Goal: Task Accomplishment & Management: Use online tool/utility

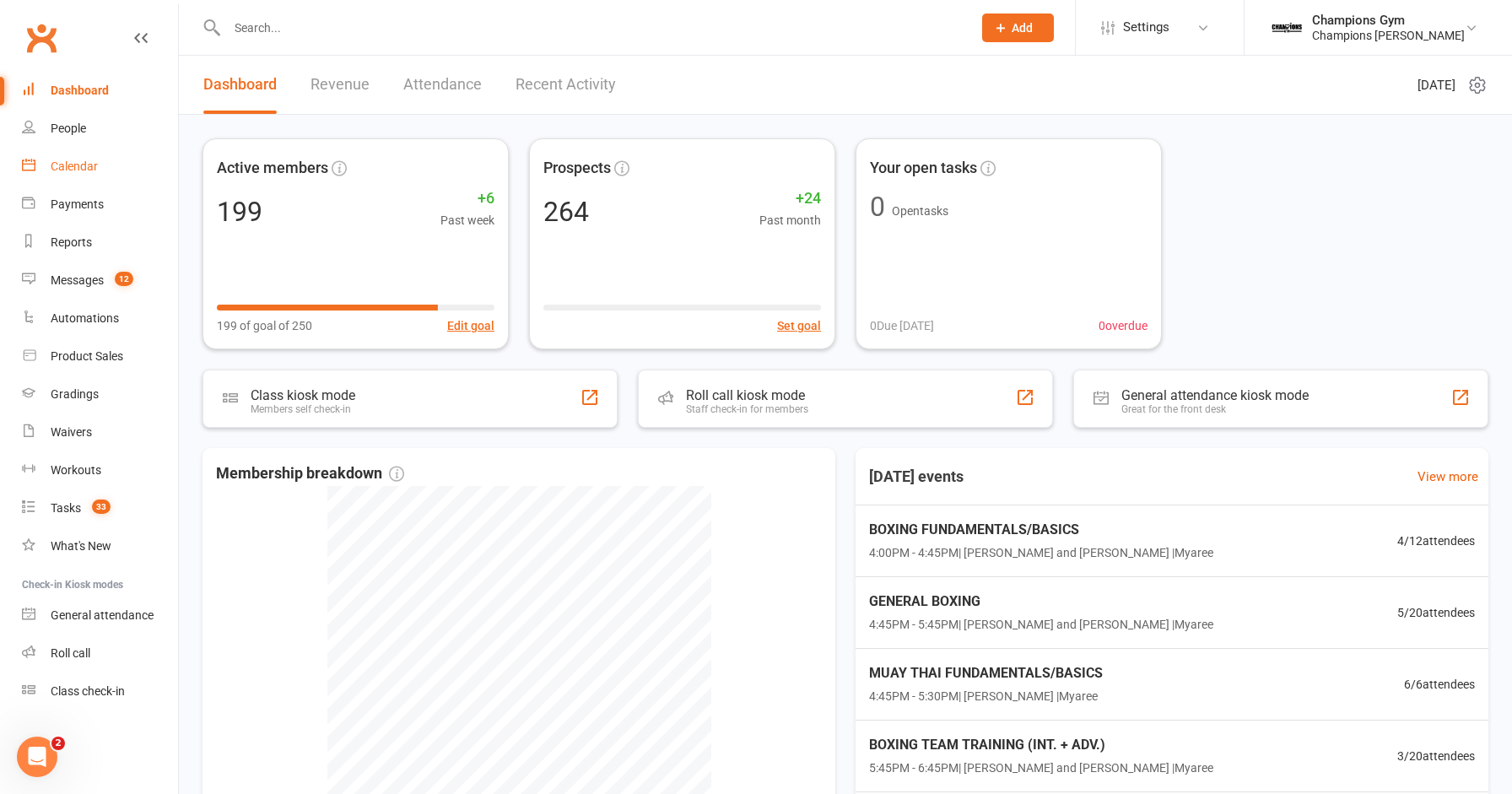
click at [76, 165] on div "Calendar" at bounding box center [74, 165] width 47 height 13
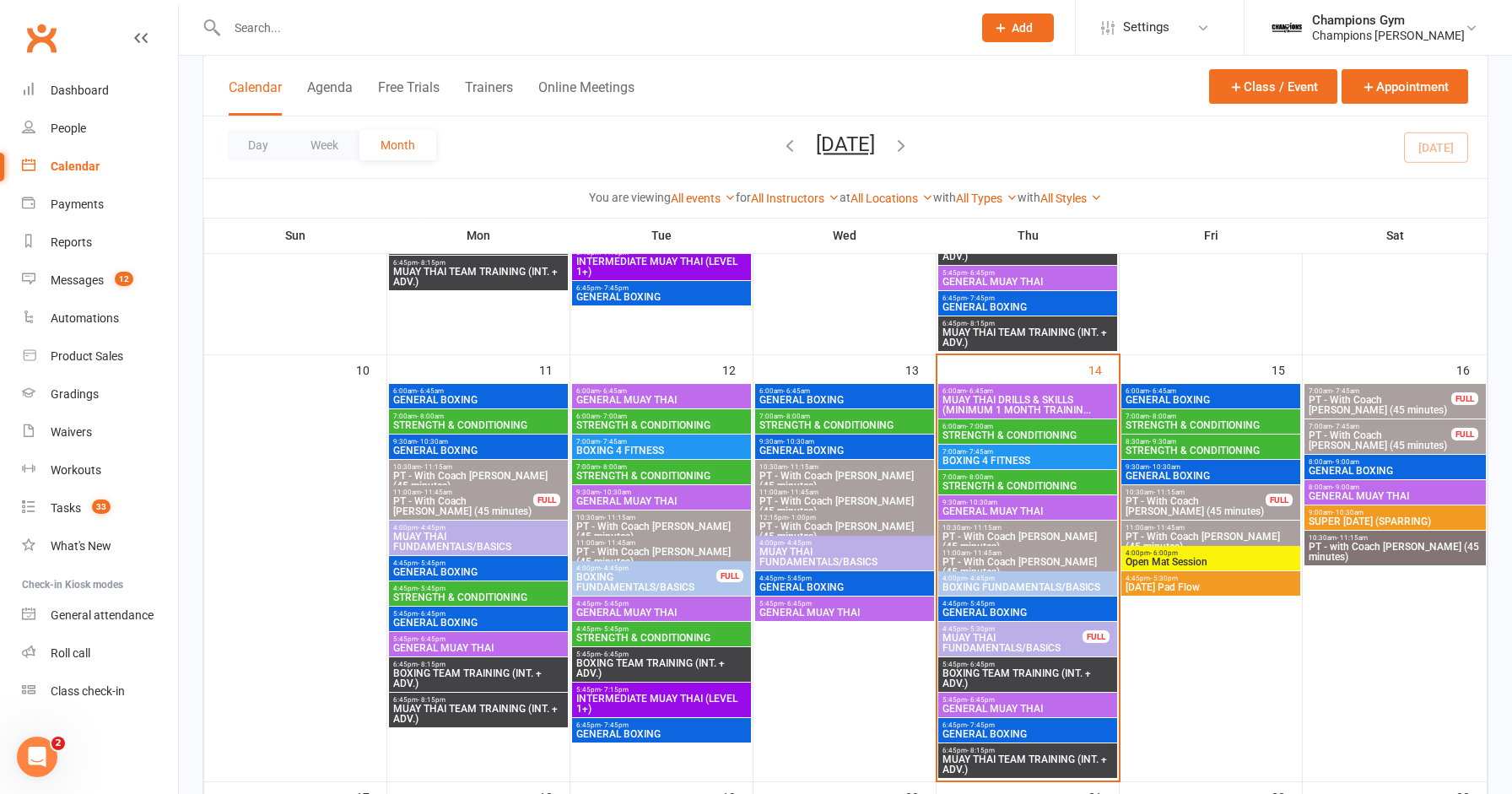
scroll to position [957, 0]
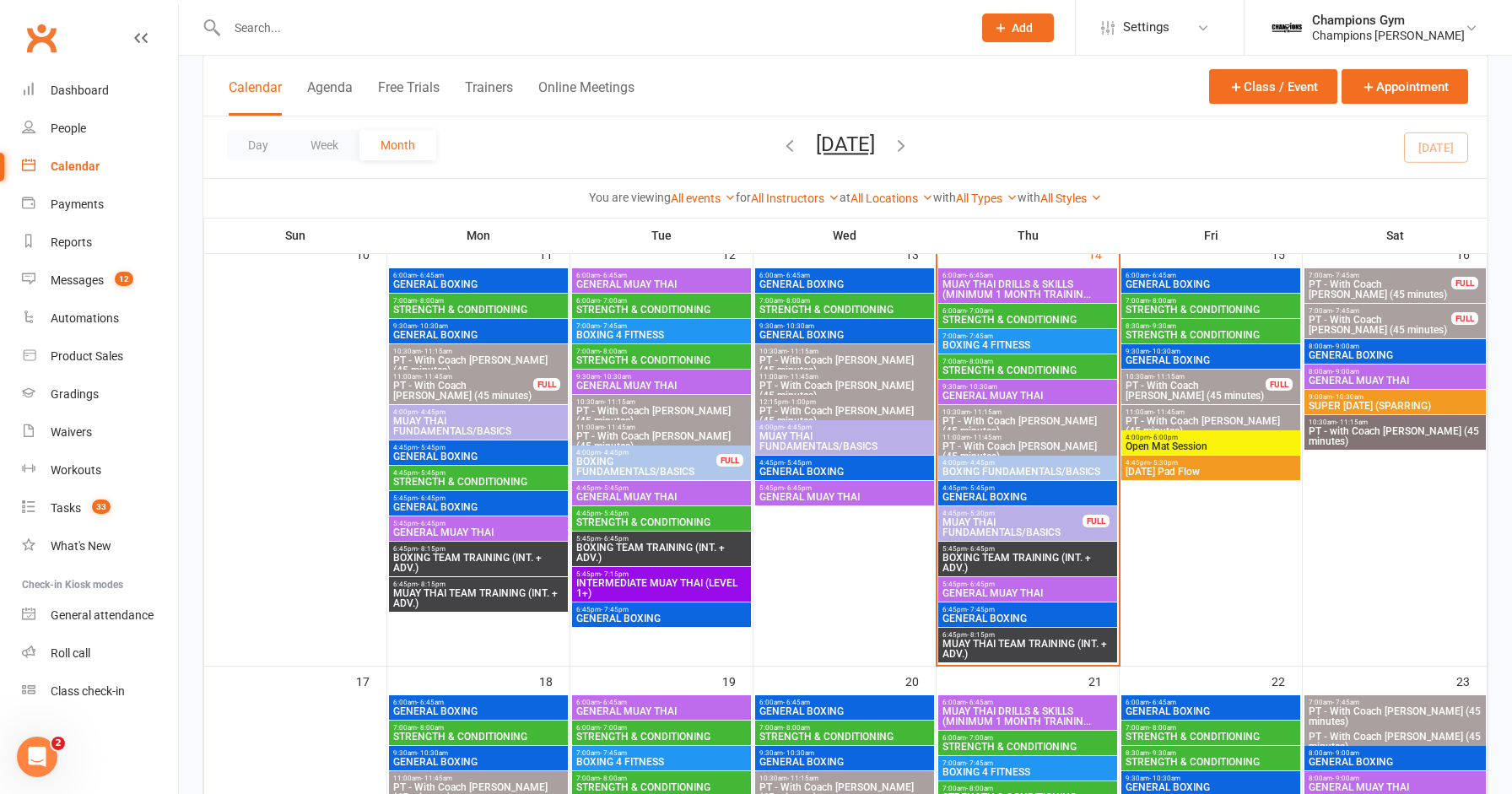
click at [1038, 564] on span "BOXING TEAM TRAINING (INT. + ADV.)" at bounding box center [1028, 563] width 172 height 20
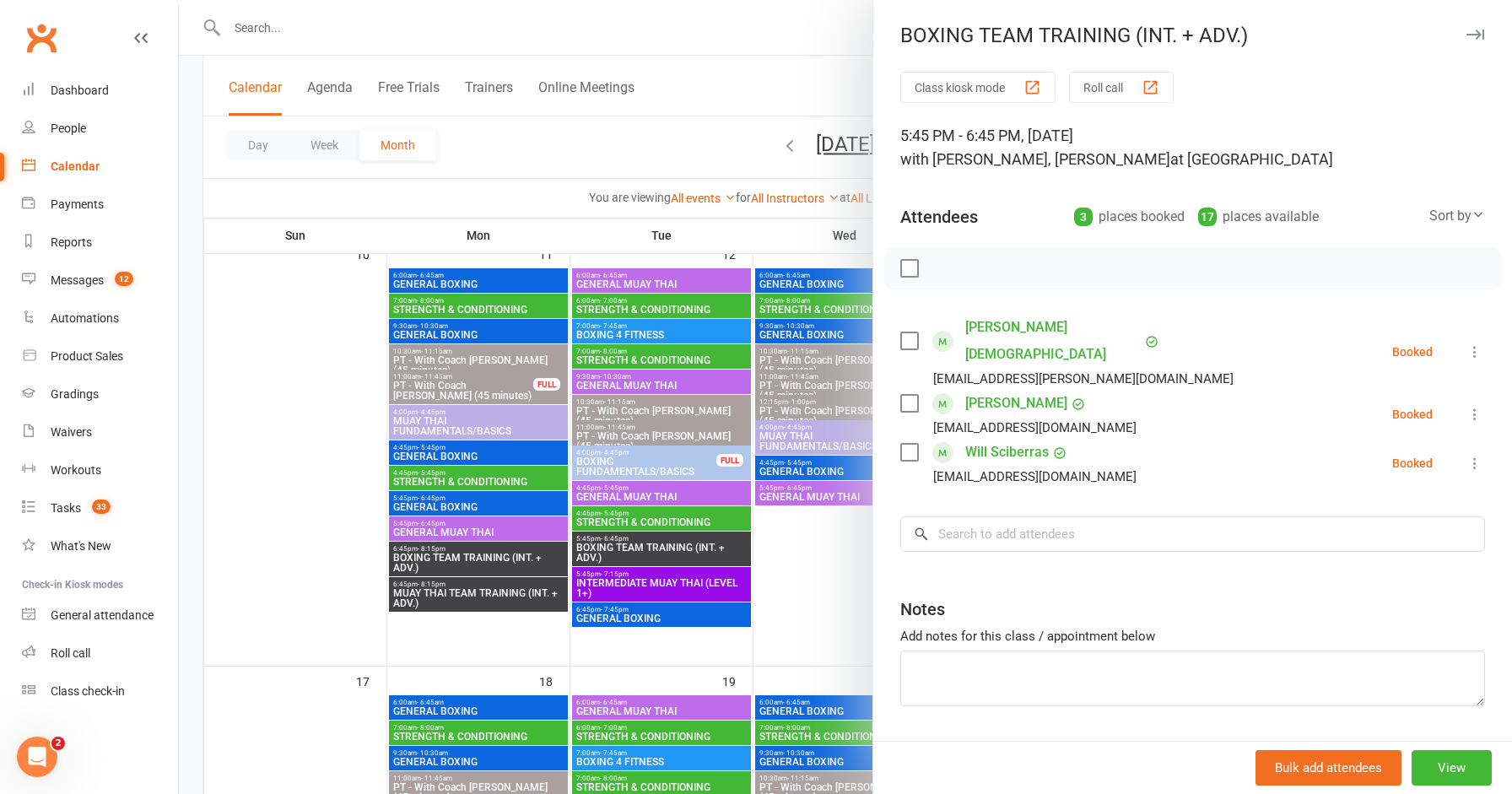
click at [1470, 32] on icon "button" at bounding box center [1475, 34] width 18 height 10
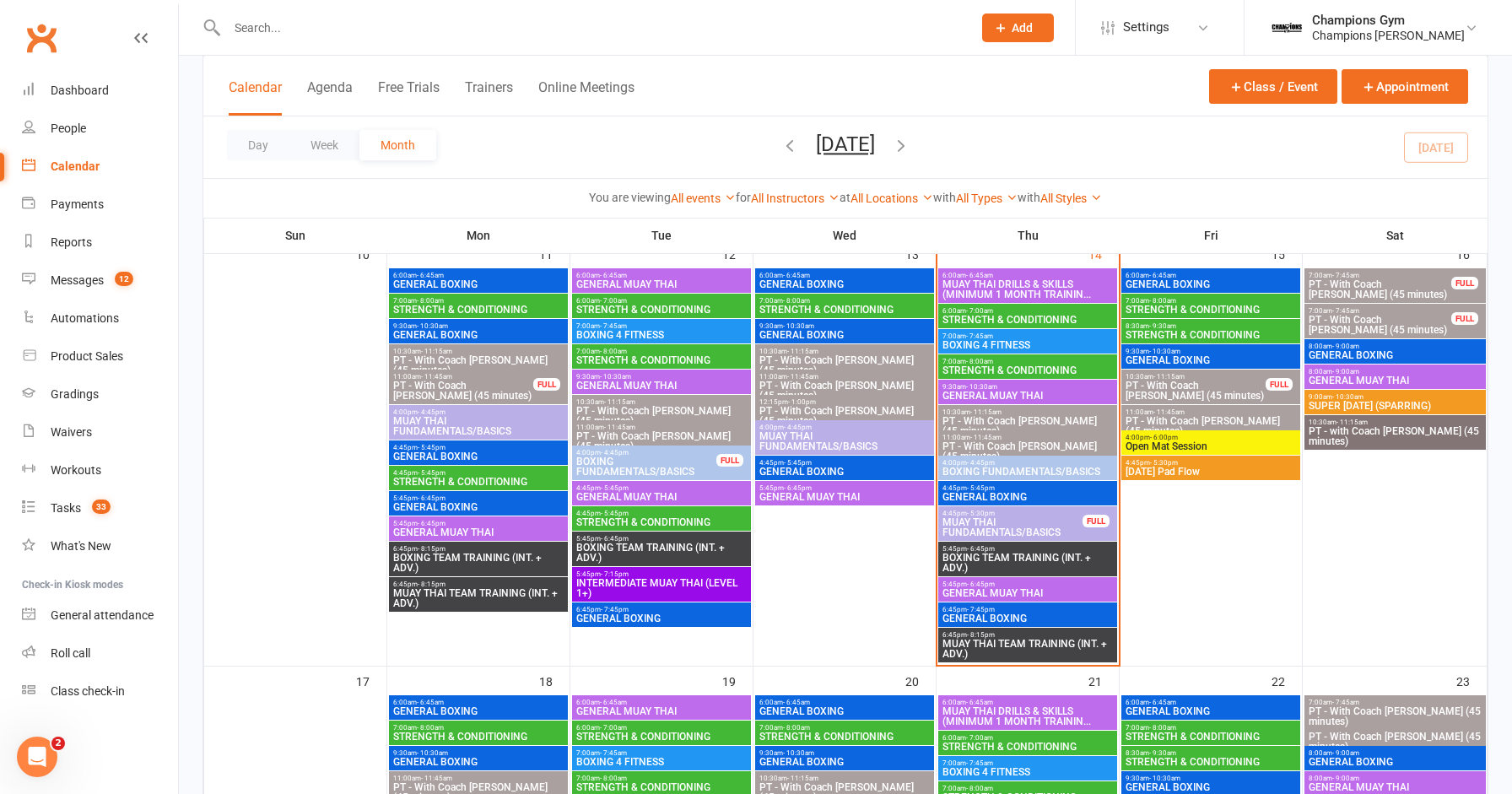
click at [1022, 566] on span "BOXING TEAM TRAINING (INT. + ADV.)" at bounding box center [1028, 563] width 172 height 20
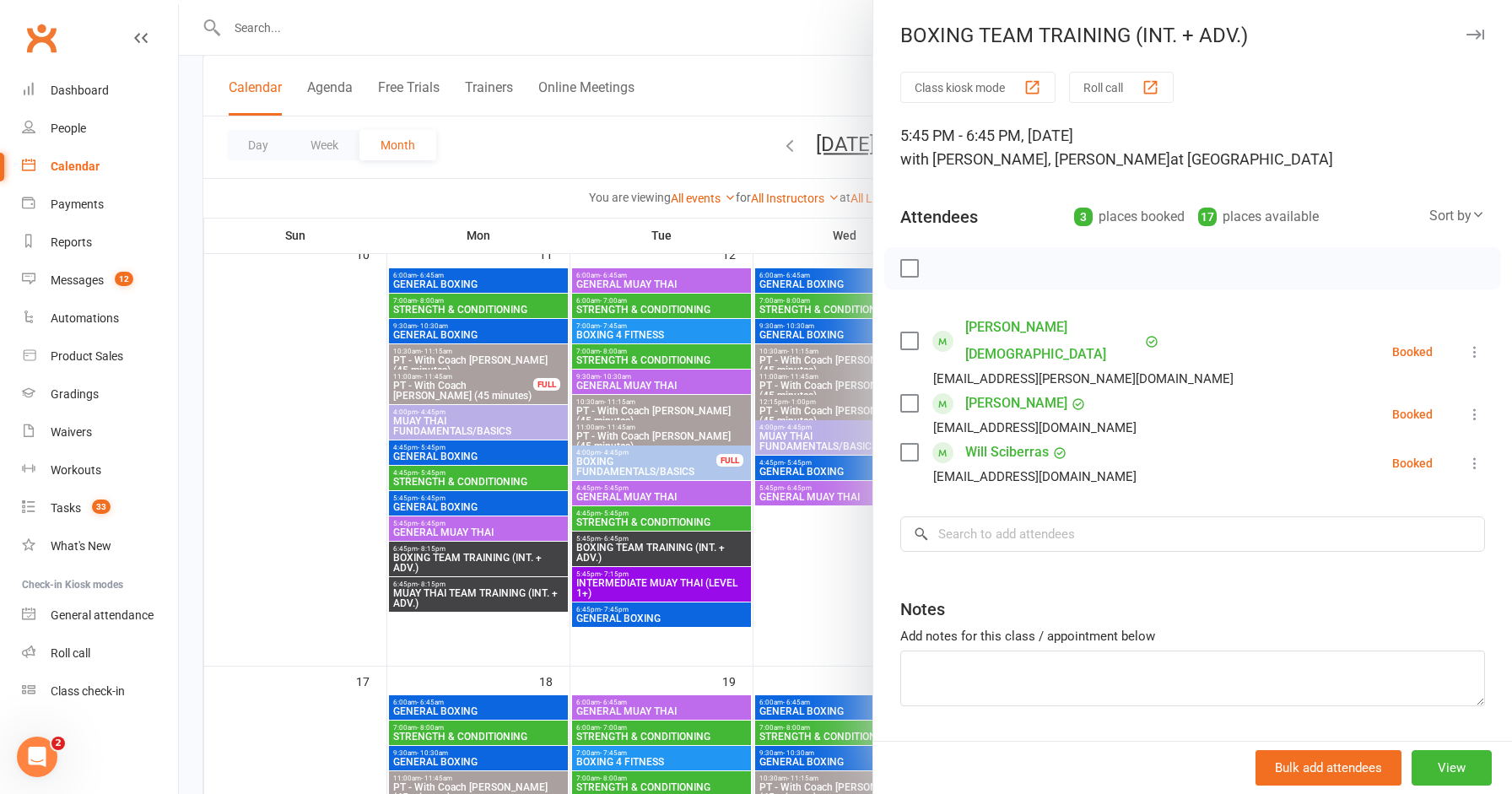
click at [1472, 35] on icon "button" at bounding box center [1475, 34] width 18 height 10
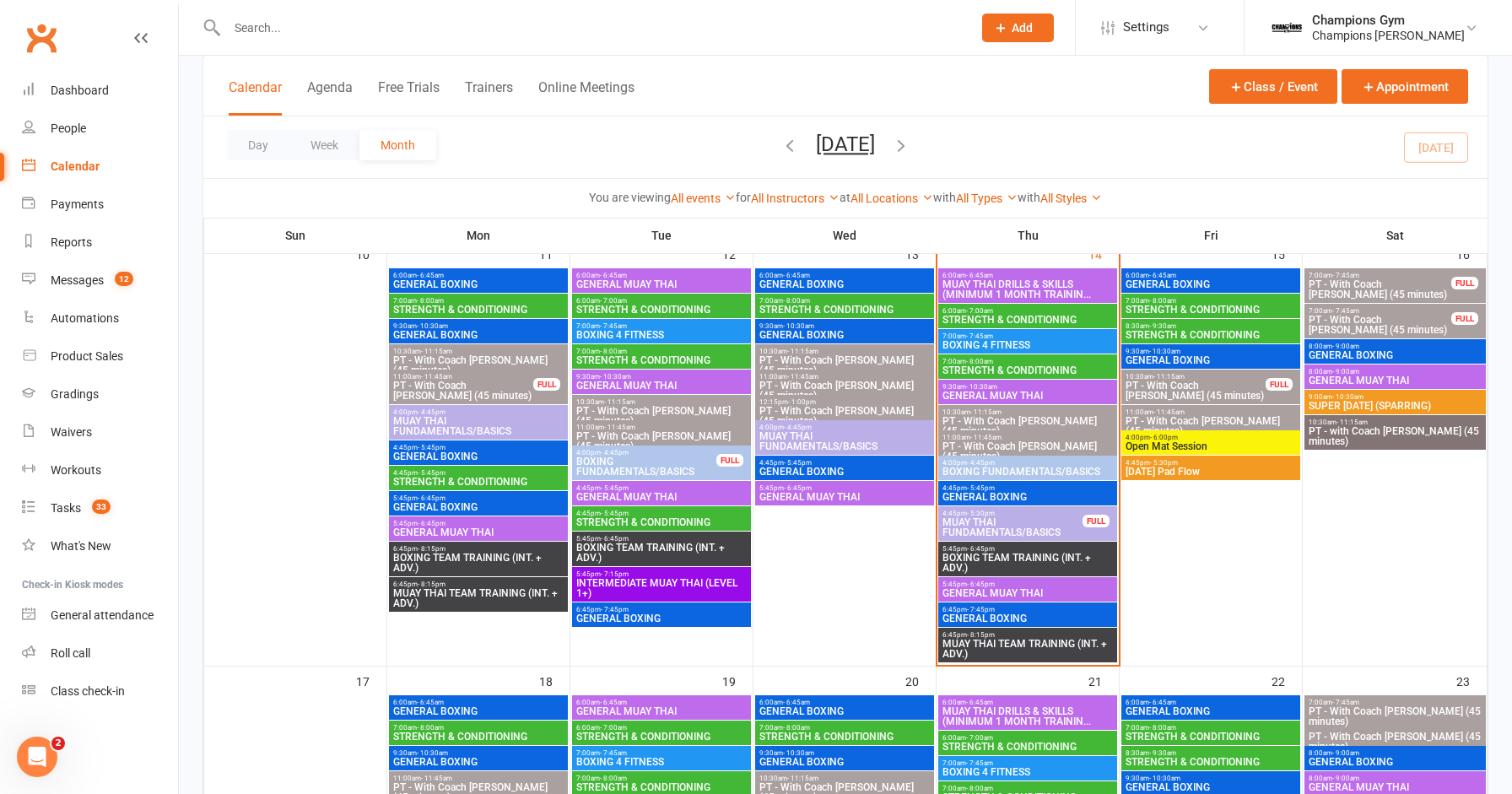
click at [1013, 598] on div "5:45pm - 6:45pm GENERAL [PERSON_NAME]" at bounding box center [1027, 589] width 179 height 25
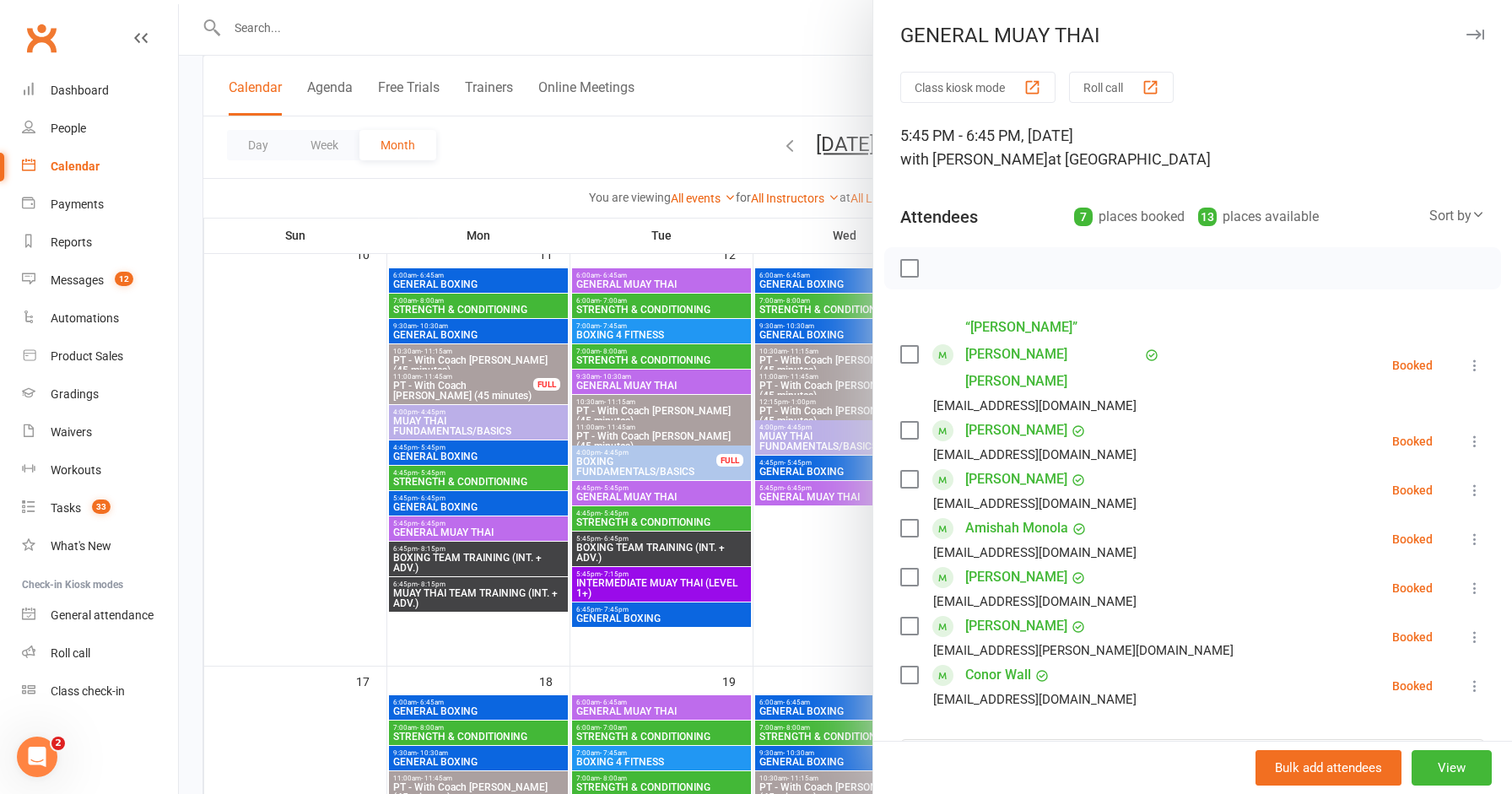
click at [1013, 639] on div "[EMAIL_ADDRESS][PERSON_NAME][DOMAIN_NAME]" at bounding box center [1084, 650] width 300 height 22
click at [1474, 32] on icon "button" at bounding box center [1475, 34] width 18 height 10
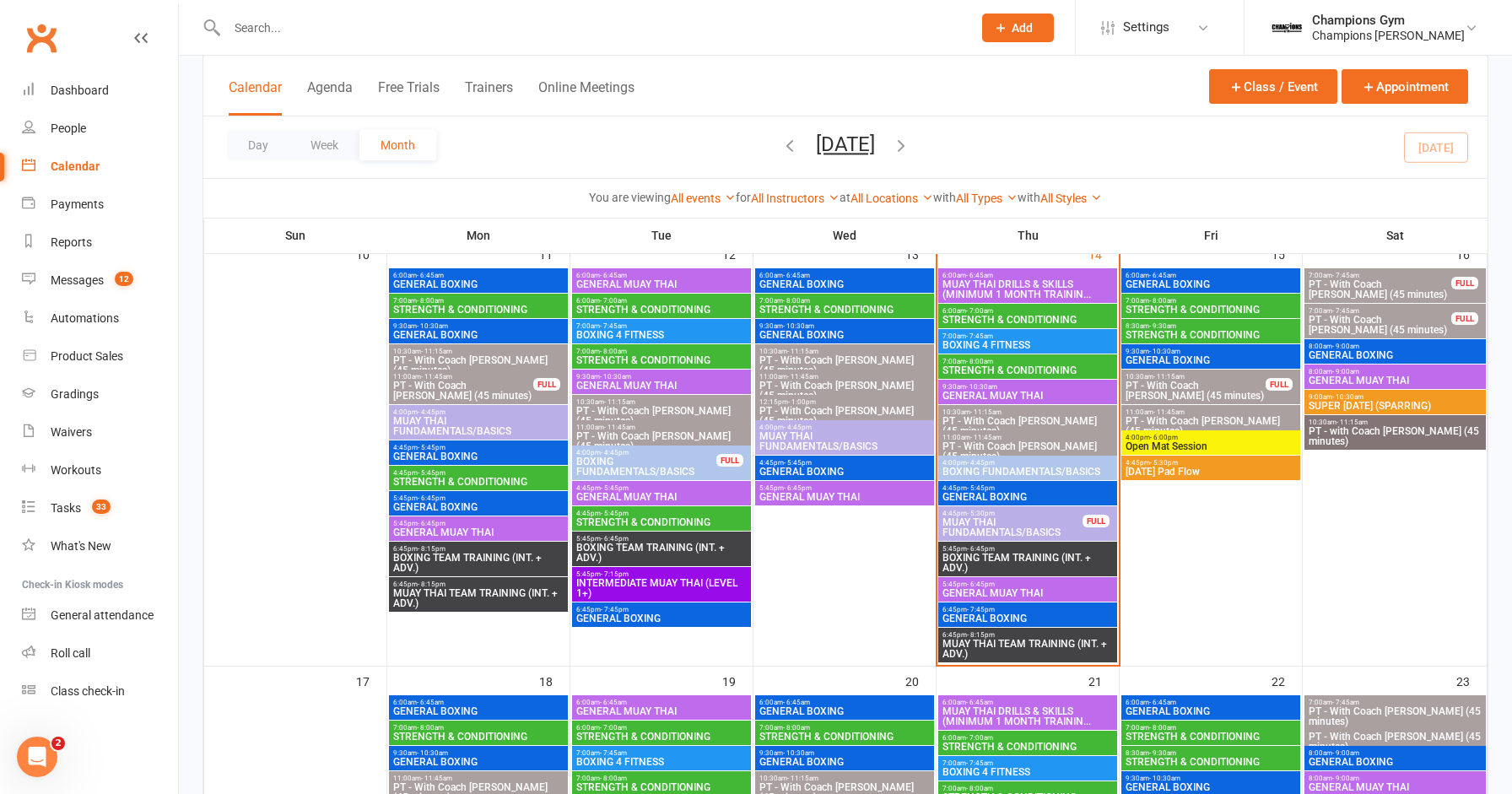
click at [1015, 638] on span "MUAY THAI TEAM TRAINING (INT. + ADV.)" at bounding box center [1028, 648] width 172 height 20
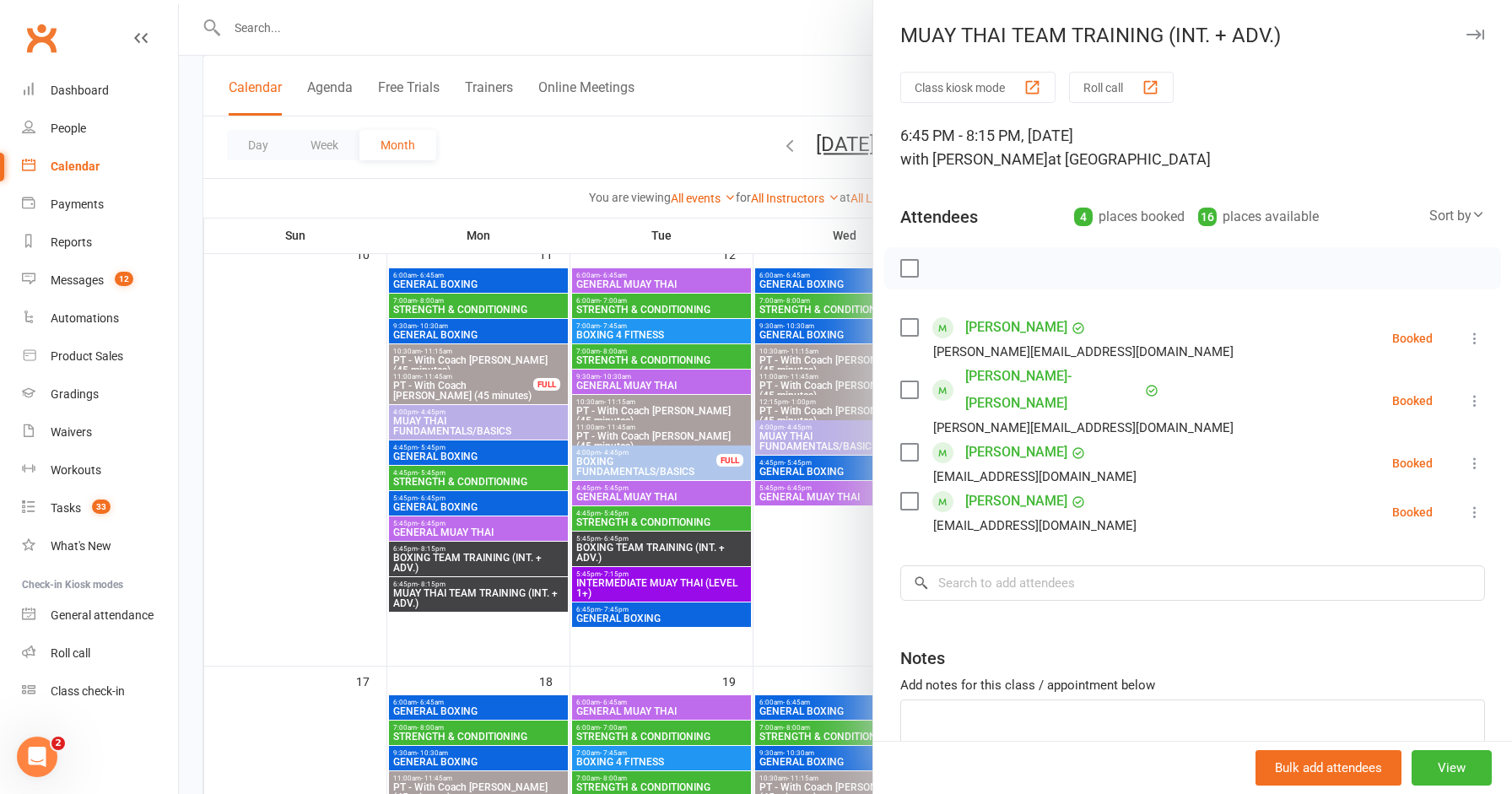
click at [1468, 40] on button "button" at bounding box center [1474, 35] width 20 height 20
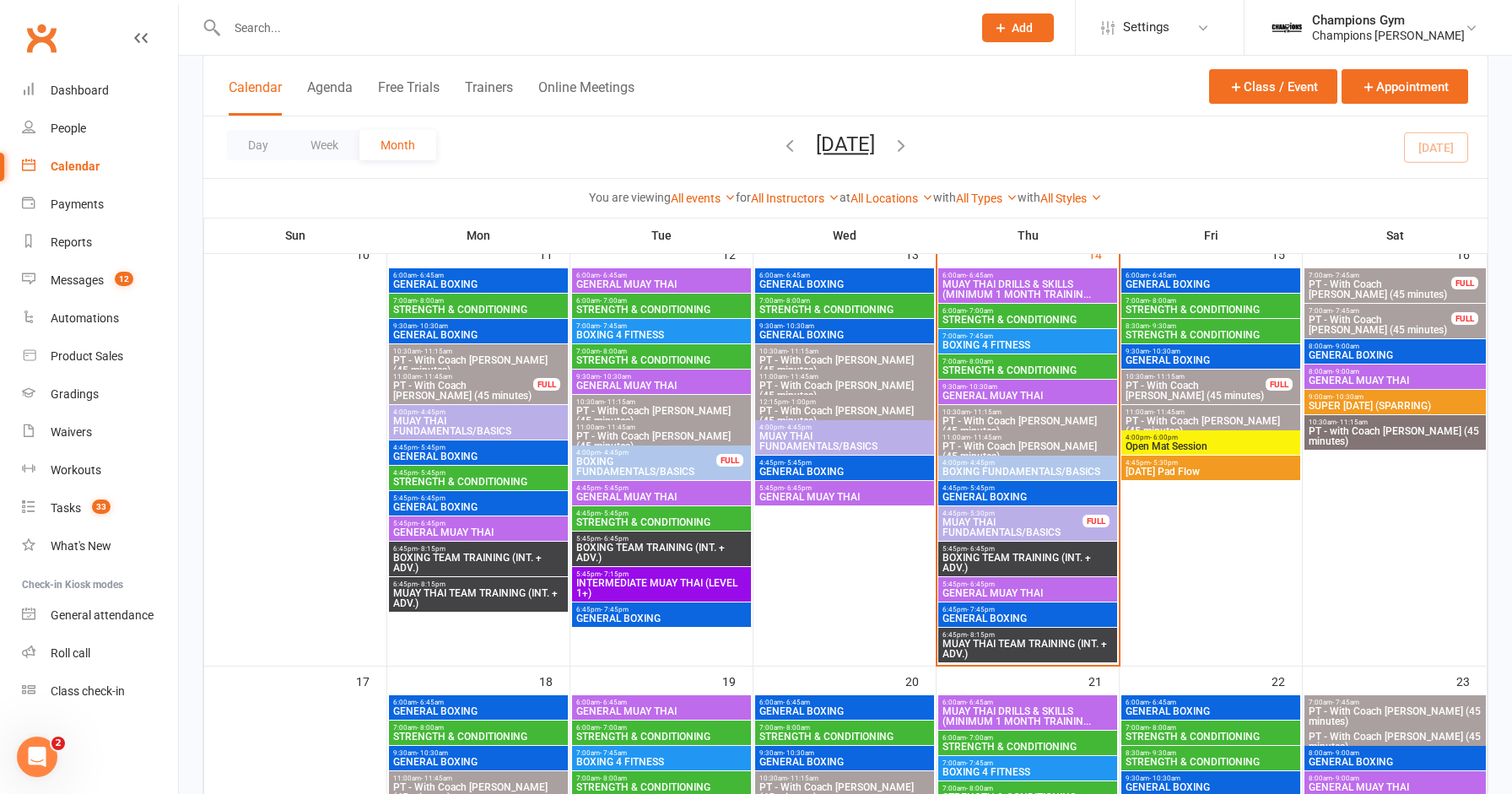
click at [306, 27] on input "text" at bounding box center [591, 28] width 738 height 24
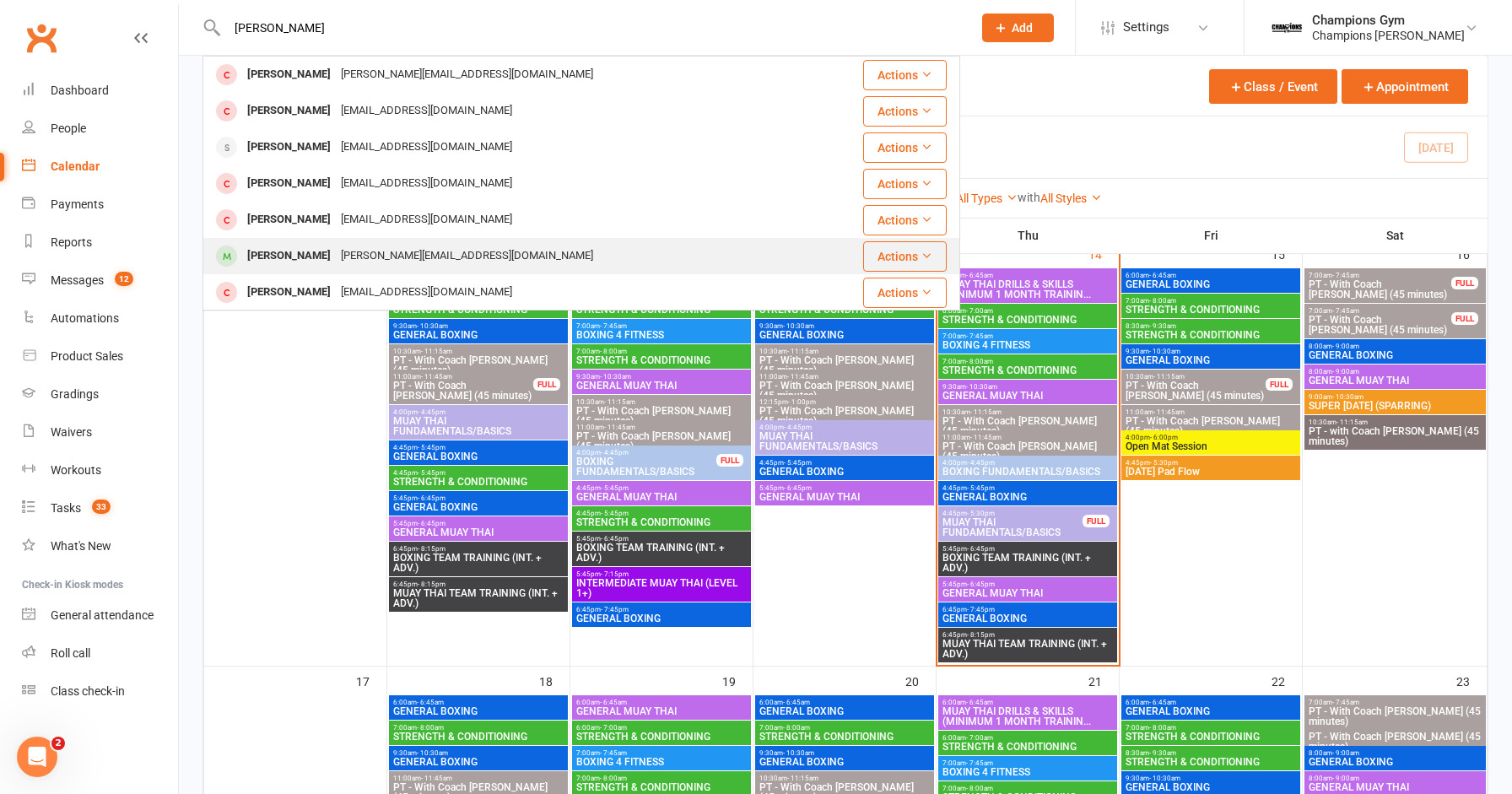
type input "[PERSON_NAME]"
click at [283, 252] on div "[PERSON_NAME]" at bounding box center [288, 256] width 93 height 25
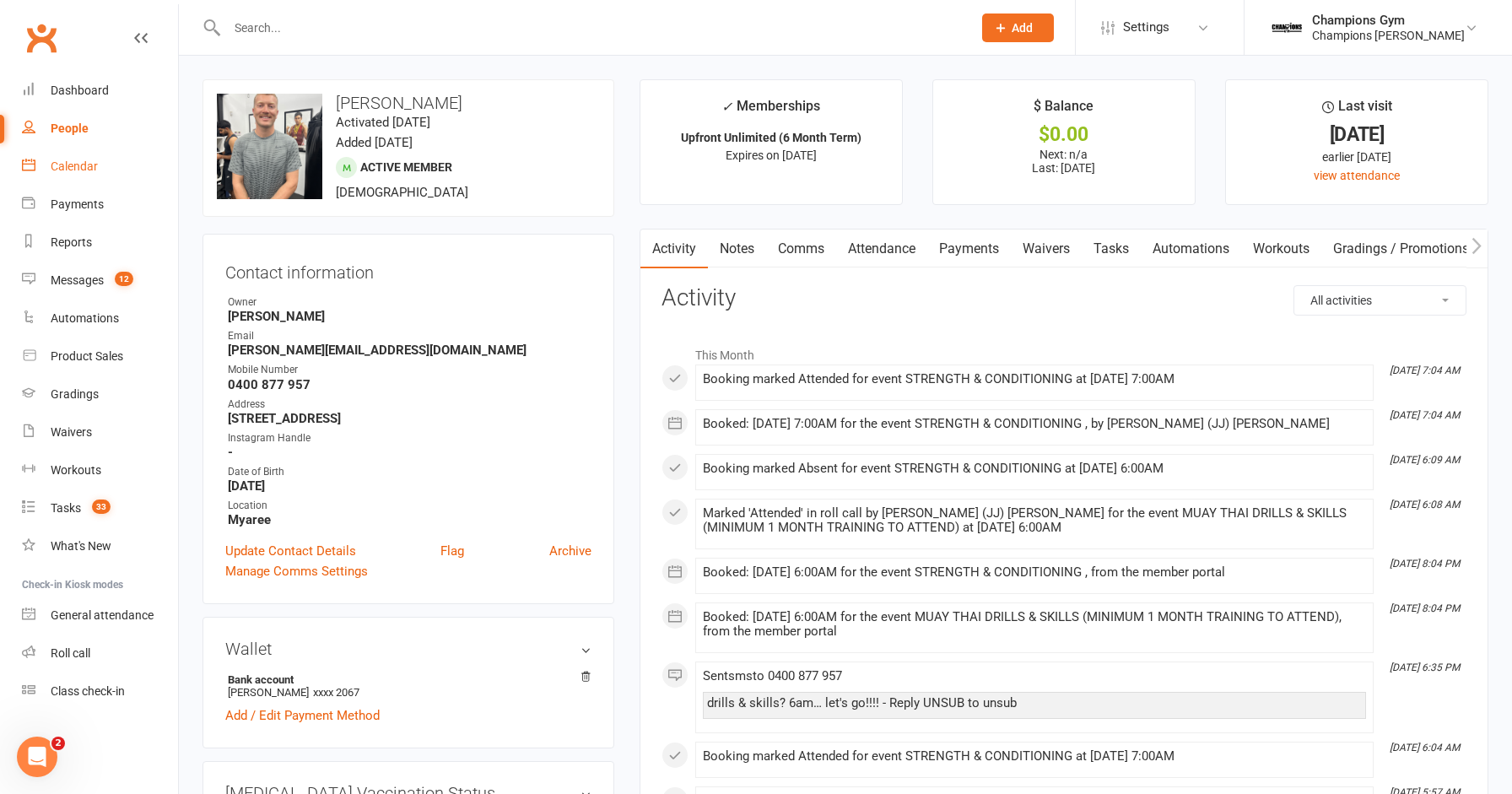
click at [80, 172] on div "Calendar" at bounding box center [74, 165] width 47 height 13
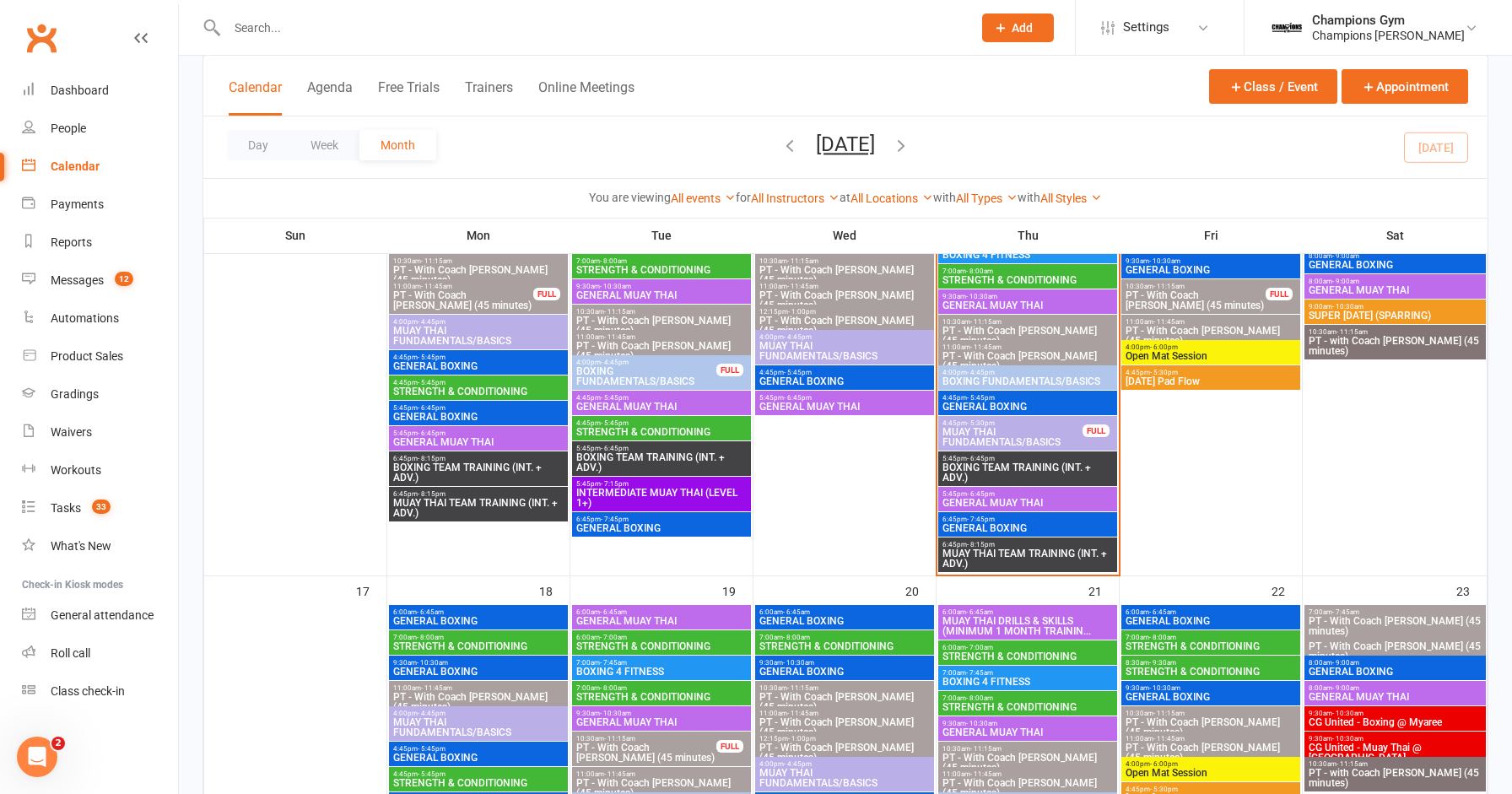
scroll to position [1117, 0]
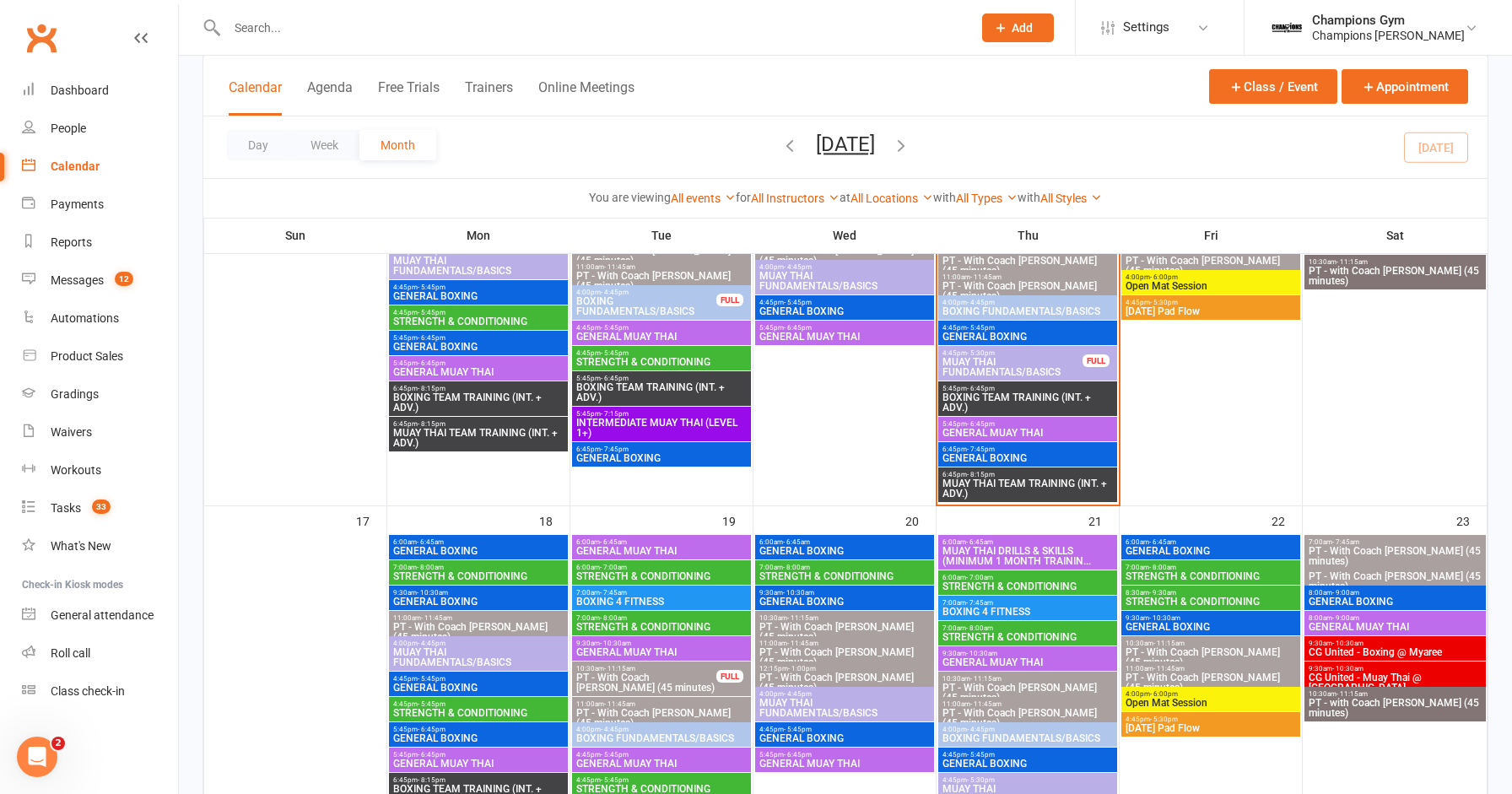
click at [998, 429] on span "GENERAL MUAY THAI" at bounding box center [1028, 432] width 172 height 10
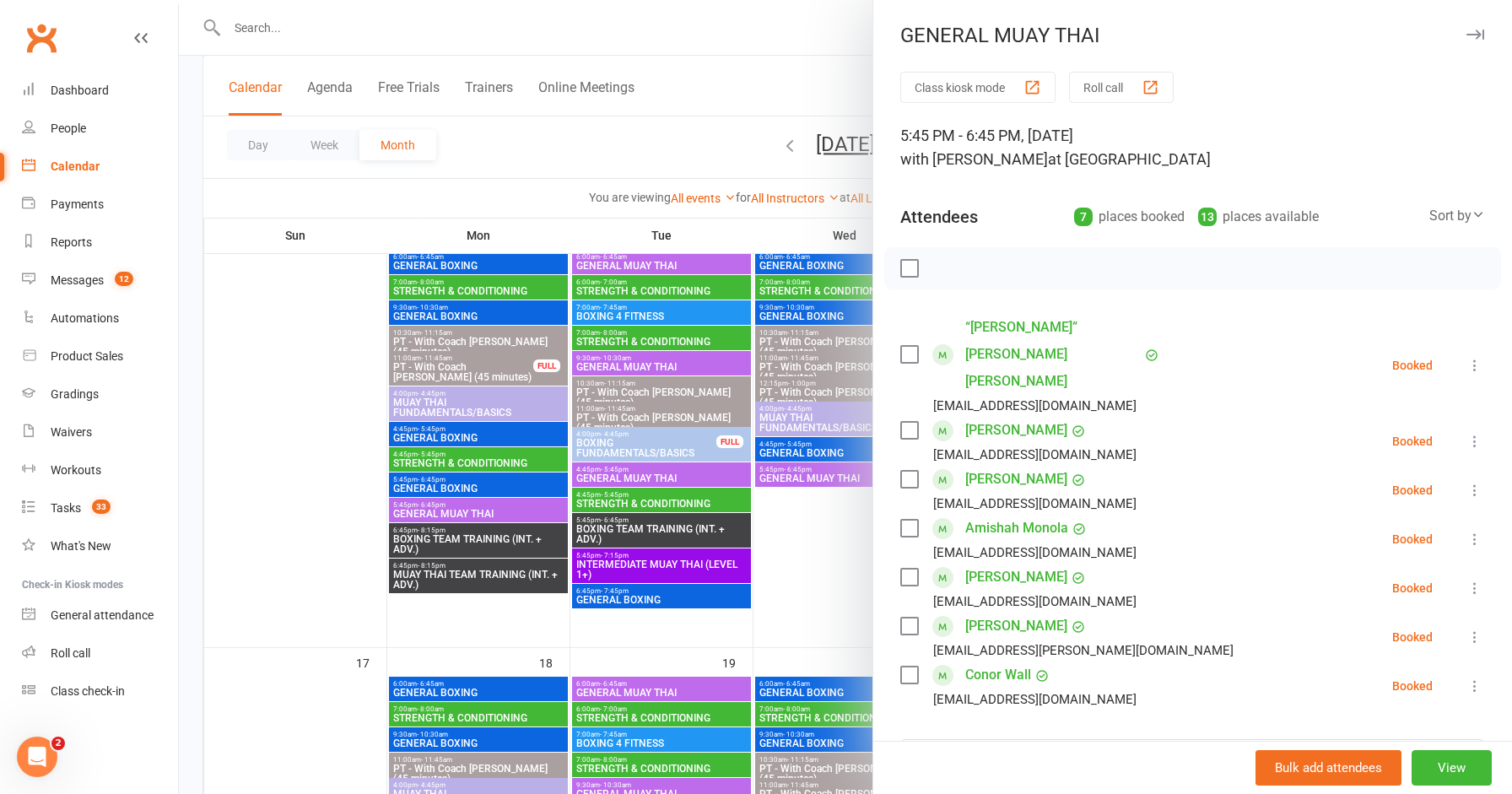
scroll to position [960, 0]
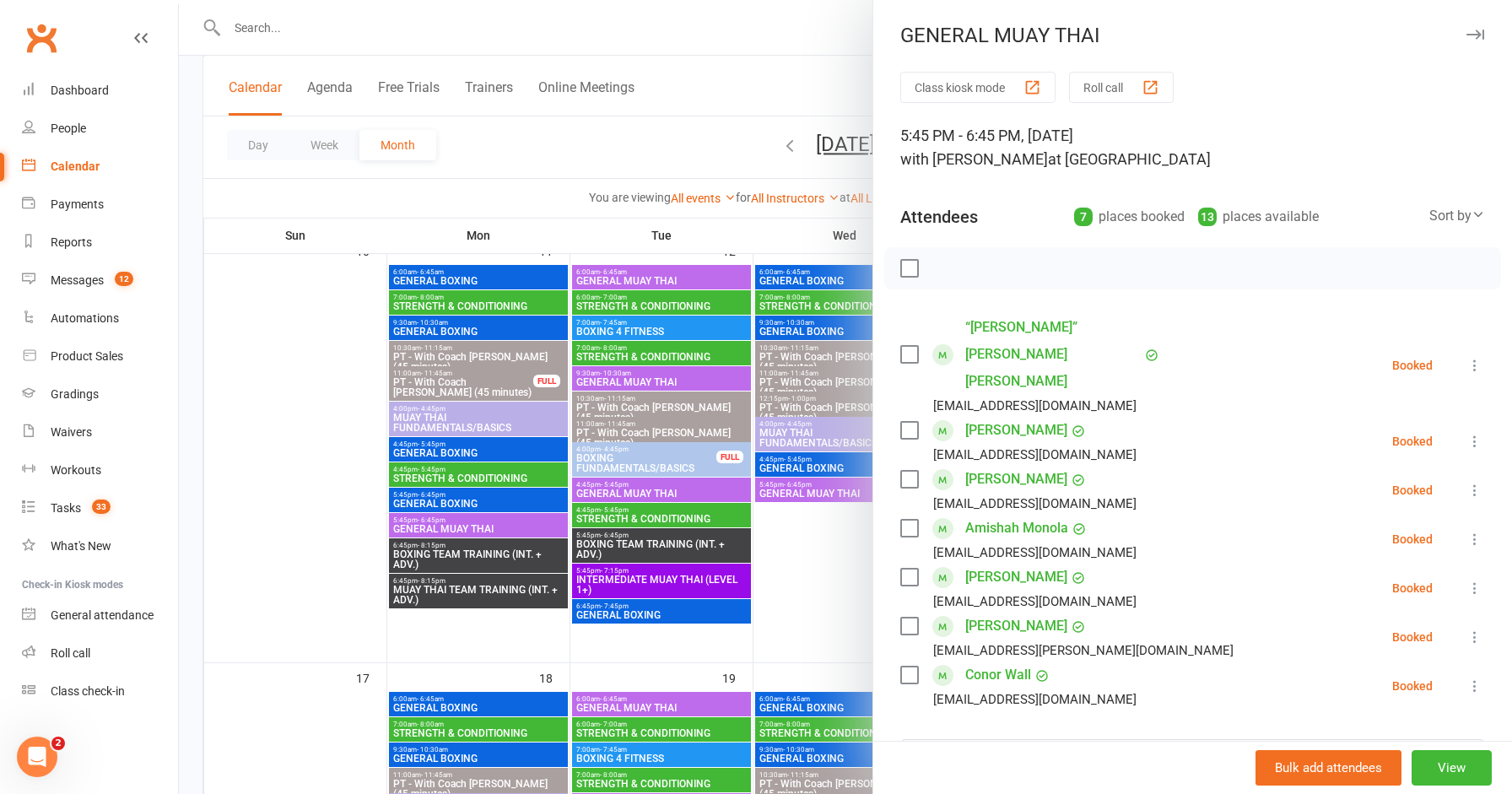
click at [1477, 34] on icon "button" at bounding box center [1475, 34] width 18 height 10
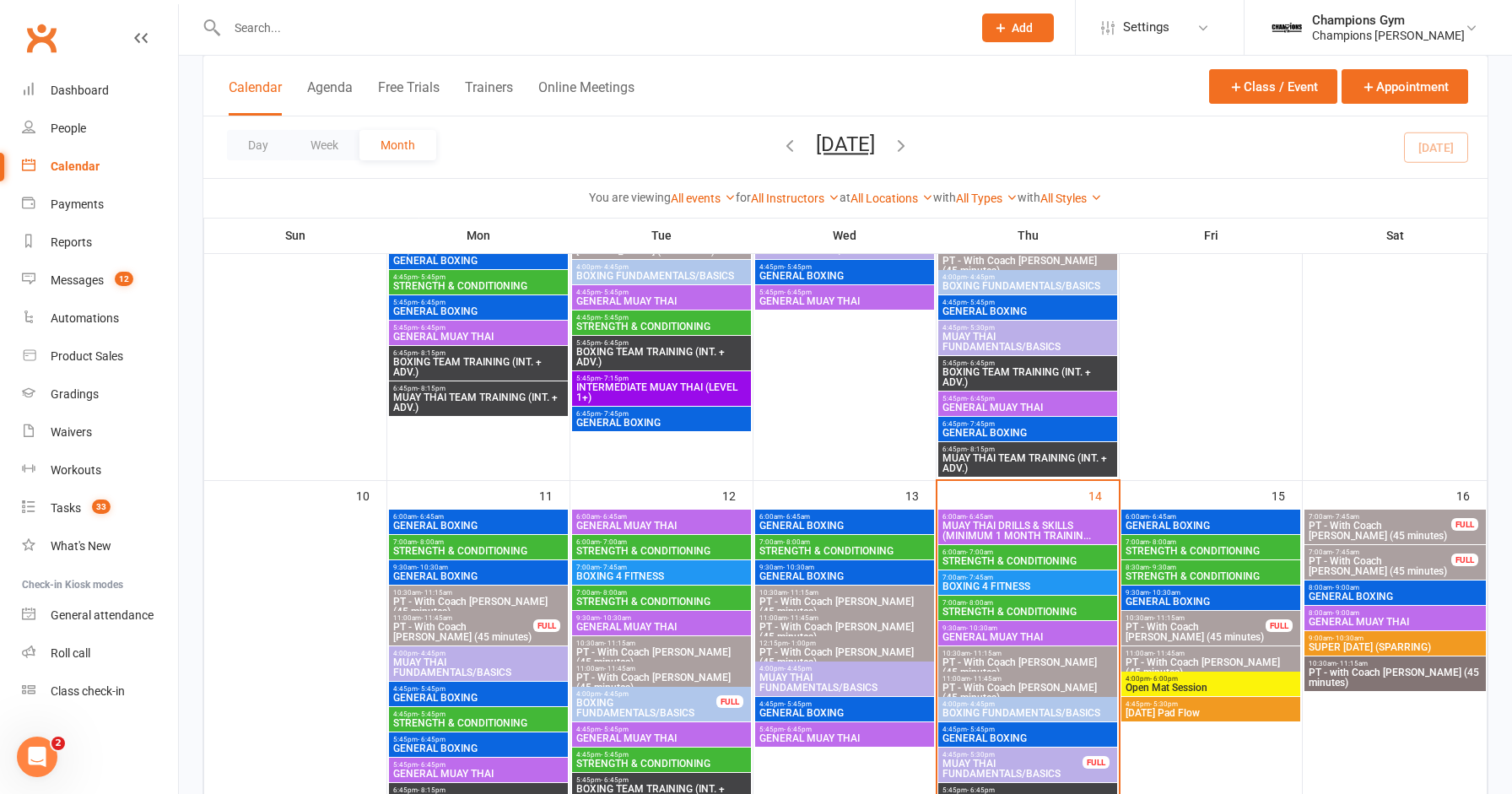
scroll to position [750, 0]
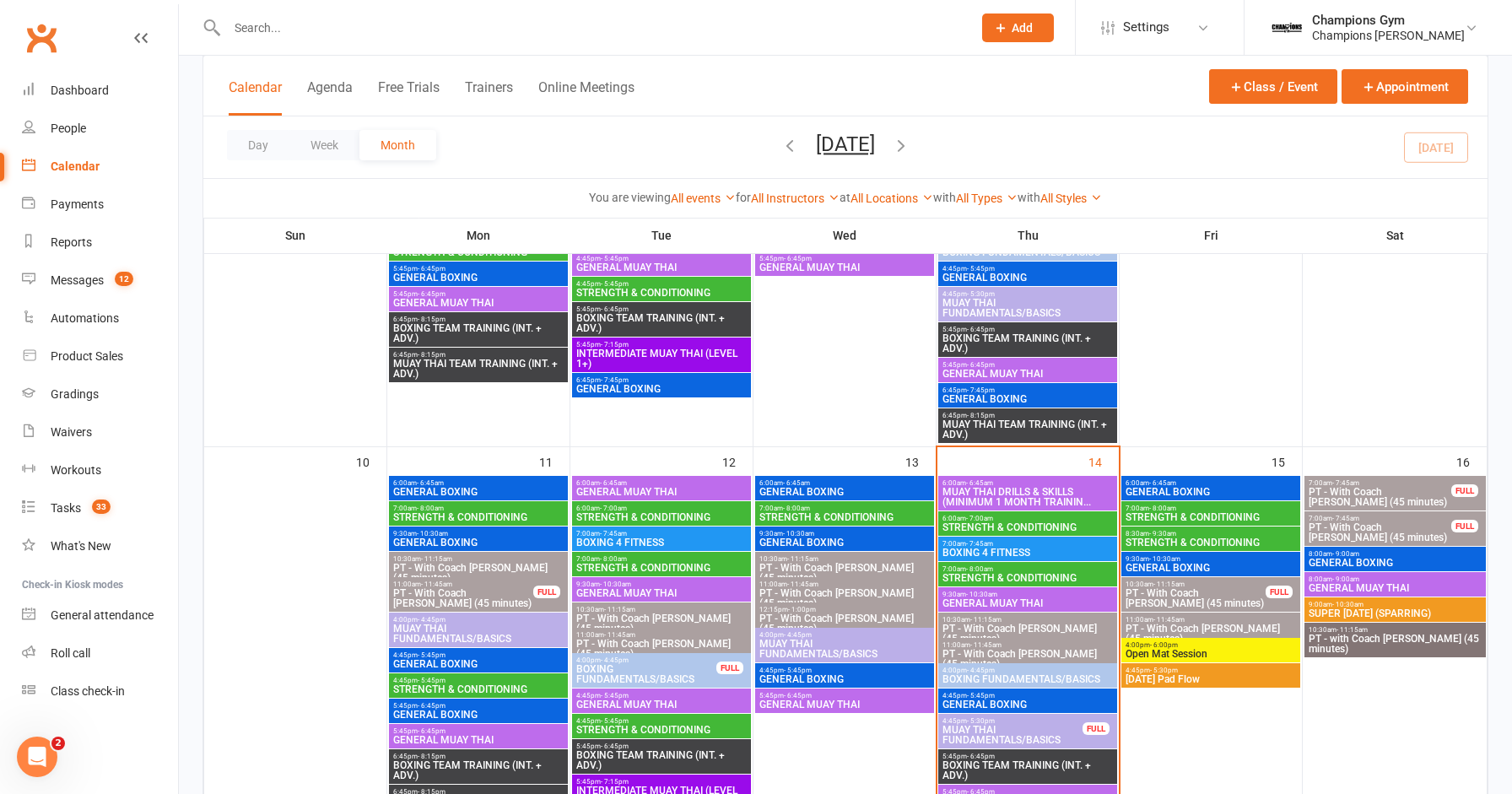
click at [1220, 484] on span "6:00am - 6:45am" at bounding box center [1211, 483] width 172 height 8
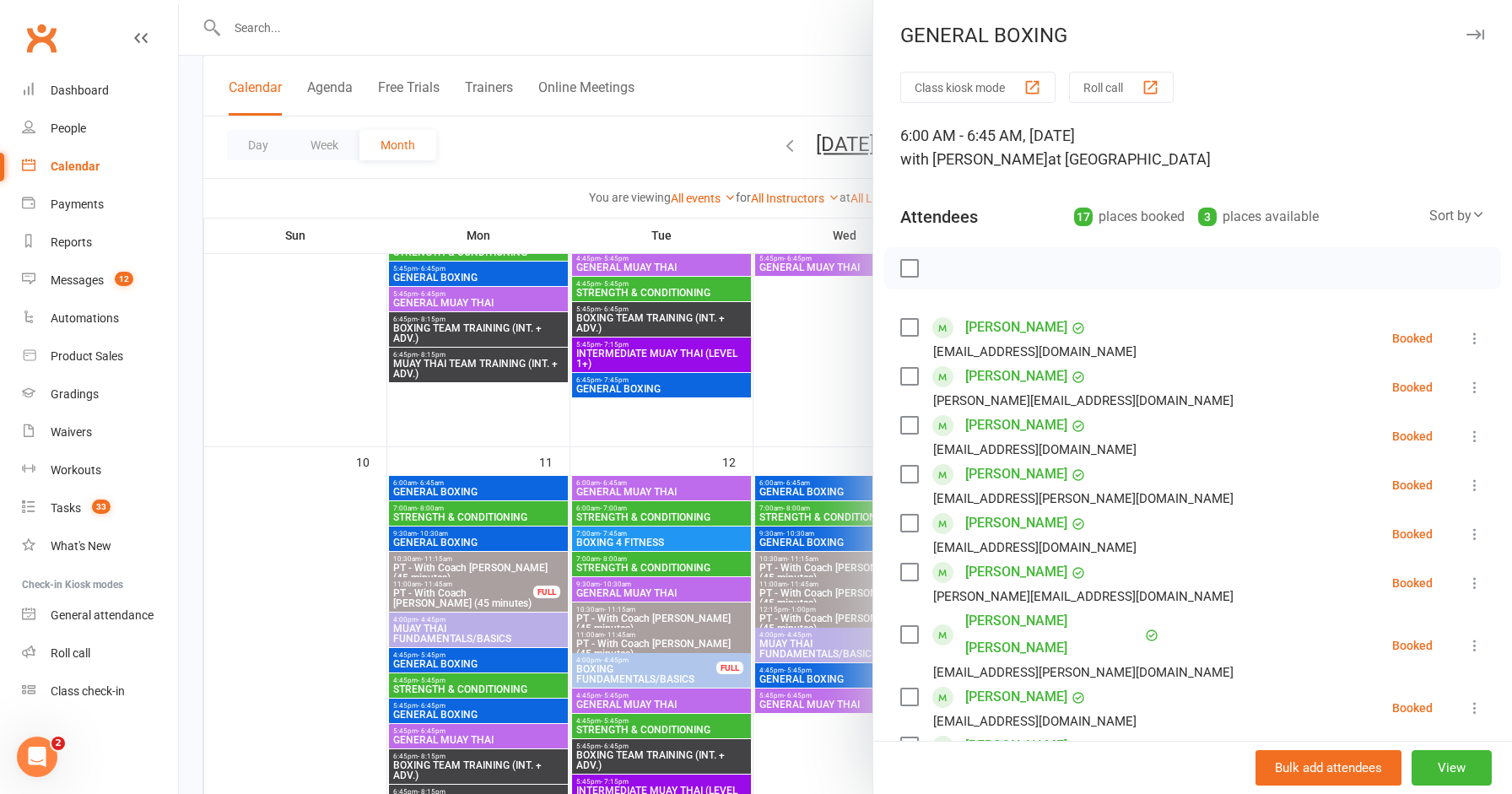
click at [1471, 37] on icon "button" at bounding box center [1475, 34] width 18 height 10
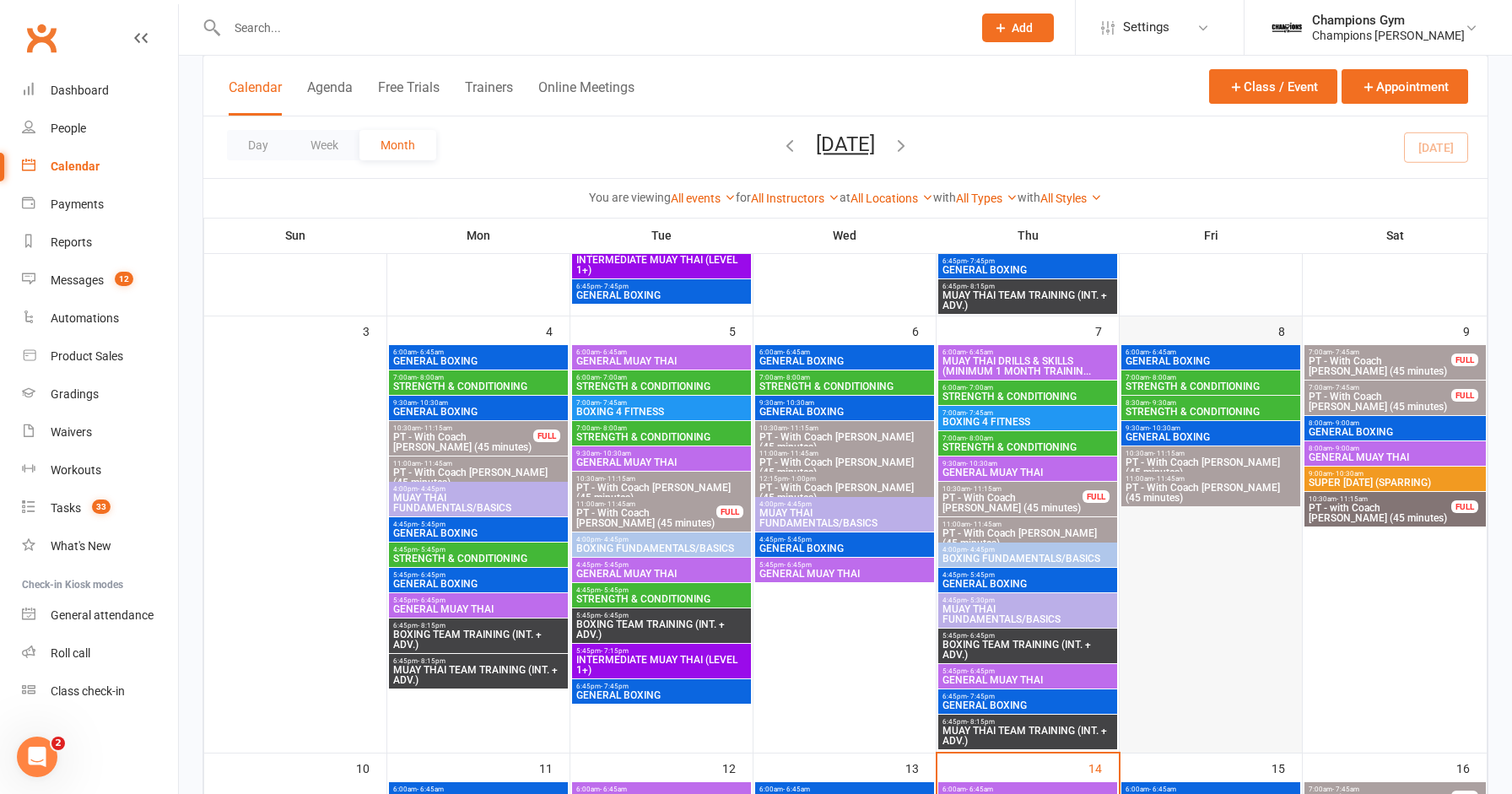
scroll to position [374, 0]
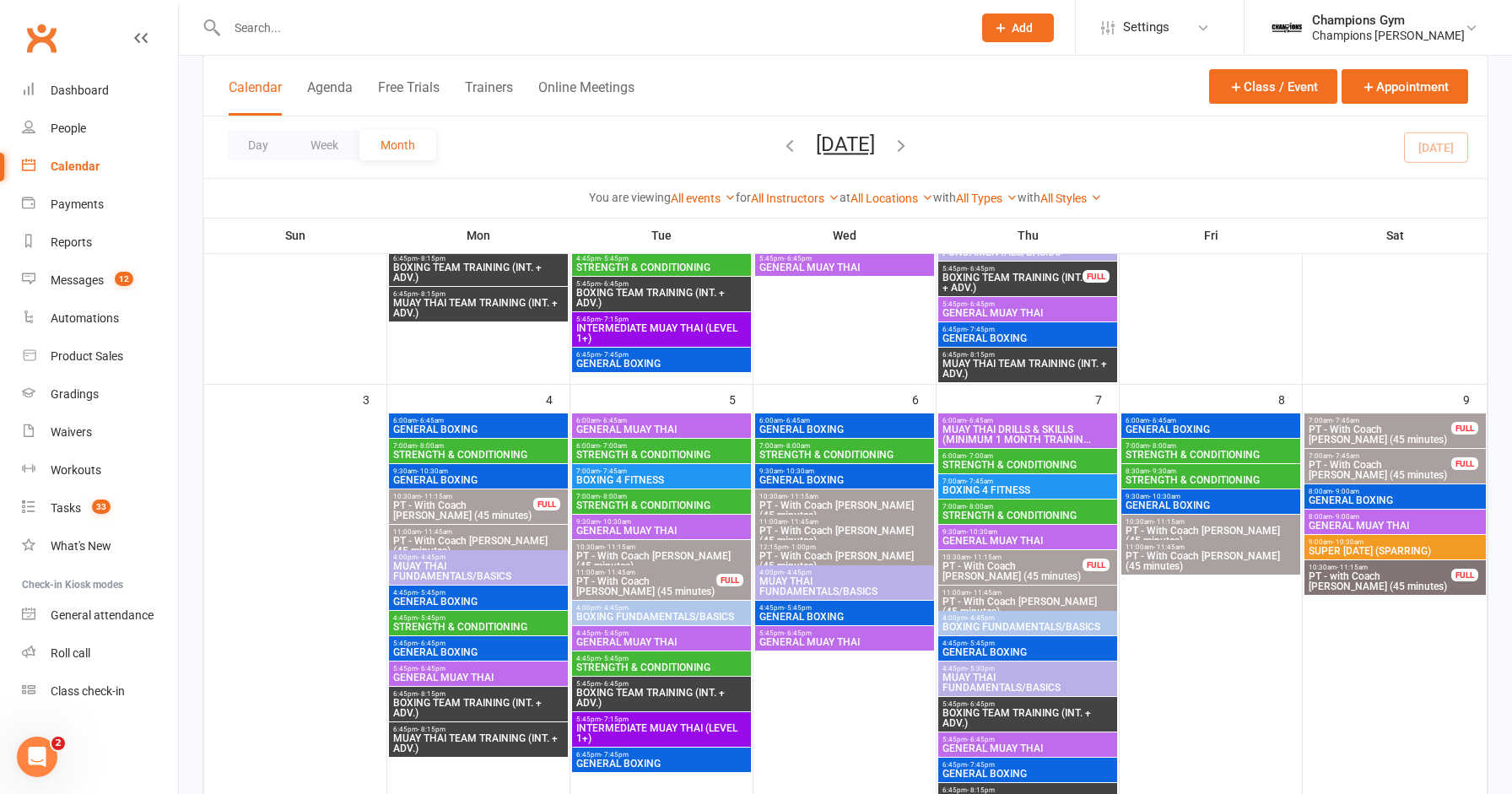
click at [1179, 446] on span "7:00am - 8:00am" at bounding box center [1211, 445] width 172 height 8
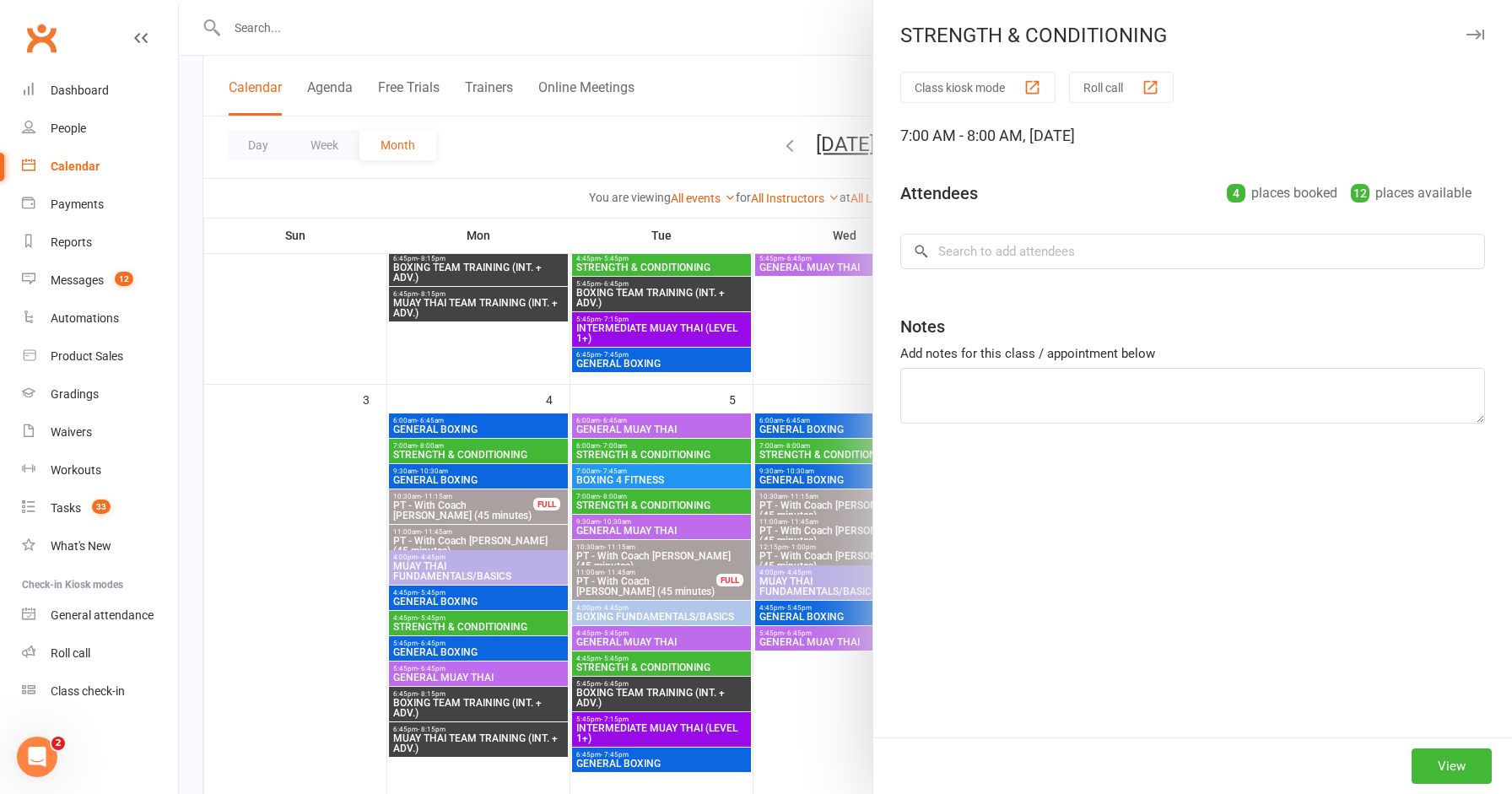
click at [1476, 31] on icon "button" at bounding box center [1475, 34] width 18 height 10
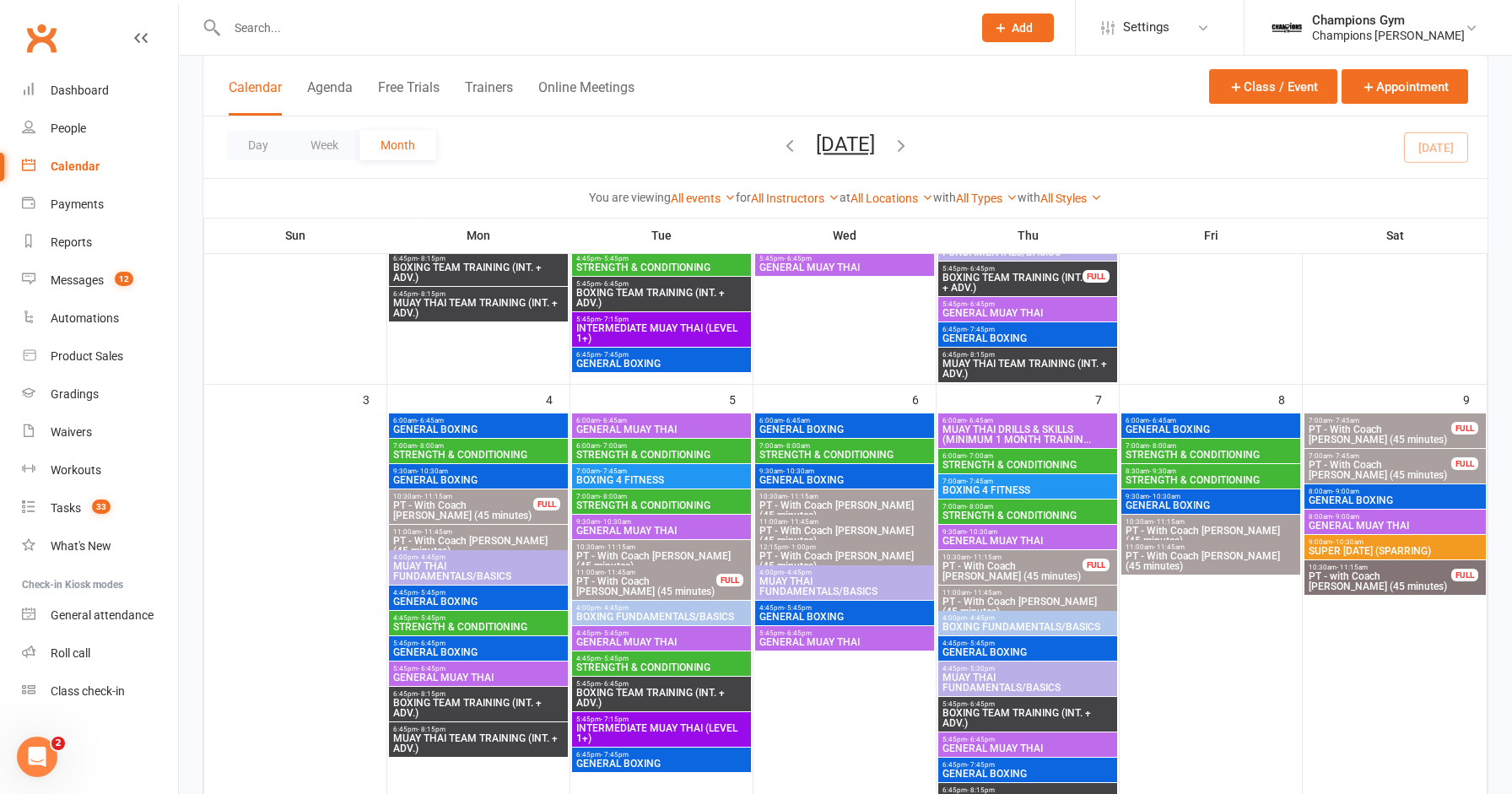
click at [1224, 482] on span "STRENGTH & CONDITIONING" at bounding box center [1211, 479] width 172 height 10
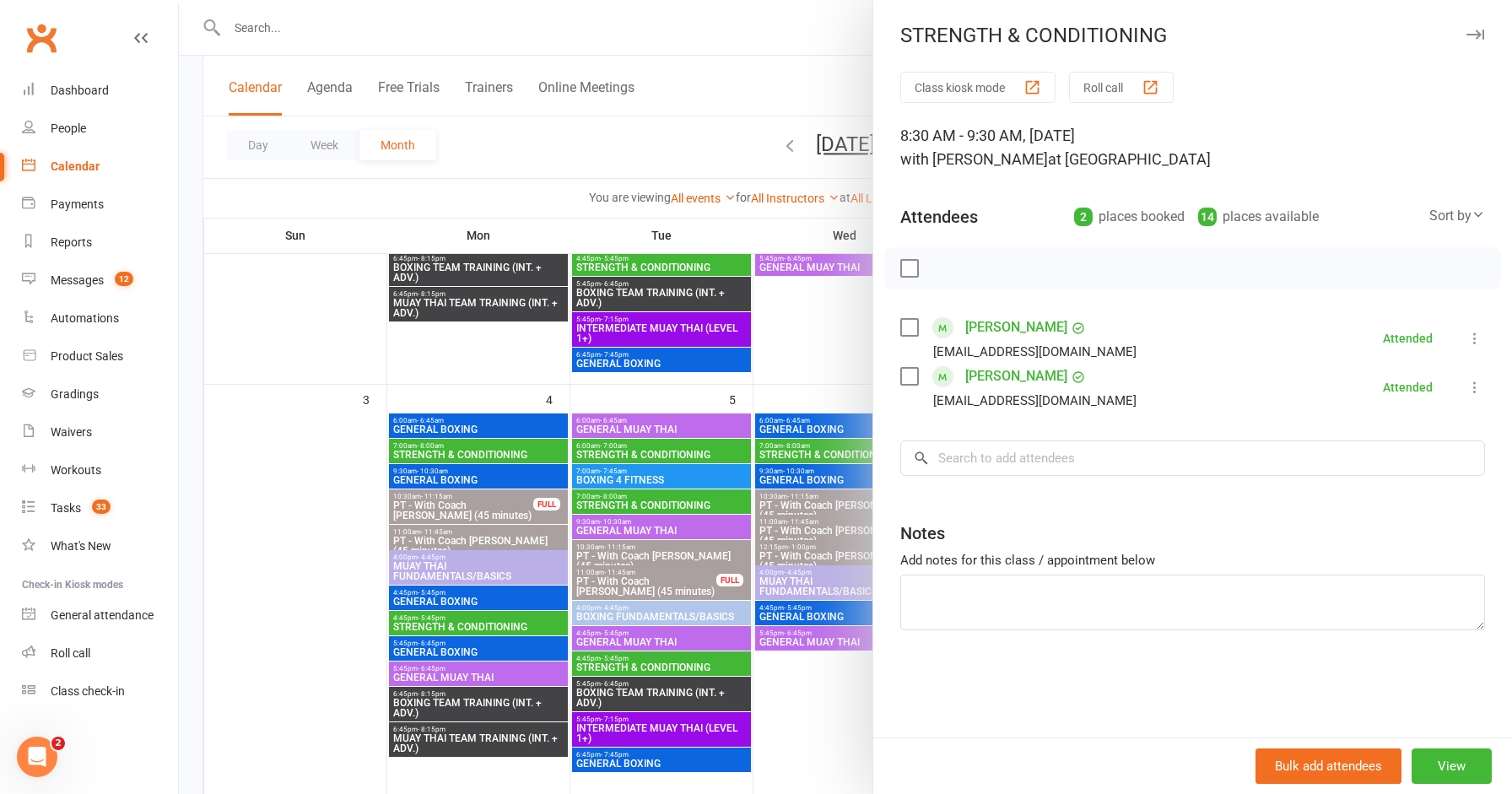
click at [994, 327] on link "[PERSON_NAME]" at bounding box center [1016, 327] width 102 height 27
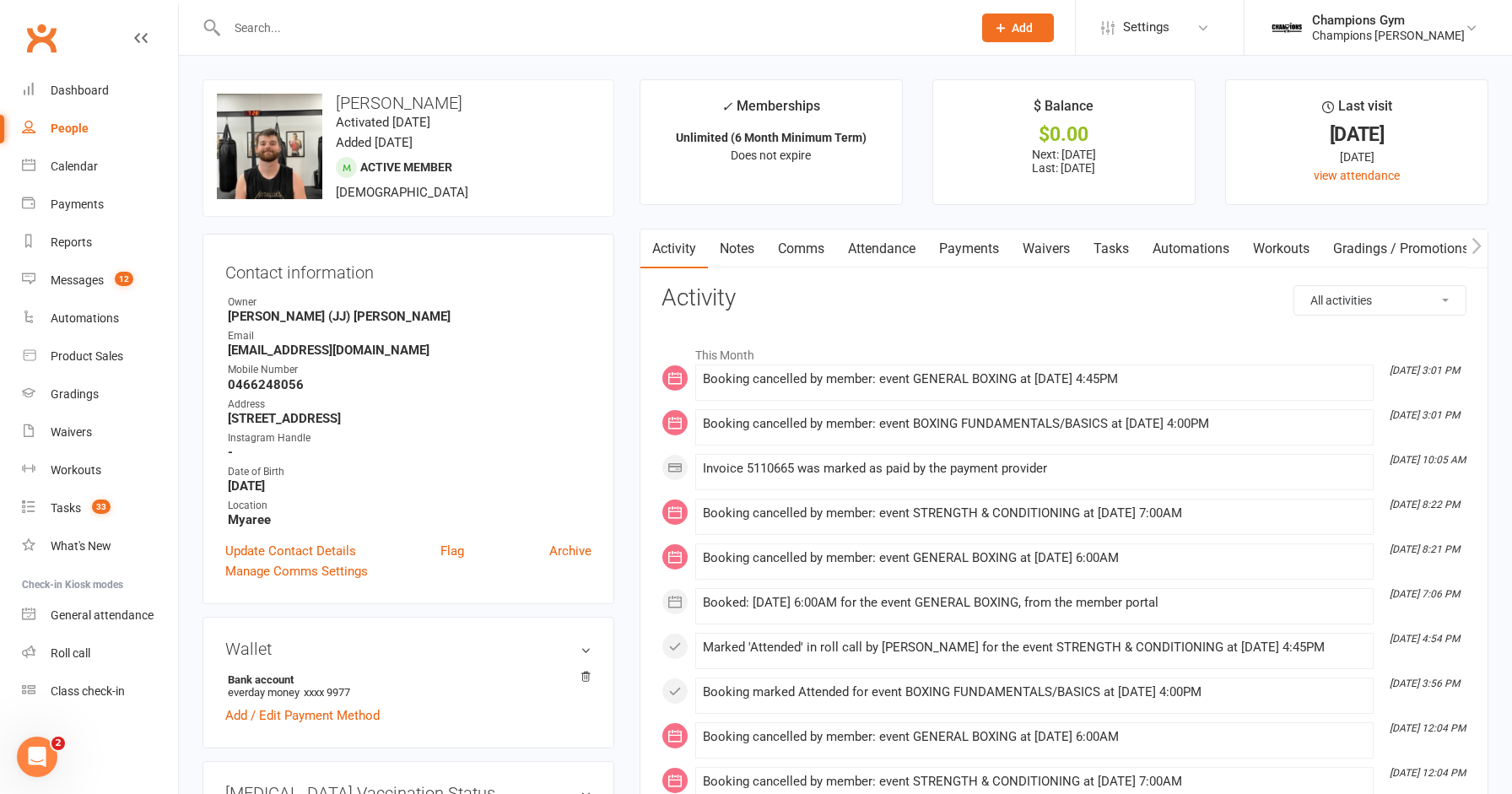
click at [1109, 256] on link "Tasks" at bounding box center [1111, 249] width 59 height 39
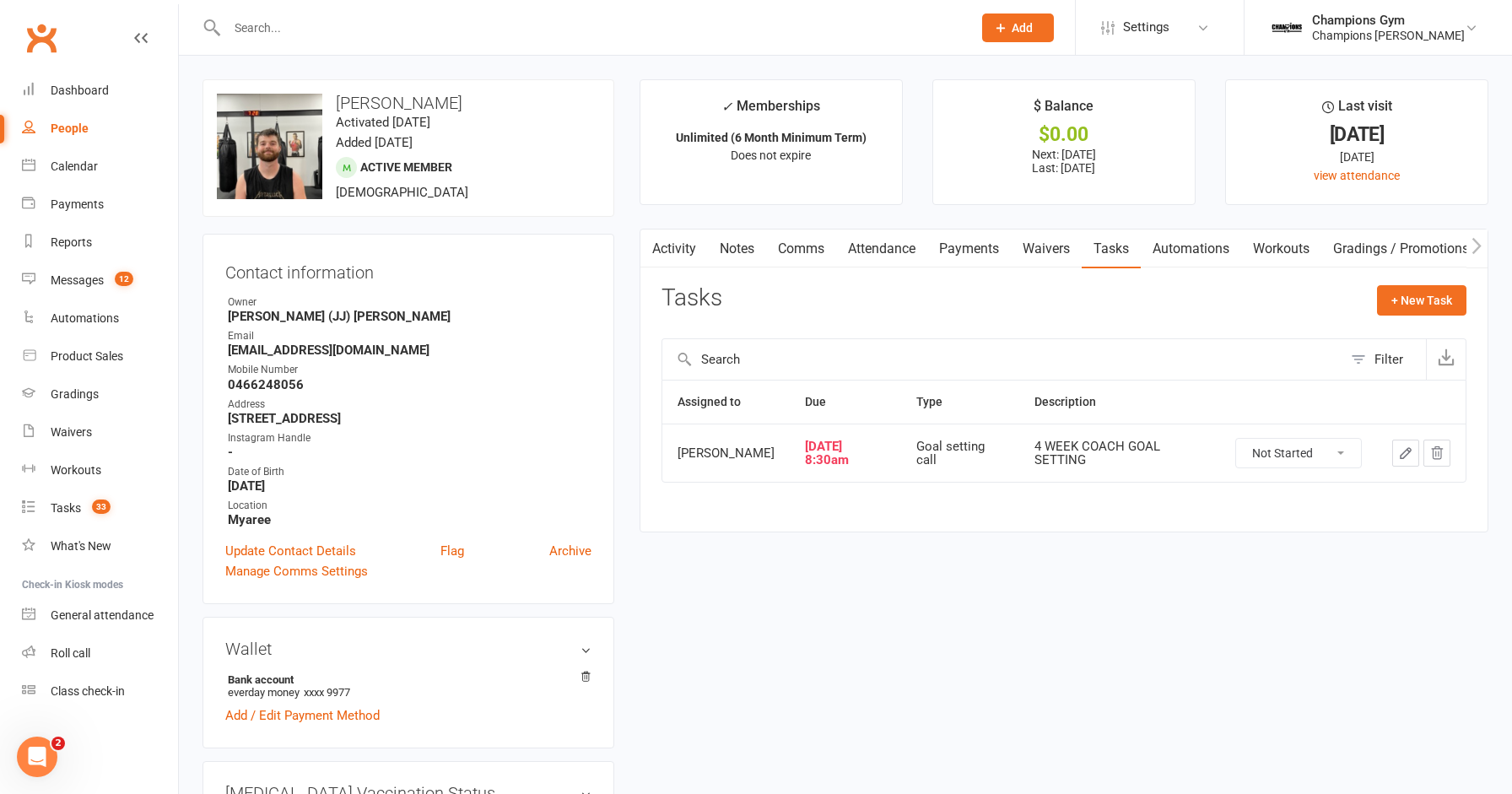
click at [1441, 455] on icon "button" at bounding box center [1436, 453] width 11 height 12
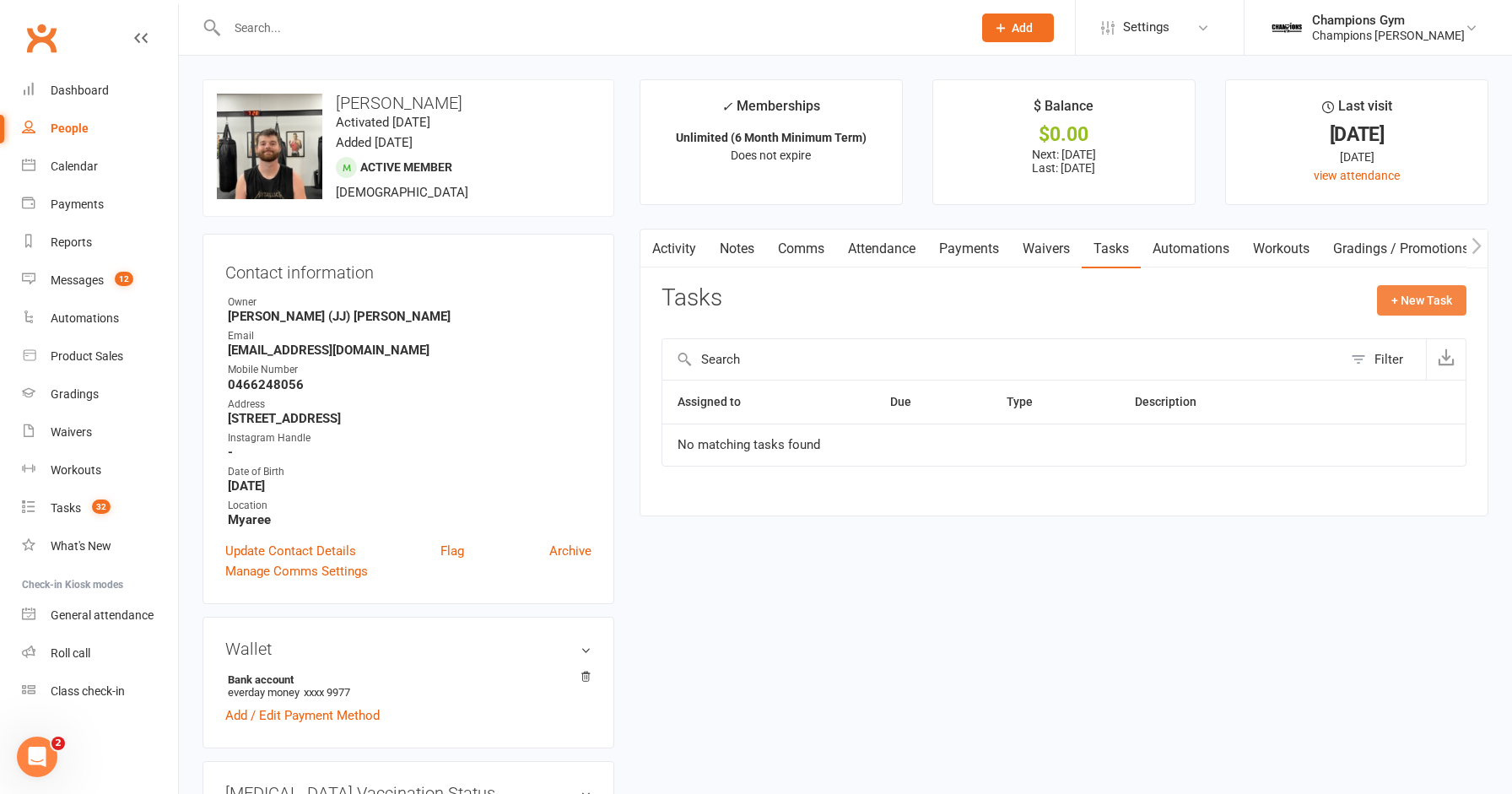
click at [1433, 300] on button "+ New Task" at bounding box center [1421, 301] width 90 height 30
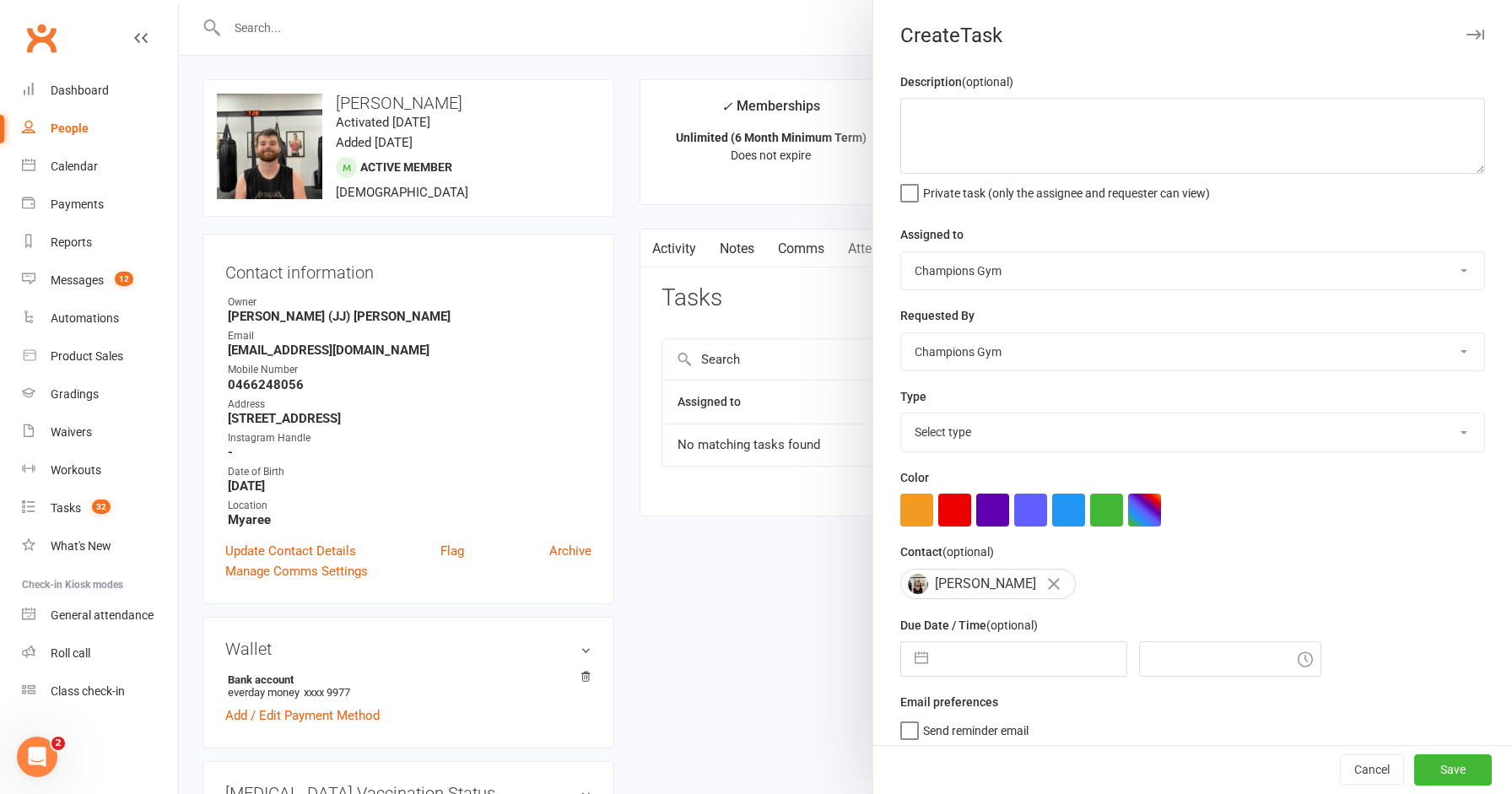
click at [1015, 269] on select "Champions Gym [PERSON_NAME] [PERSON_NAME] Tuna [PERSON_NAME] [PERSON_NAME] [PER…" at bounding box center [1193, 271] width 583 height 37
select select "50255"
click at [901, 253] on select "Champions Gym [PERSON_NAME] [PERSON_NAME] Tuna [PERSON_NAME] [PERSON_NAME] [PER…" at bounding box center [1193, 271] width 583 height 37
click at [1003, 354] on select "Champions Gym [PERSON_NAME] [PERSON_NAME] Tuna [PERSON_NAME] [PERSON_NAME] [PER…" at bounding box center [1193, 352] width 583 height 37
select select "31848"
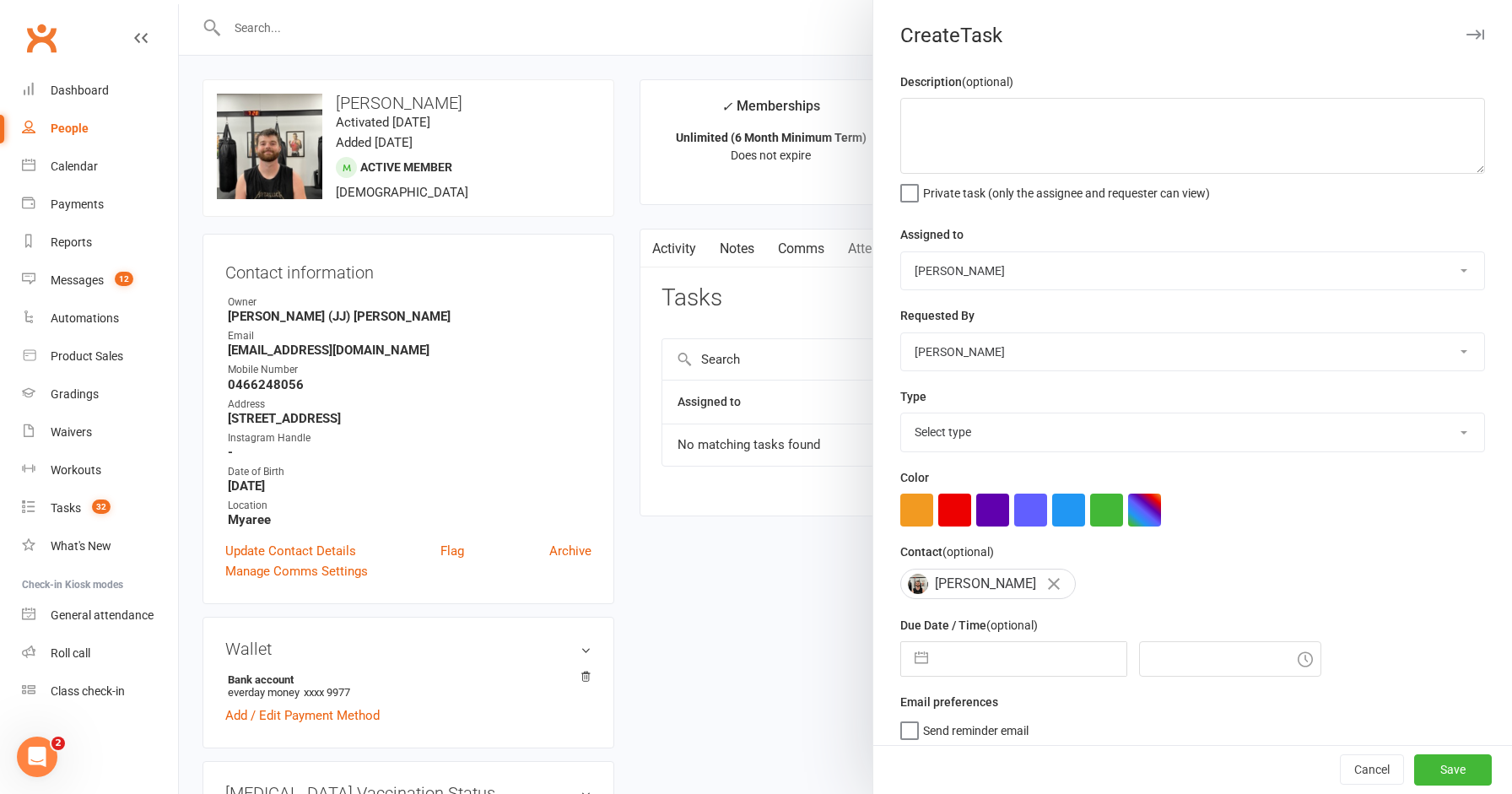
click at [901, 333] on select "Champions Gym [PERSON_NAME] [PERSON_NAME] Tuna [PERSON_NAME] [PERSON_NAME] [PER…" at bounding box center [1193, 352] width 583 height 37
click at [1002, 428] on select "Select type 90 day member plan Check in Coach call - potential cancellation sav…" at bounding box center [1193, 432] width 583 height 37
select select "35280"
click at [901, 415] on select "Select type 90 day member plan Check in Coach call - potential cancellation sav…" at bounding box center [1193, 432] width 583 height 37
select select "6"
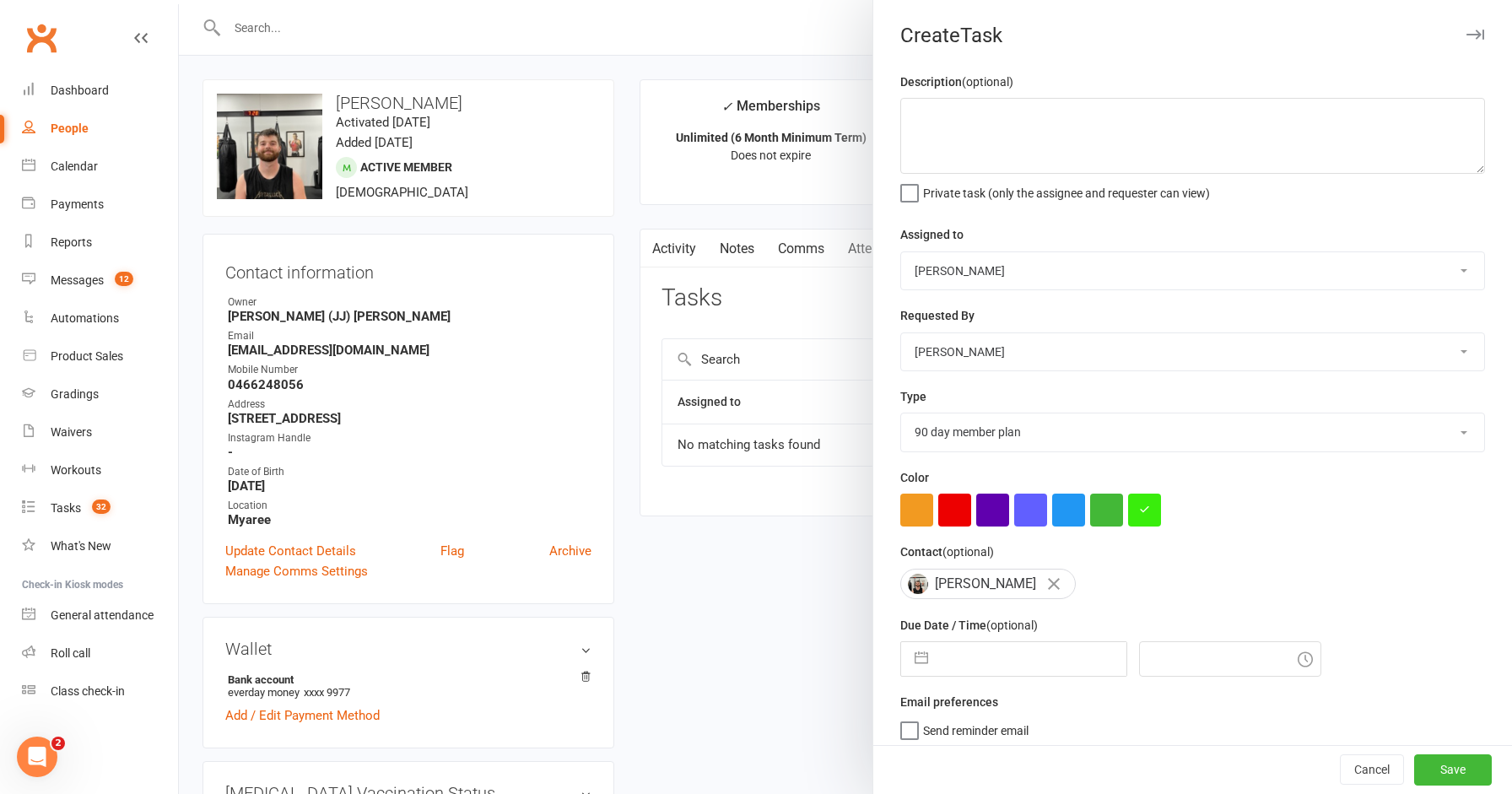
select select "2025"
select select "7"
select select "2025"
select select "8"
select select "2025"
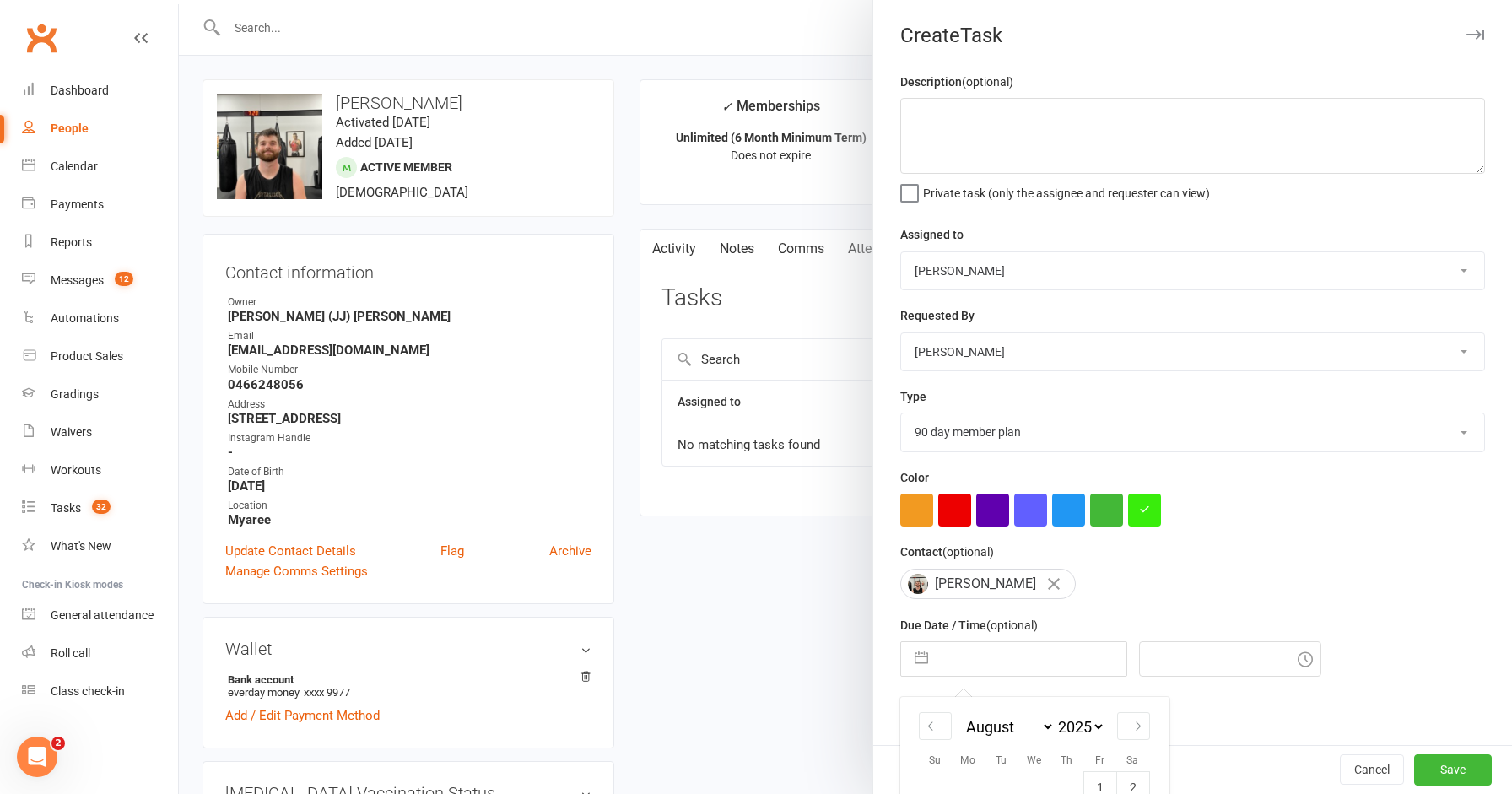
click at [967, 669] on input "text" at bounding box center [1031, 659] width 190 height 34
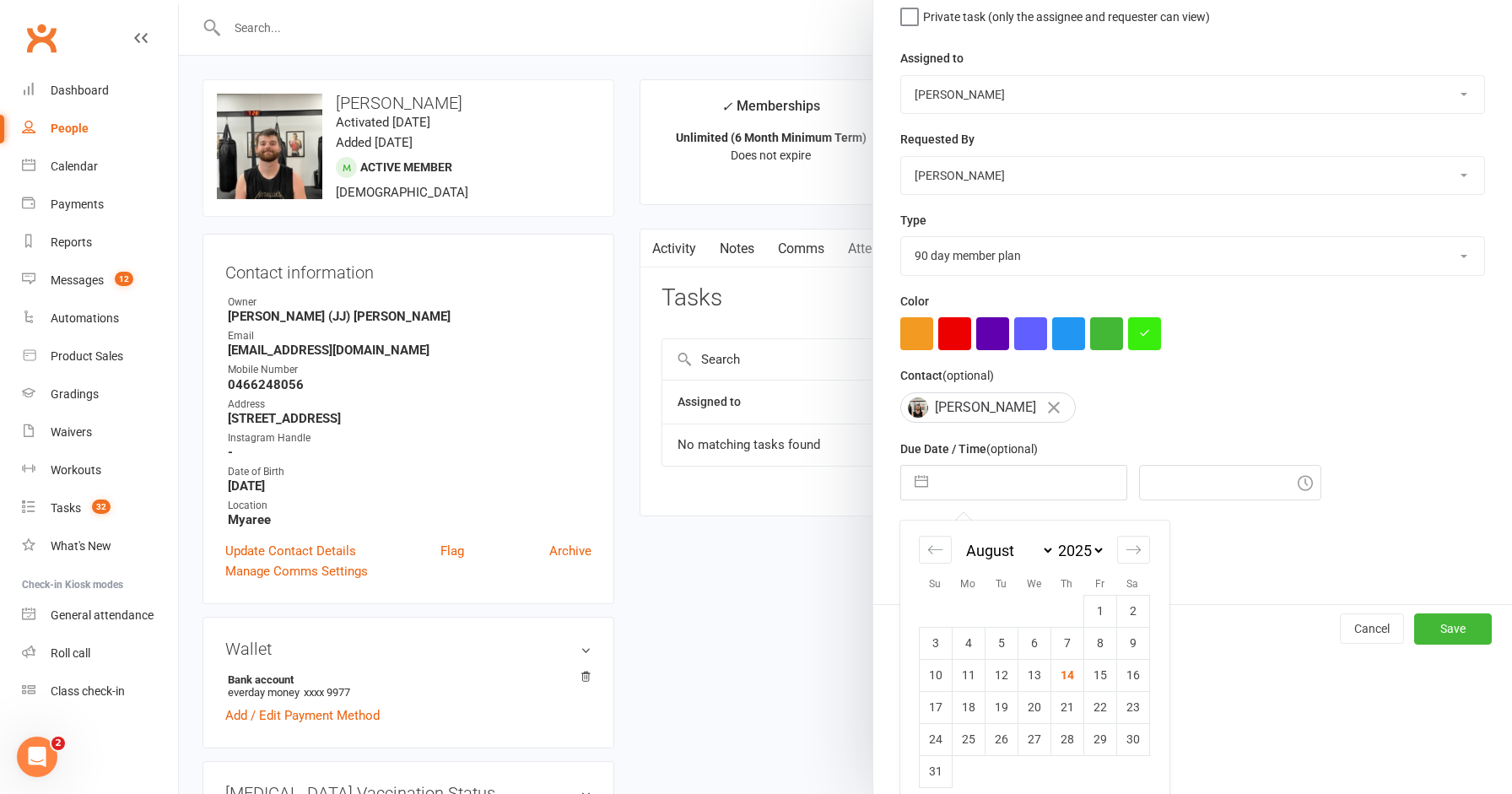
scroll to position [192, 0]
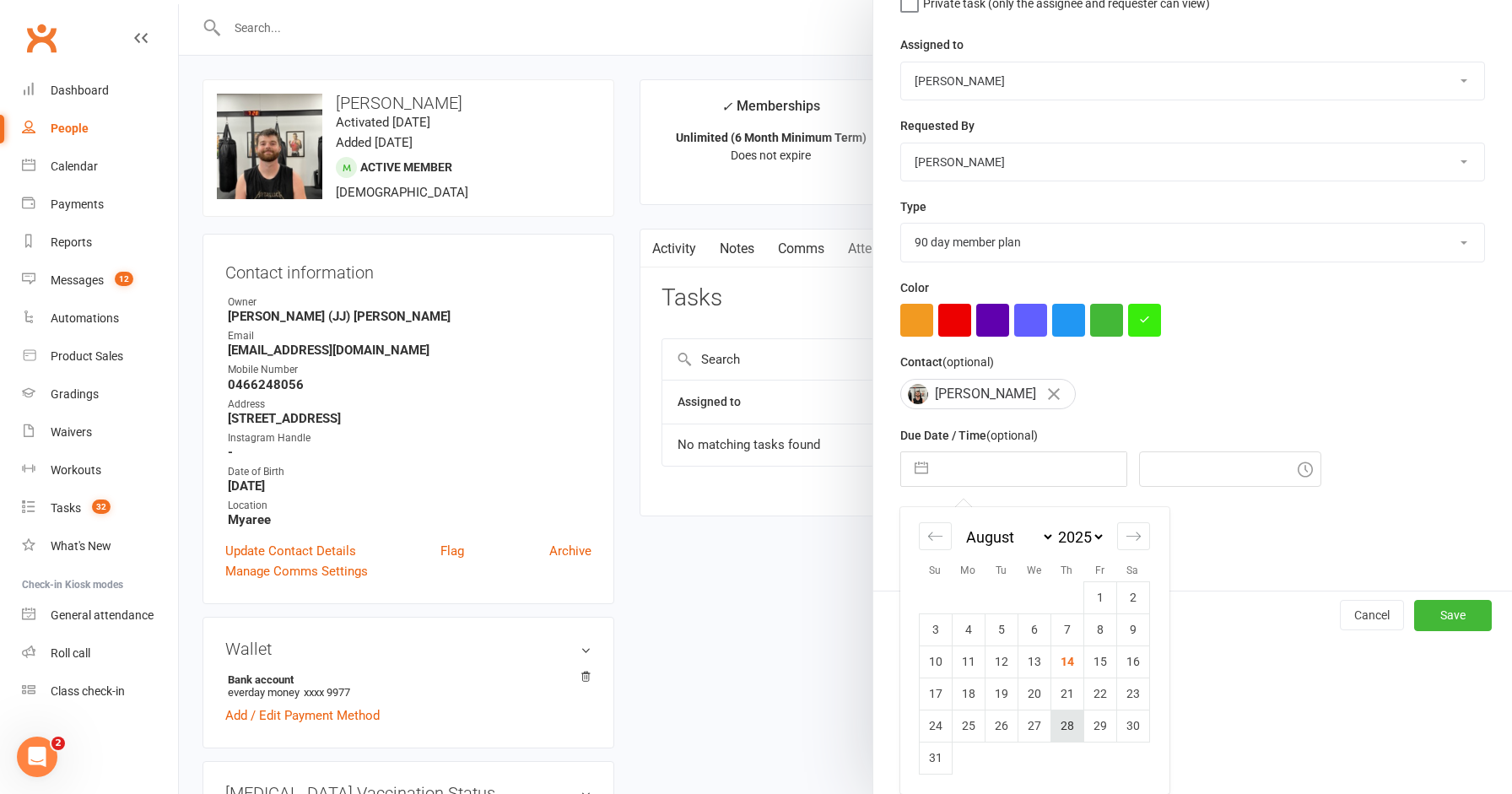
click at [1070, 725] on td "28" at bounding box center [1066, 726] width 33 height 32
type input "[DATE]"
type input "5:15pm"
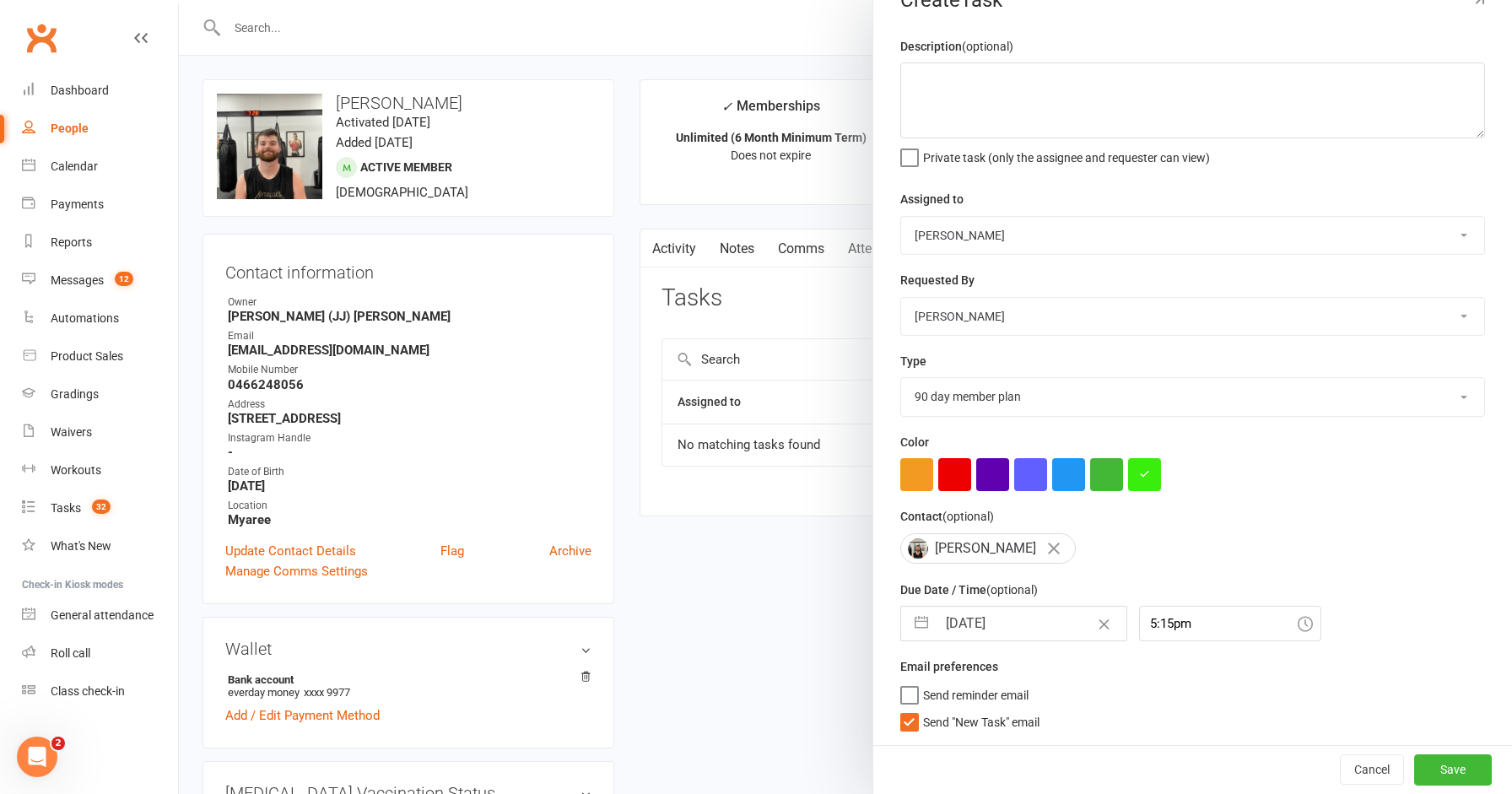
scroll to position [38, 0]
click at [1449, 766] on button "Save" at bounding box center [1452, 769] width 77 height 30
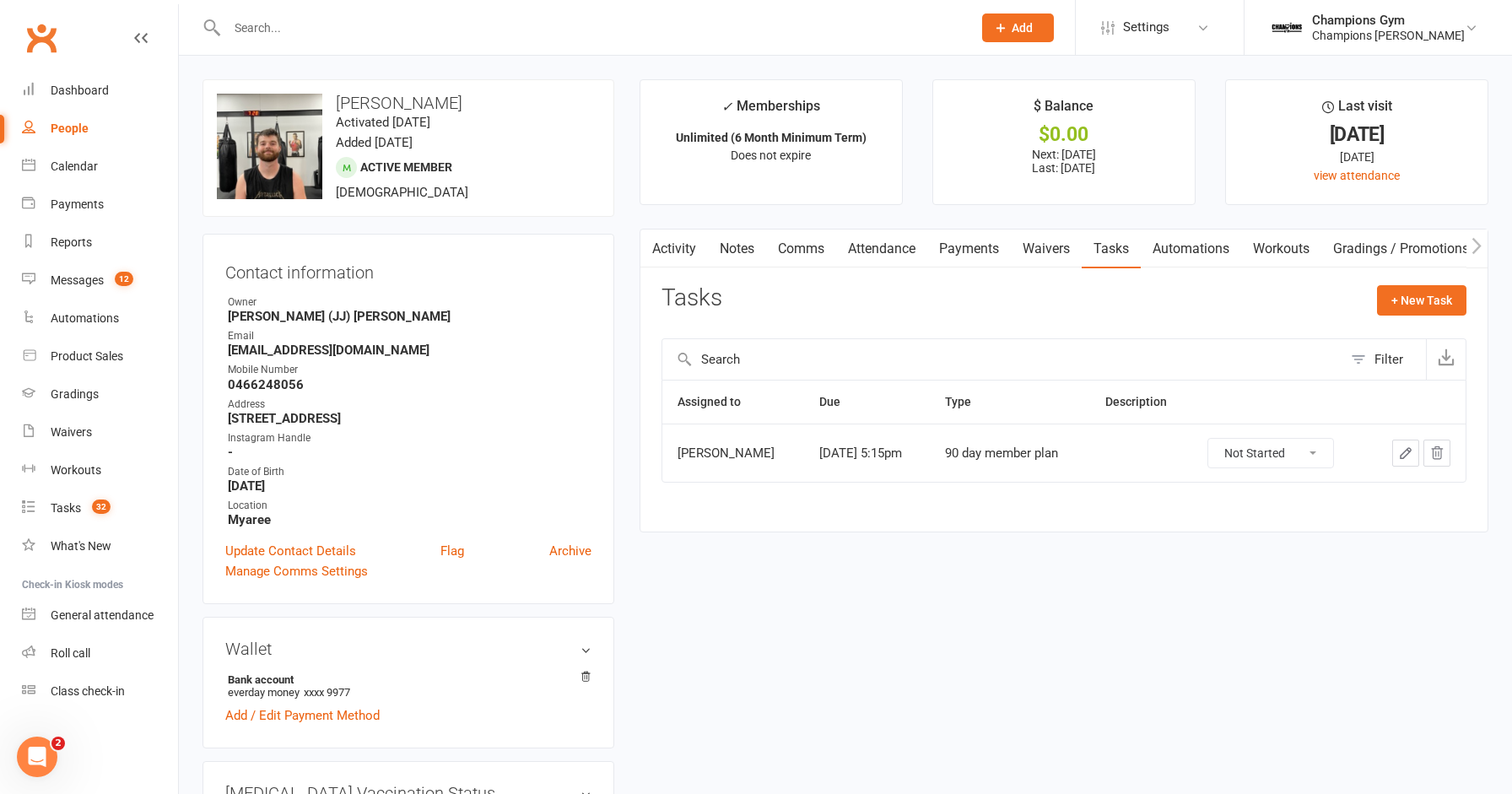
click at [140, 36] on icon at bounding box center [140, 37] width 13 height 13
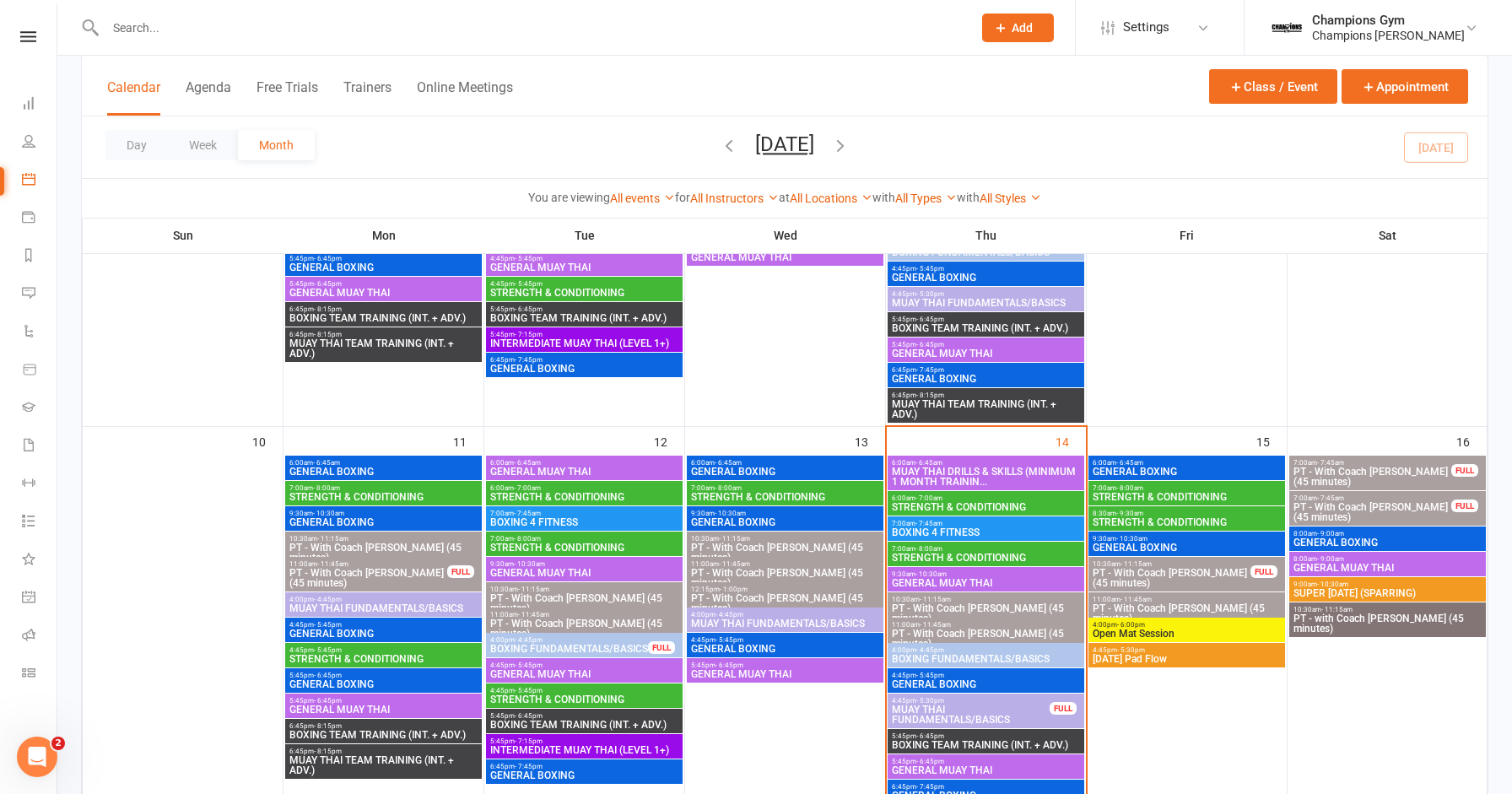
scroll to position [712, 0]
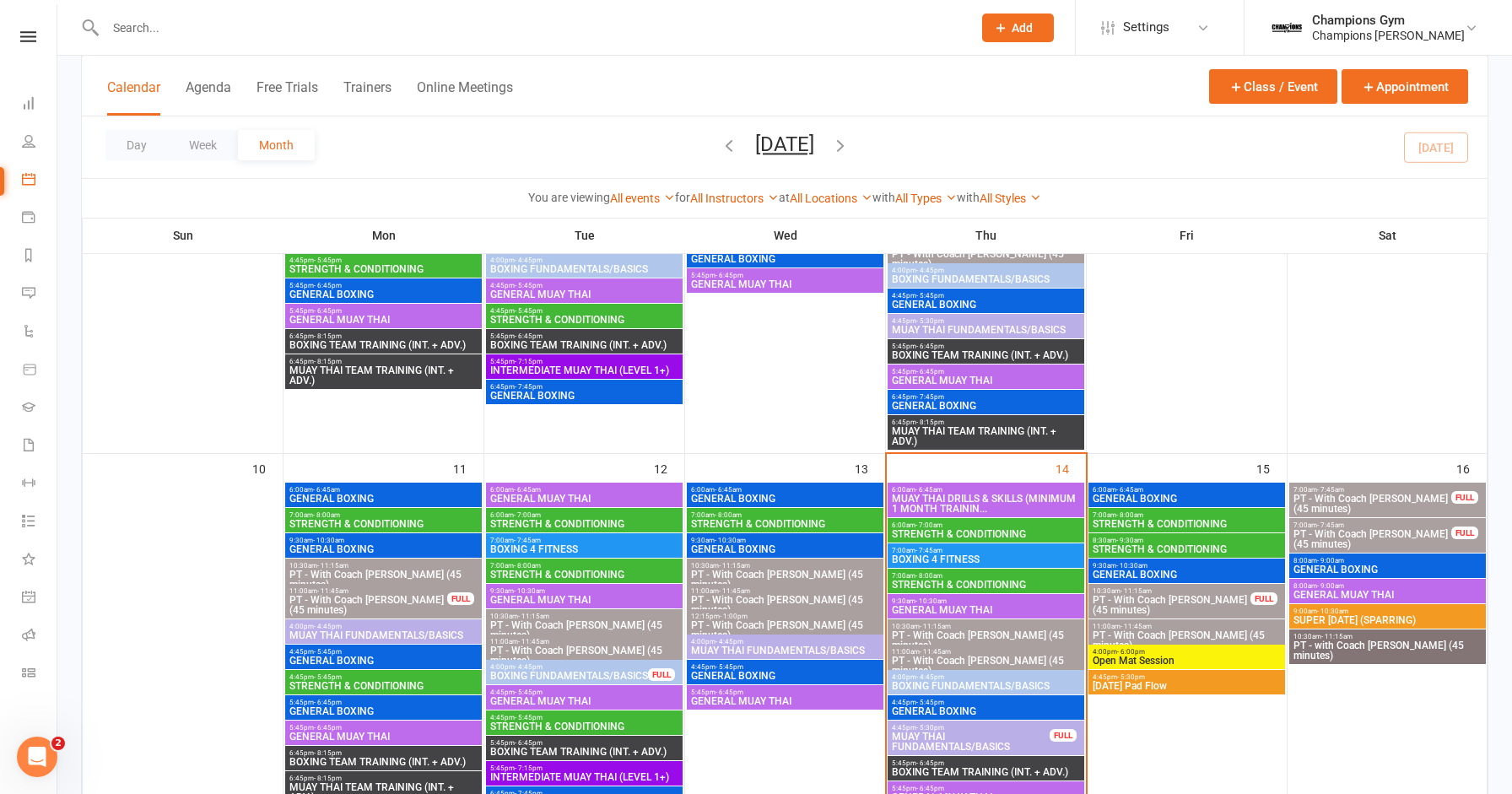
click at [1212, 520] on span "STRENGTH & CONDITIONING" at bounding box center [1187, 524] width 190 height 10
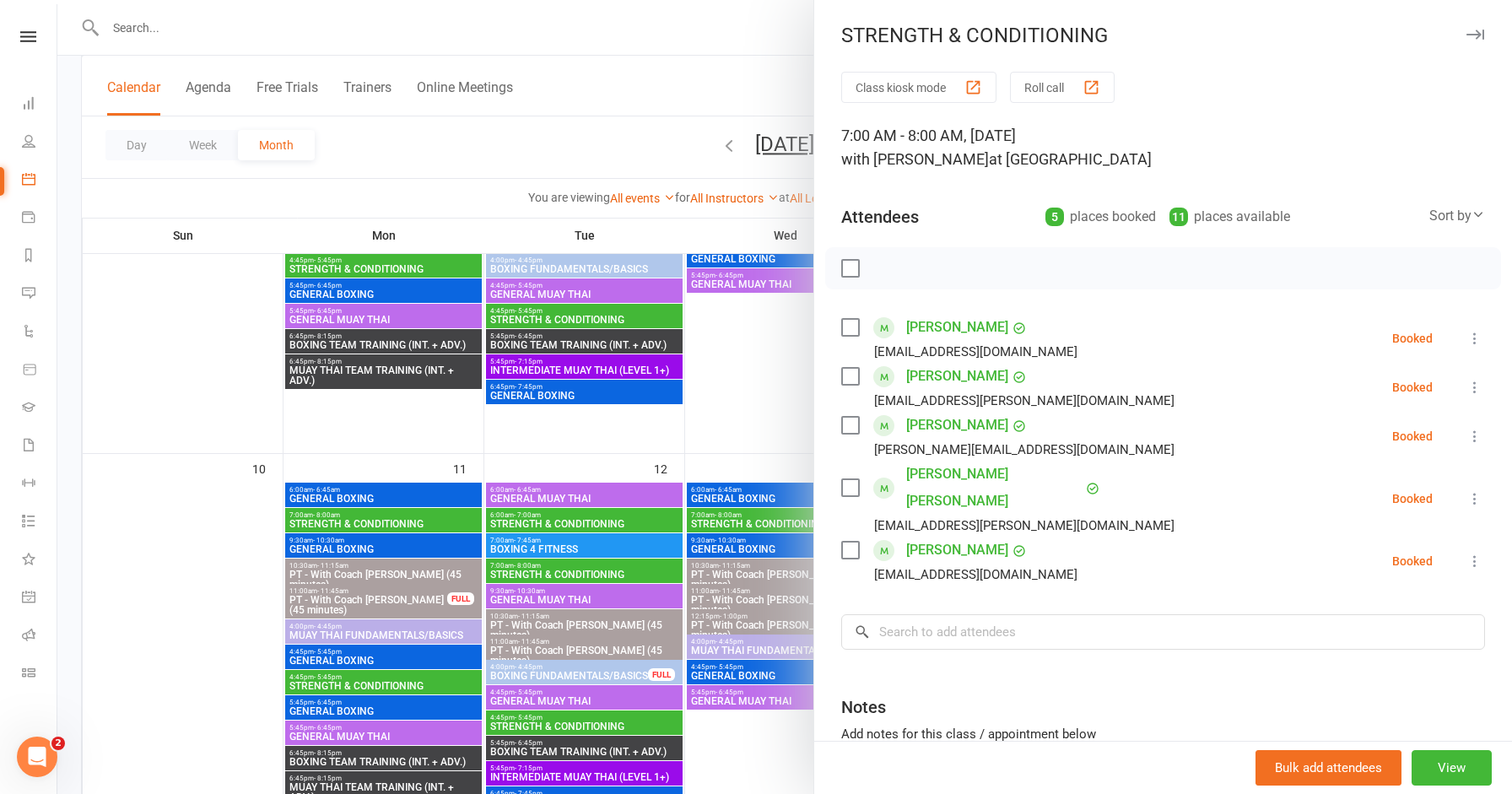
click at [1479, 37] on icon "button" at bounding box center [1475, 34] width 18 height 10
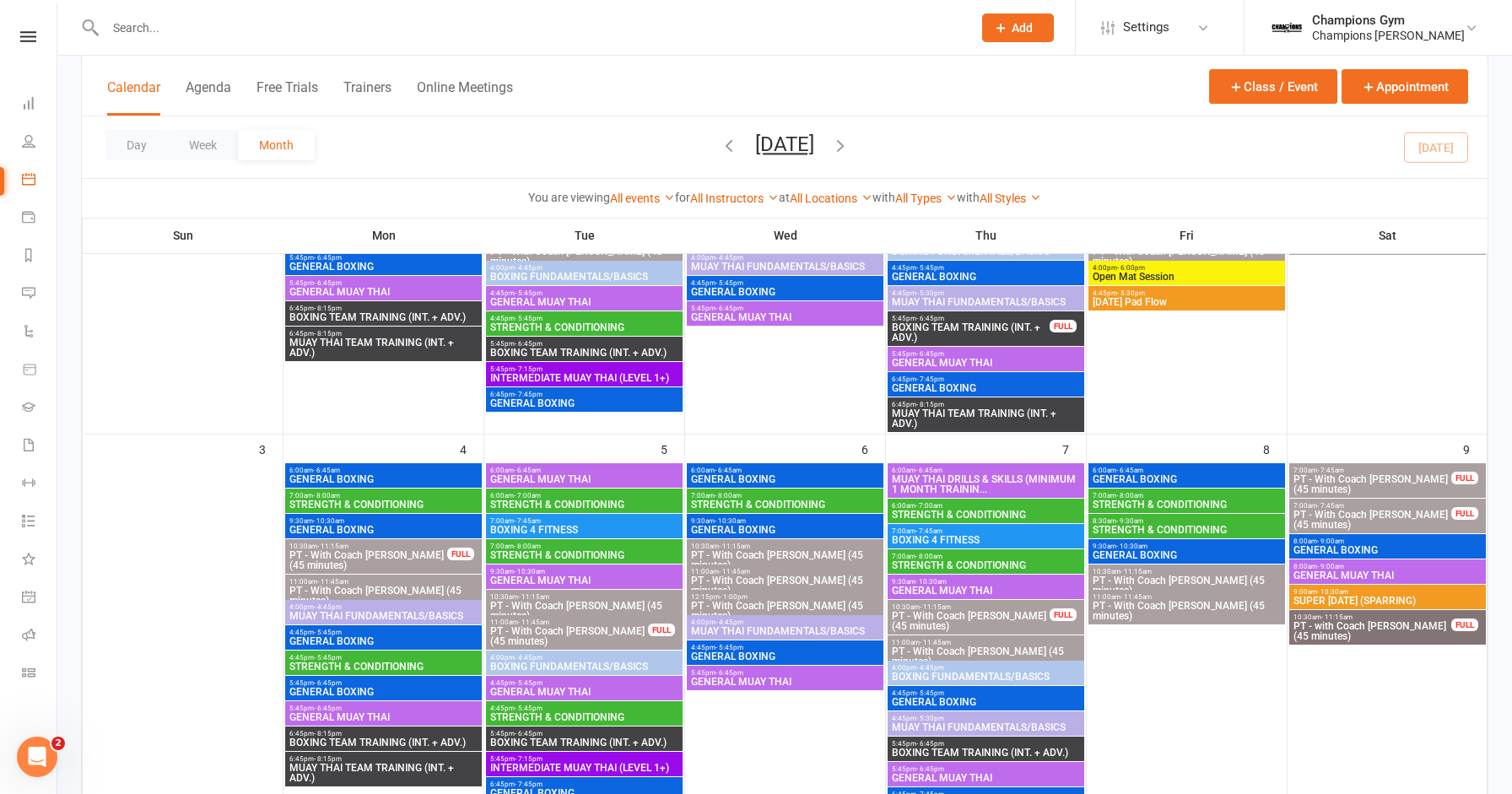
scroll to position [261, 0]
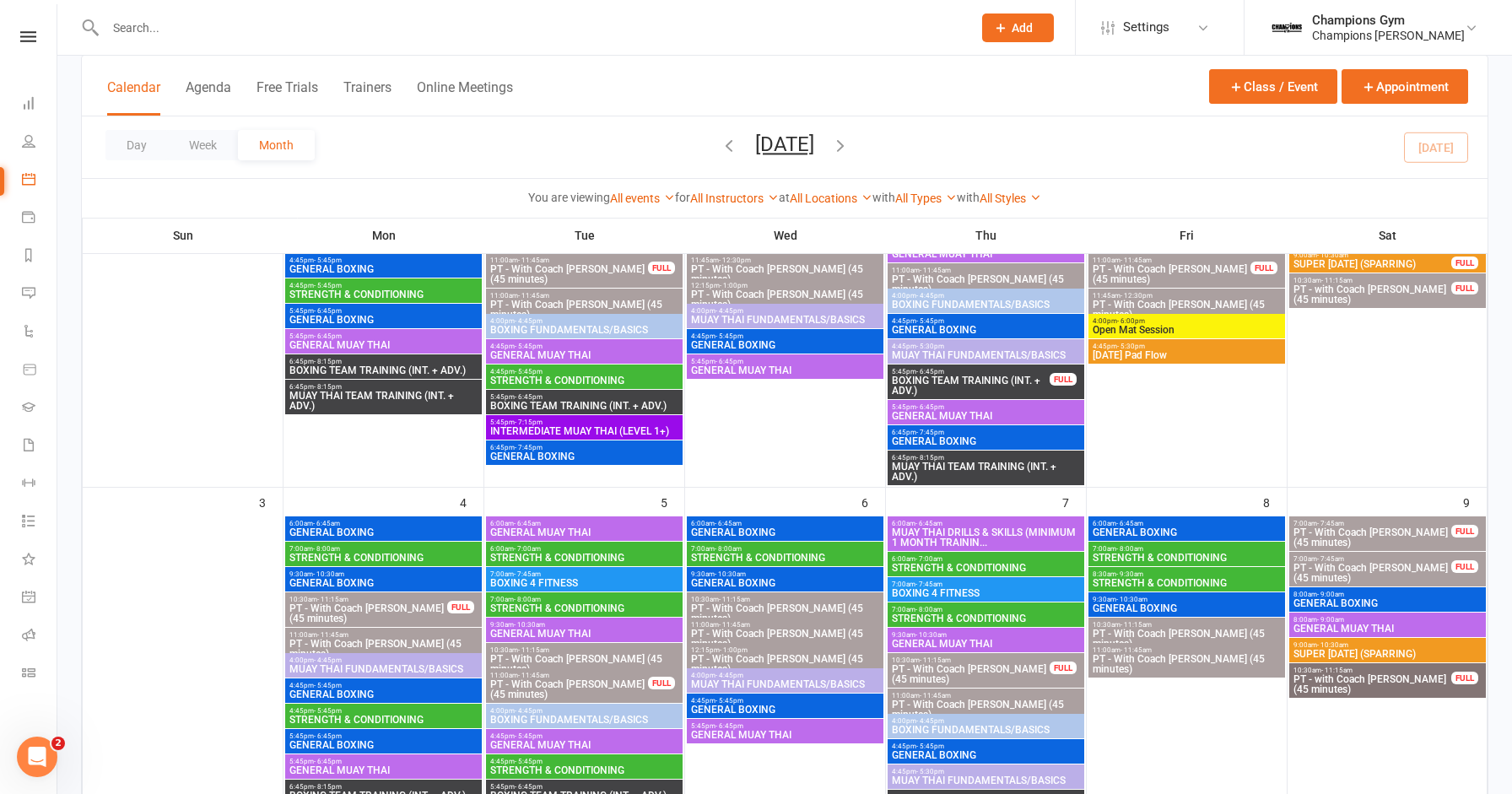
click at [392, 547] on span "7:00am - 8:00am" at bounding box center [384, 549] width 190 height 8
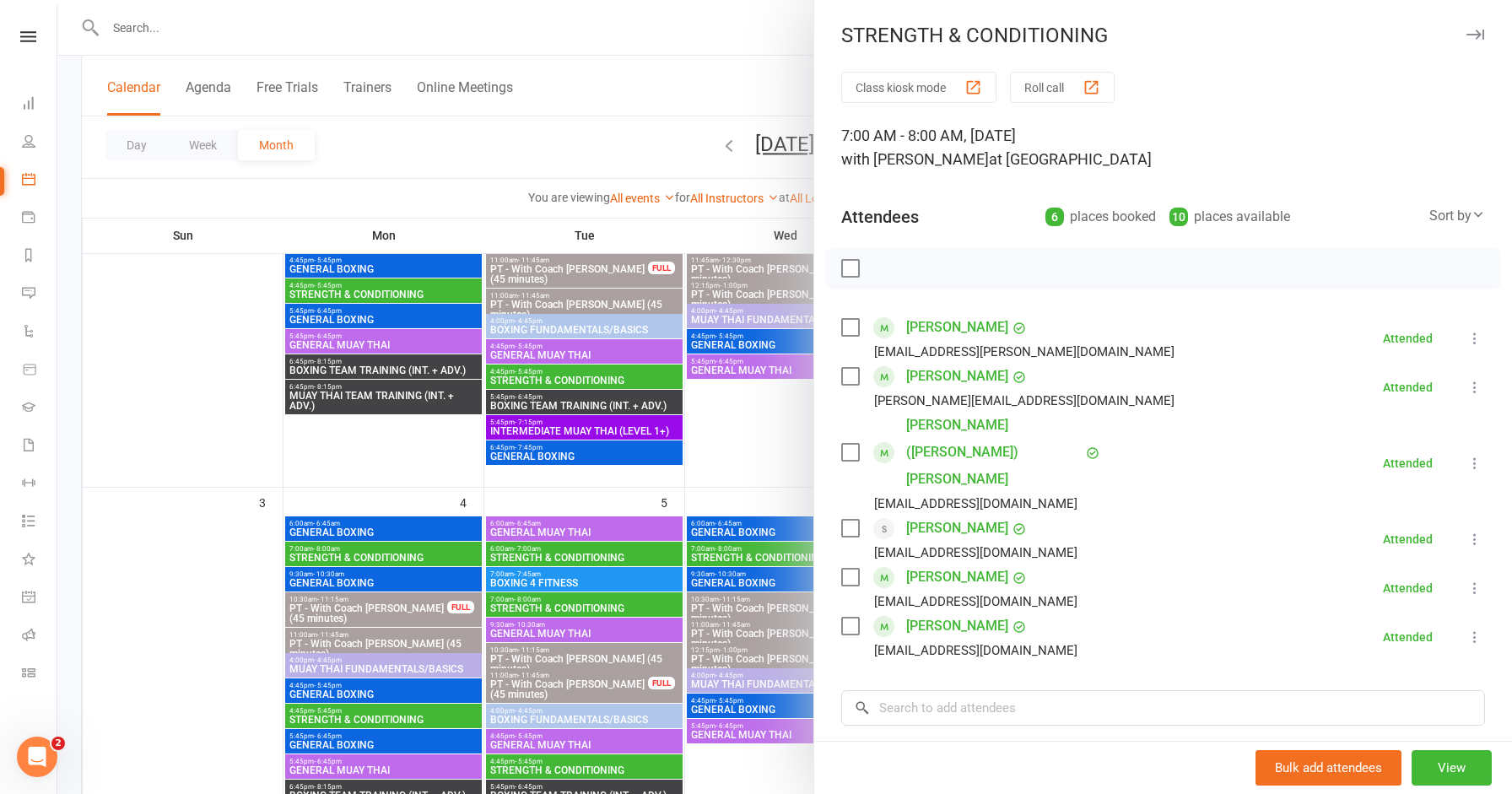
click at [1466, 35] on icon "button" at bounding box center [1475, 34] width 18 height 10
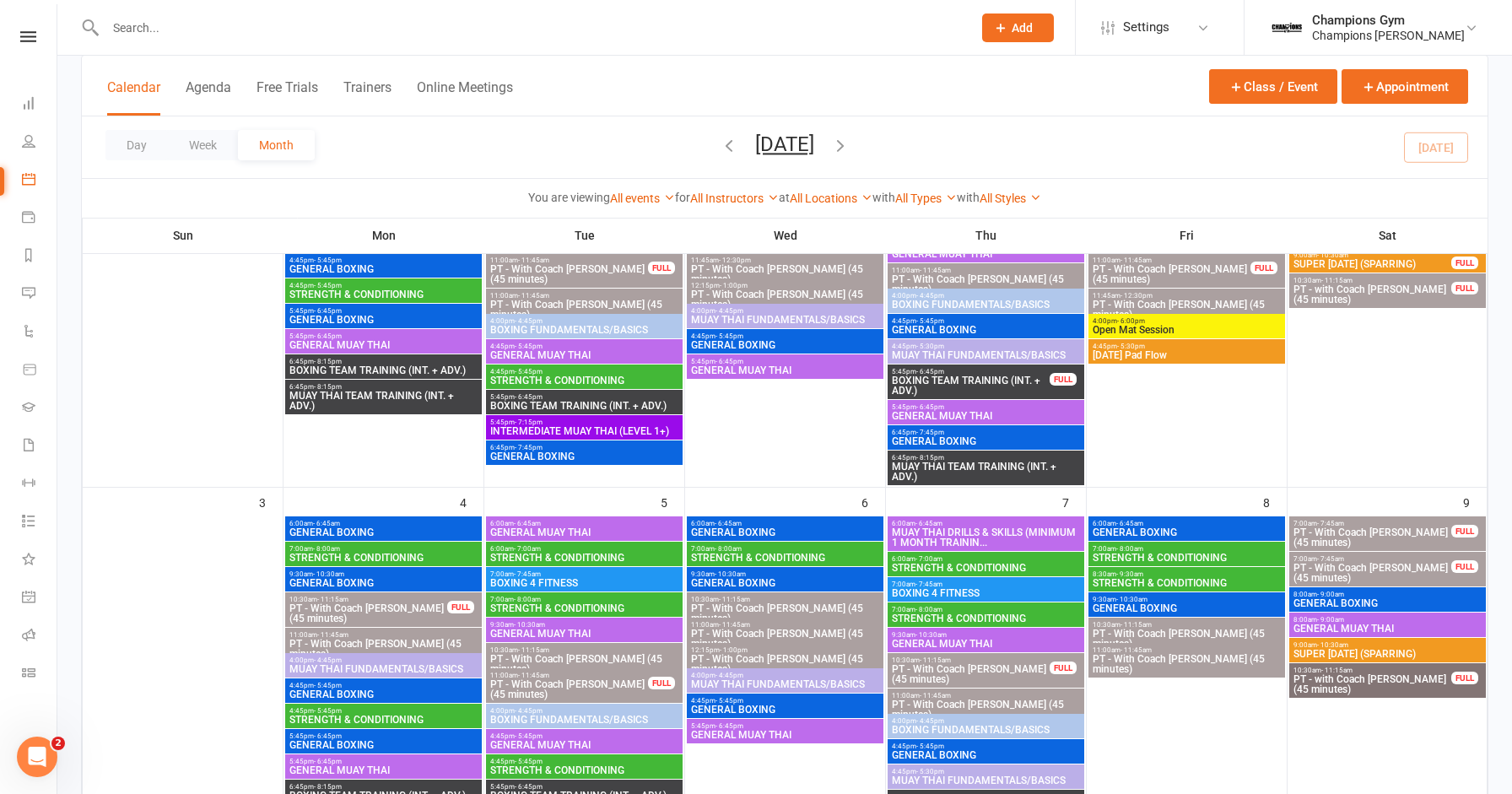
click at [604, 547] on span "6:00am - 7:00am" at bounding box center [584, 549] width 190 height 8
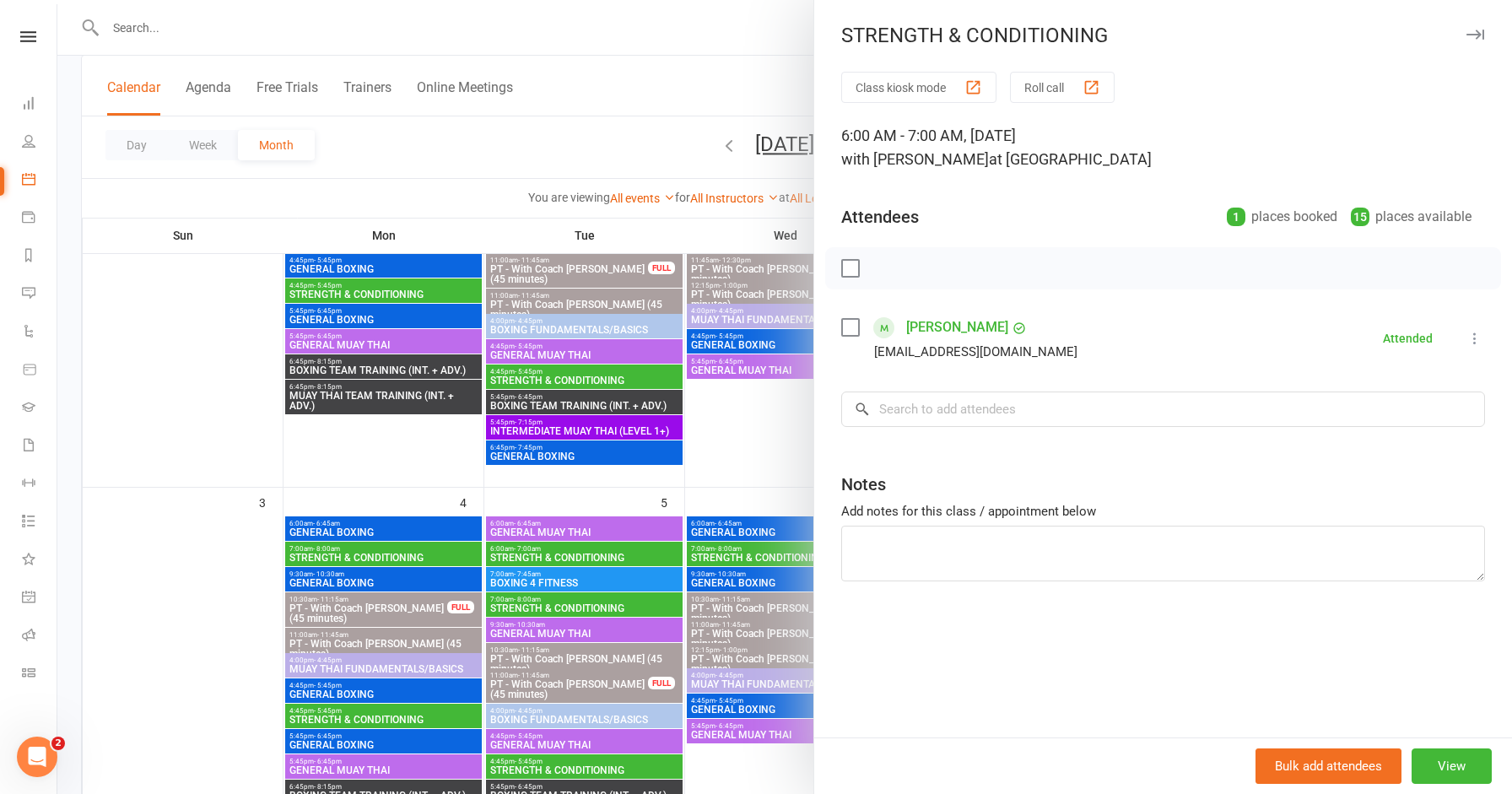
click at [1480, 30] on icon "button" at bounding box center [1475, 34] width 18 height 10
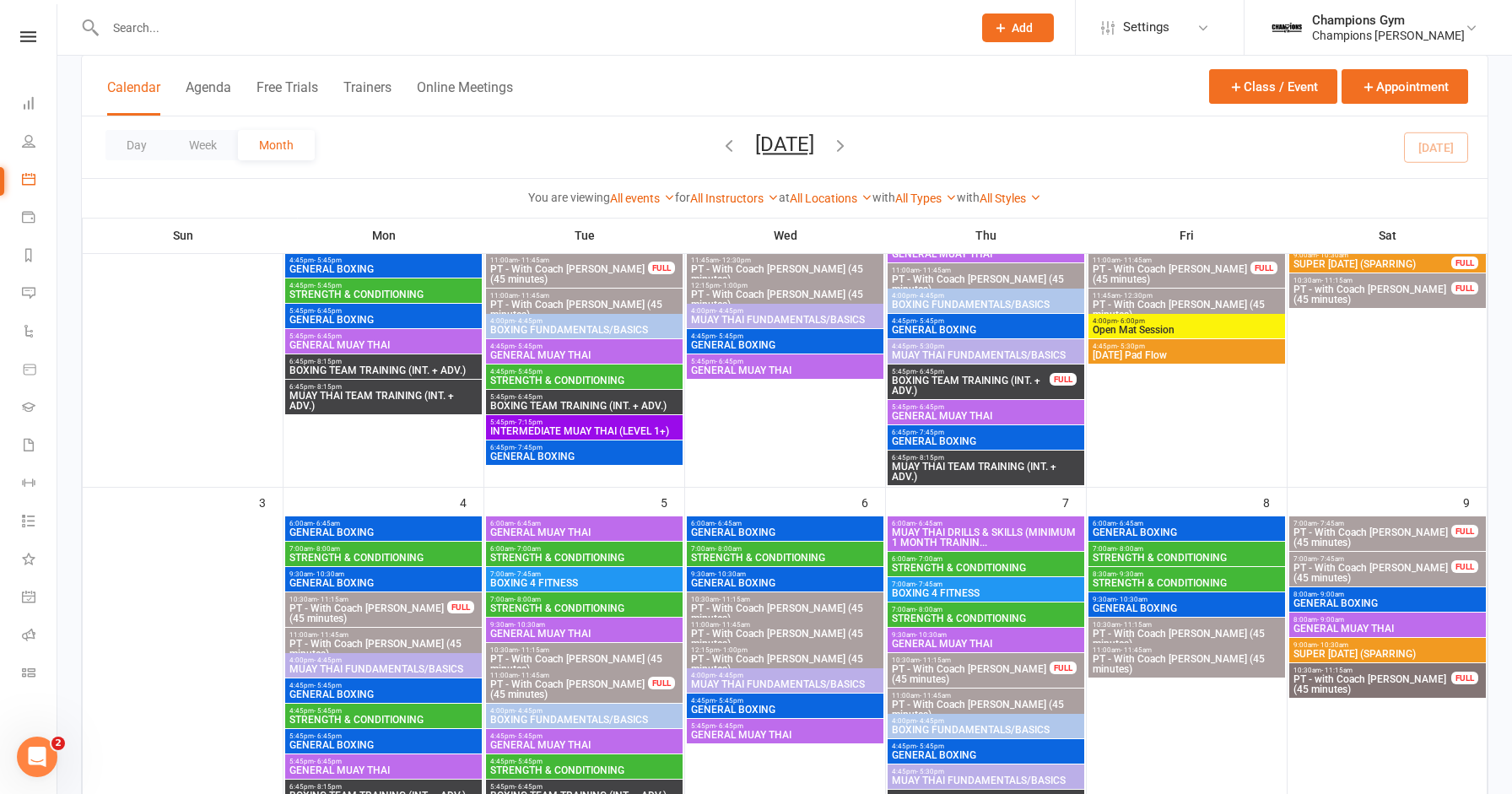
click at [640, 607] on span "STRENGTH & CONDITIONING" at bounding box center [584, 608] width 190 height 10
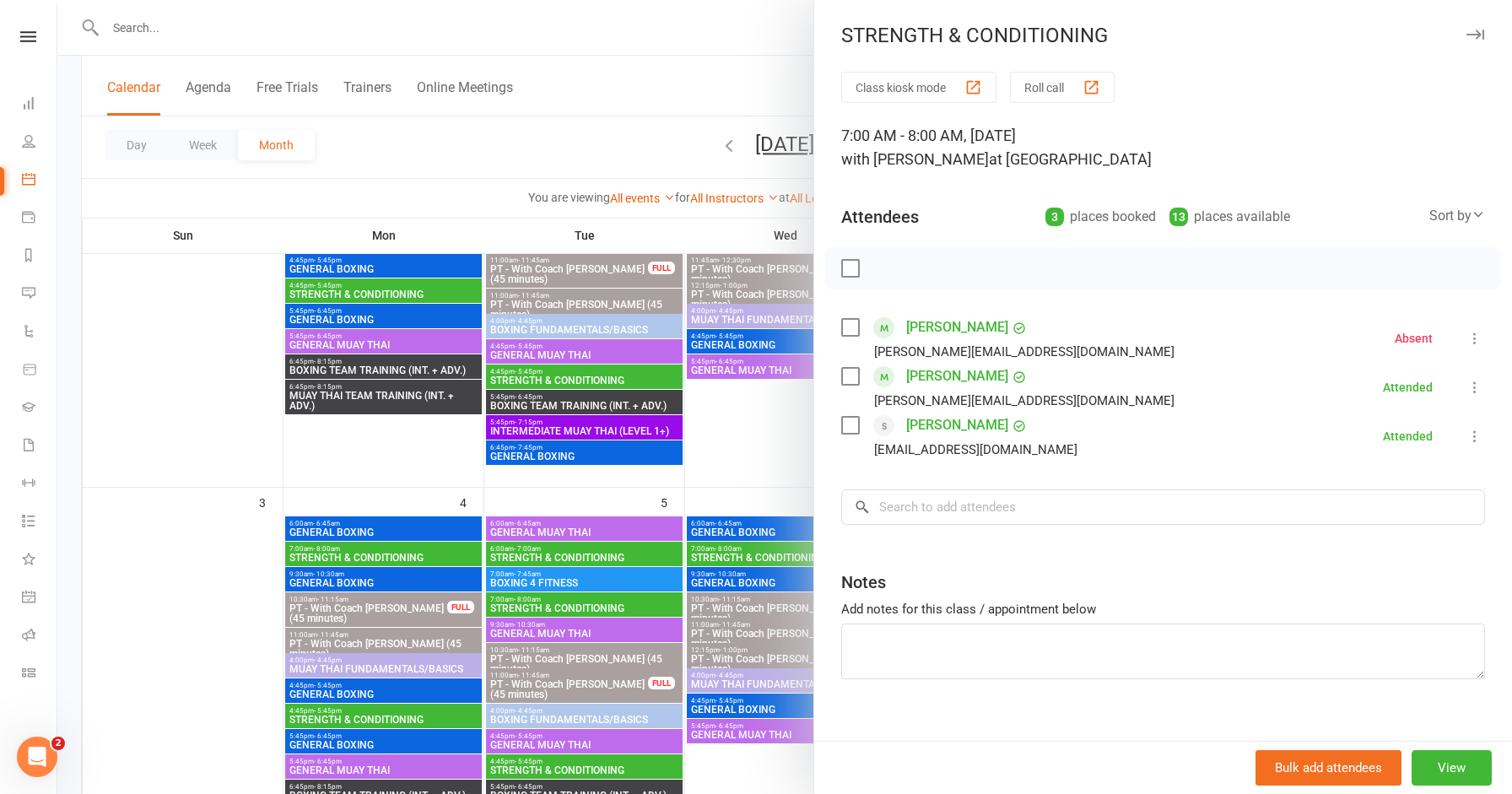
click at [1471, 38] on icon "button" at bounding box center [1475, 34] width 18 height 10
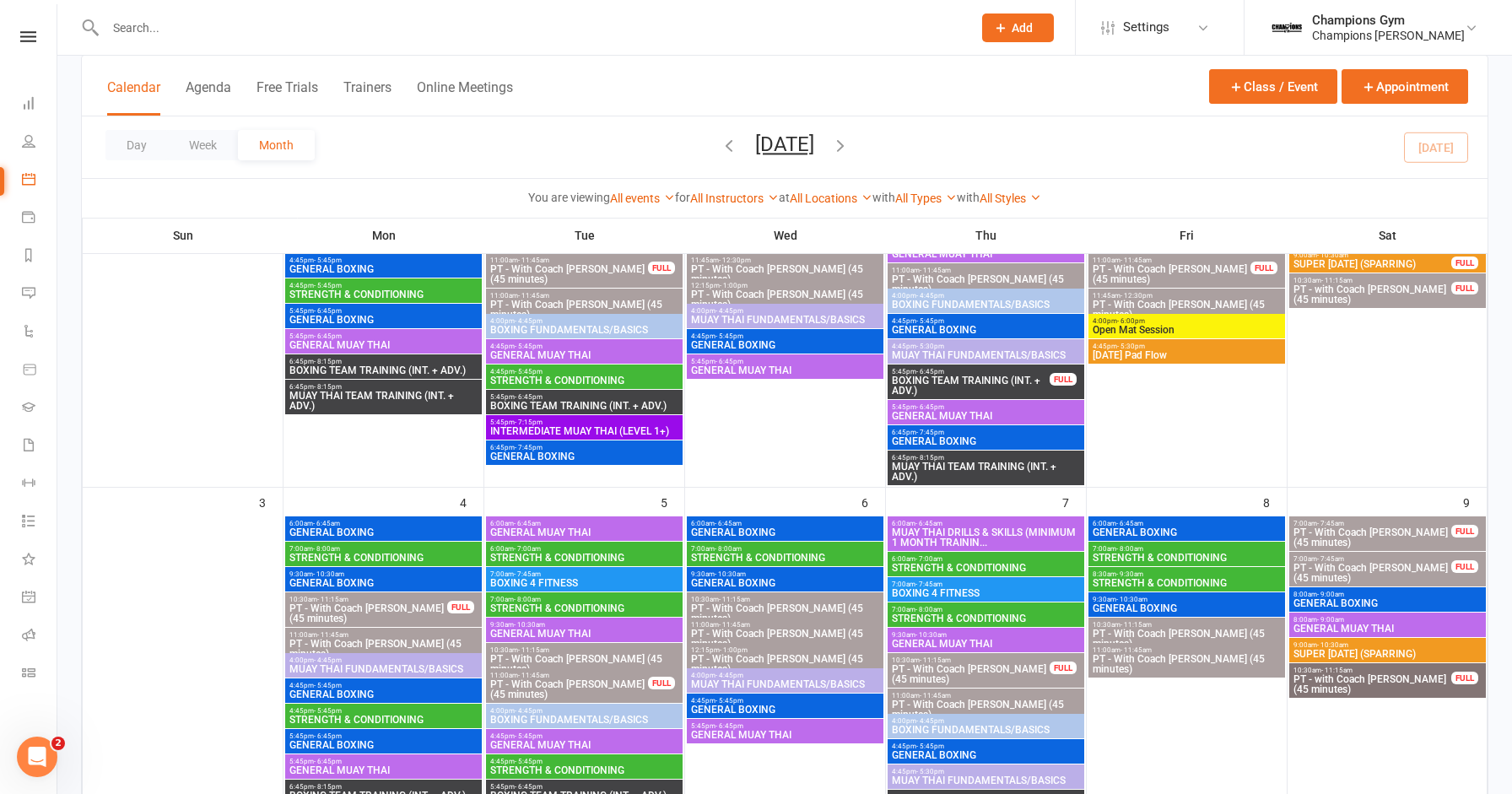
click at [748, 549] on span "7:00am - 8:00am" at bounding box center [785, 549] width 190 height 8
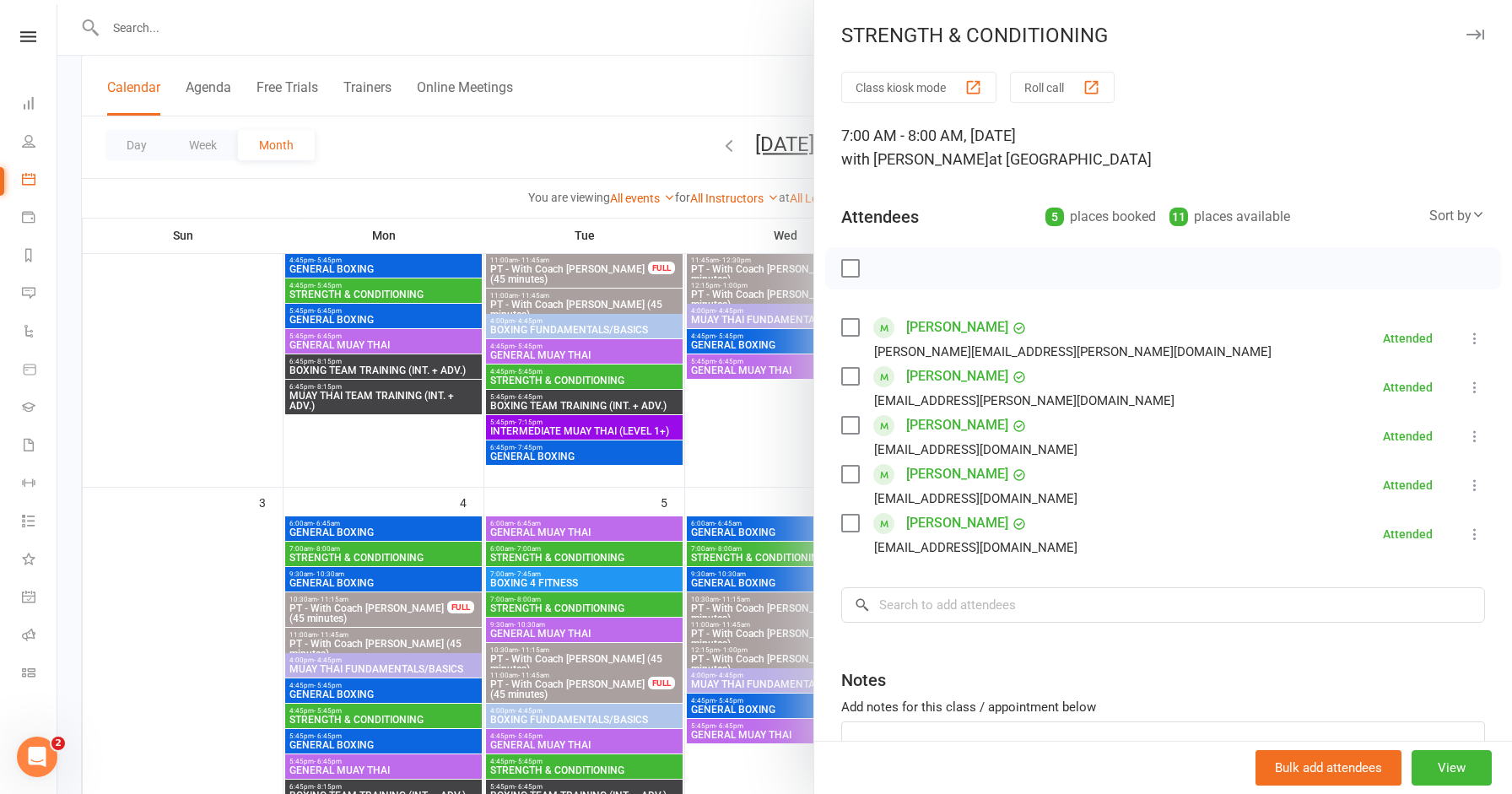
click at [1471, 39] on icon "button" at bounding box center [1475, 34] width 18 height 10
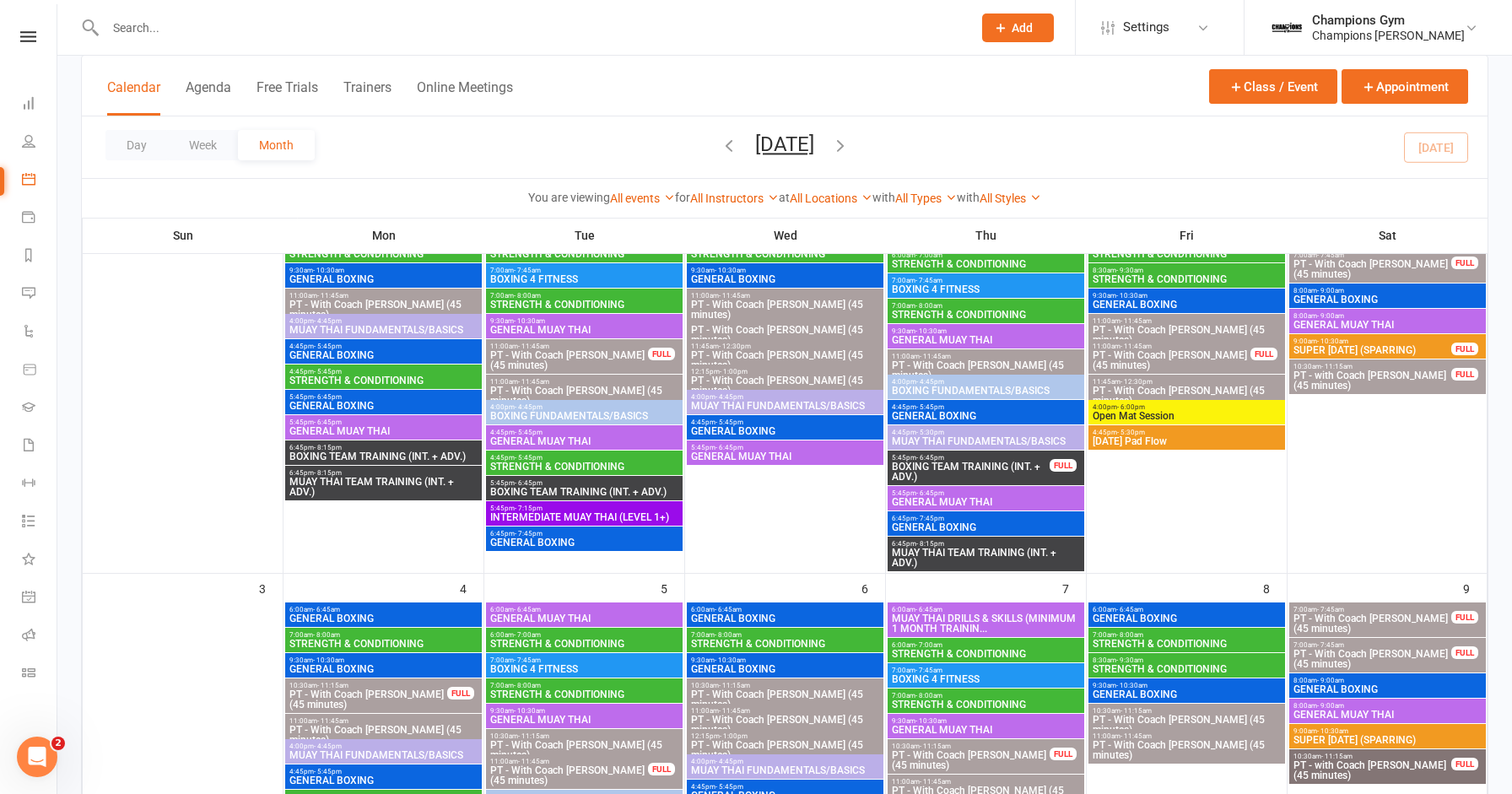
scroll to position [165, 0]
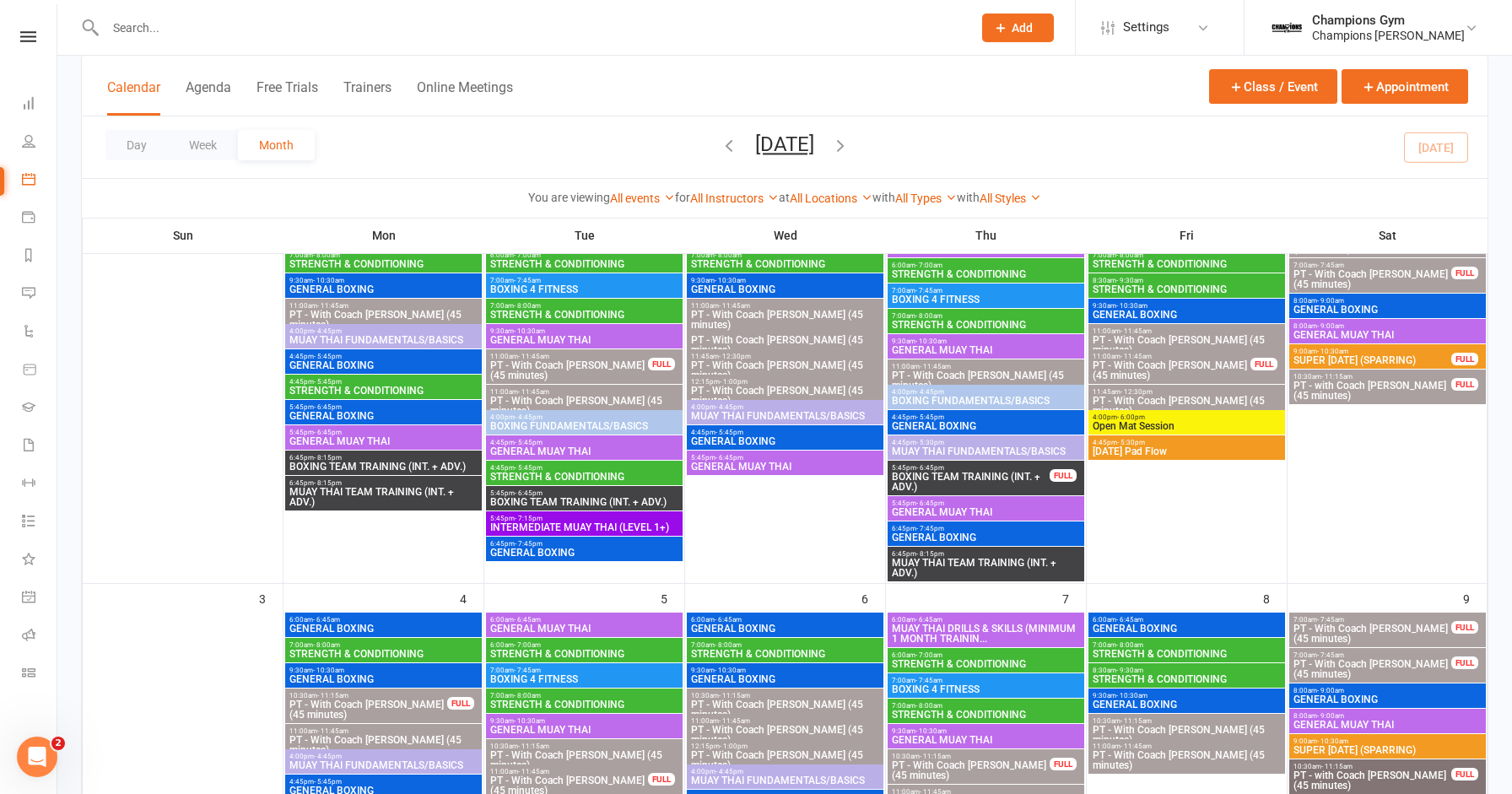
click at [574, 472] on span "STRENGTH & CONDITIONING" at bounding box center [584, 476] width 190 height 10
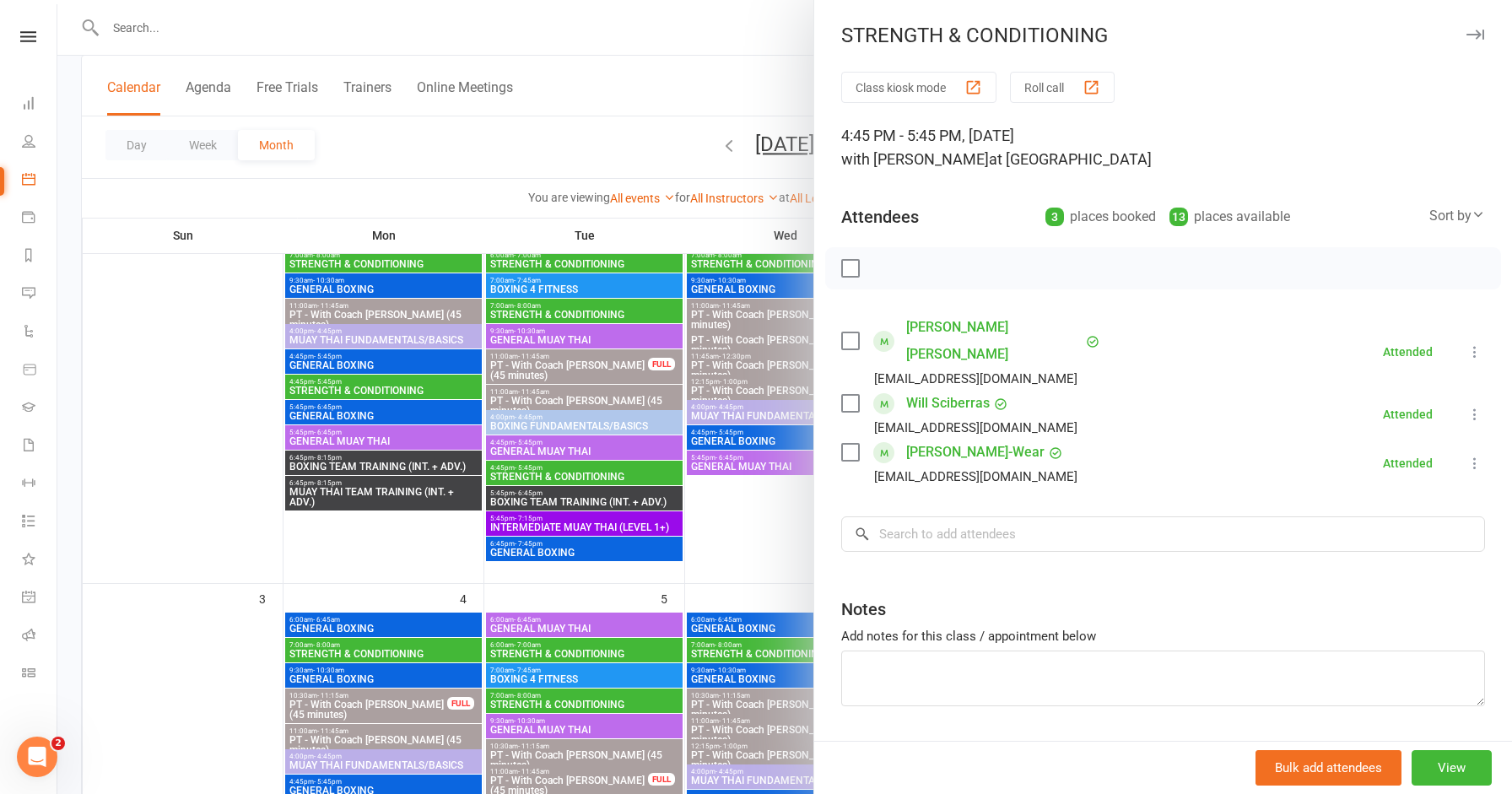
click at [1477, 36] on icon "button" at bounding box center [1475, 34] width 18 height 10
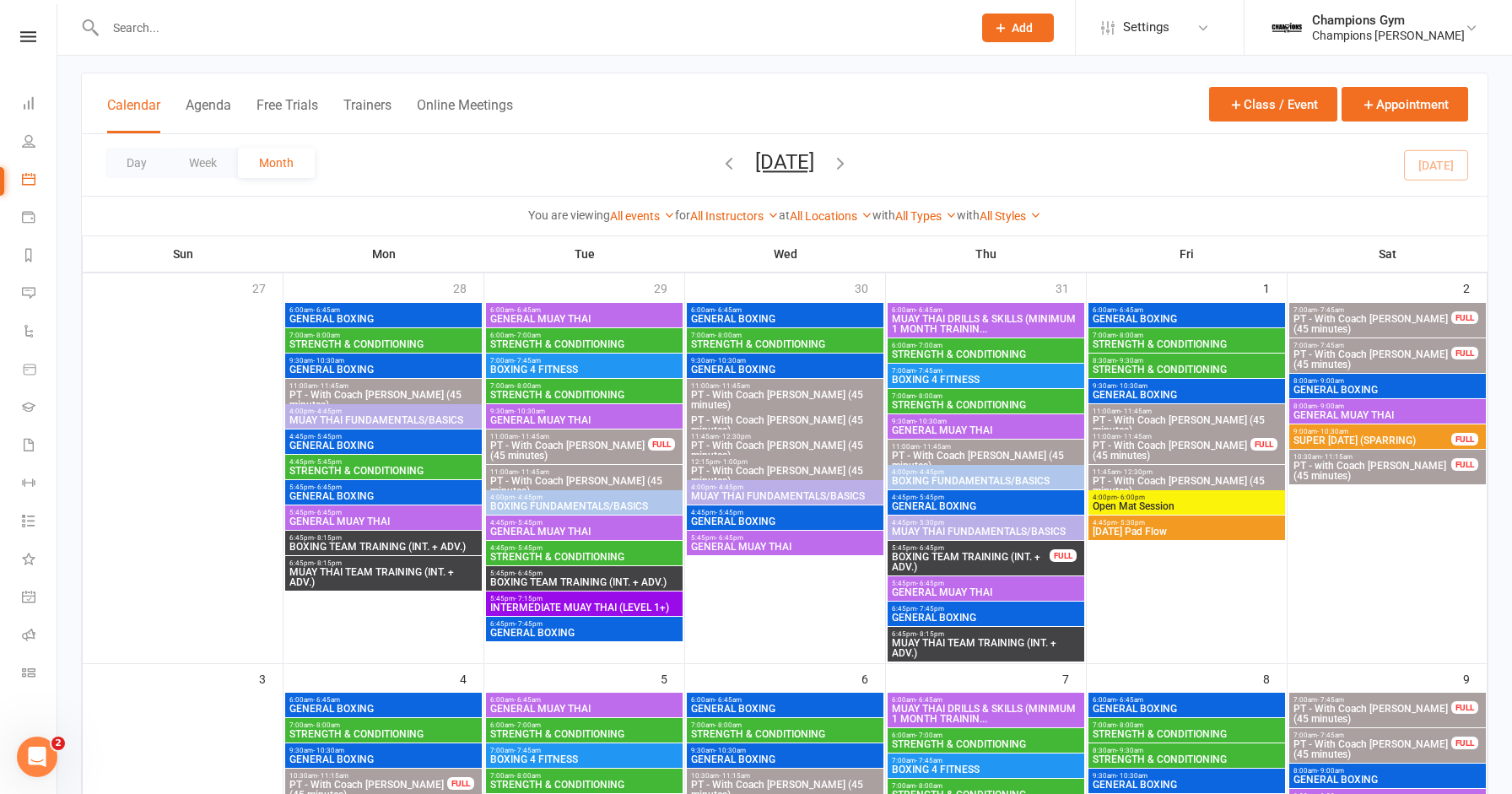
scroll to position [79, 0]
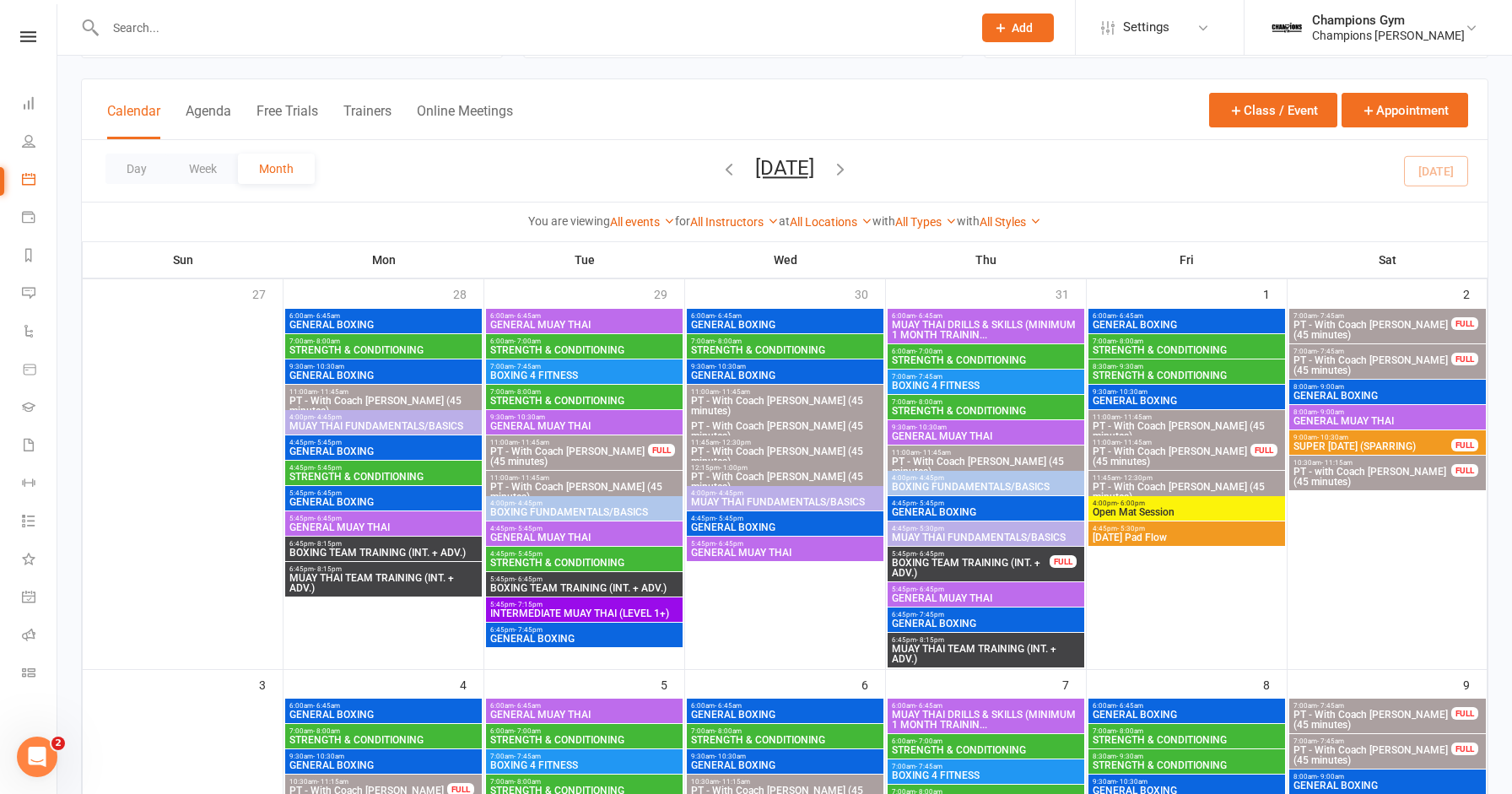
click at [833, 351] on span "STRENGTH & CONDITIONING" at bounding box center [785, 349] width 190 height 10
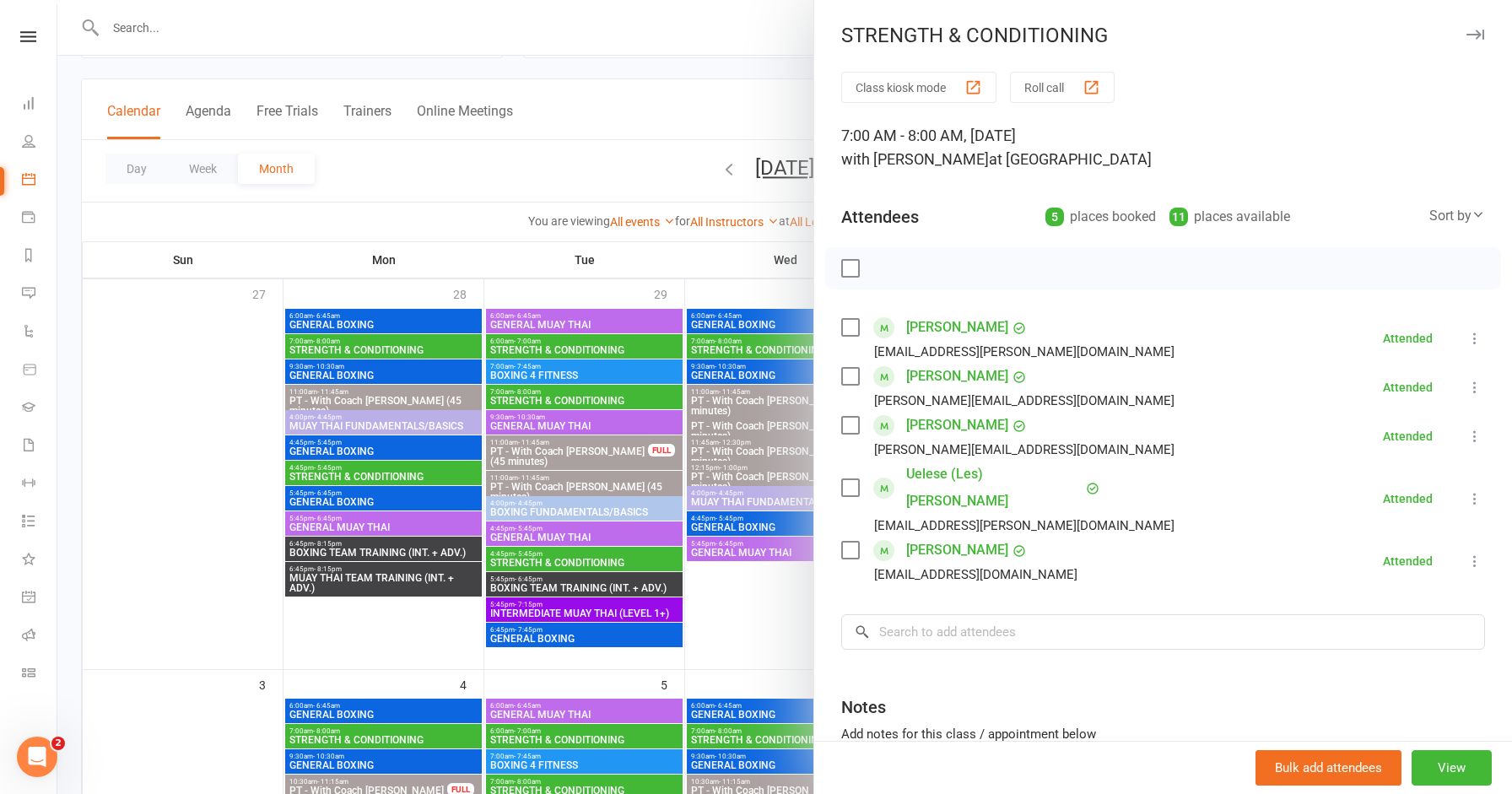
click at [1468, 41] on button "button" at bounding box center [1474, 35] width 20 height 20
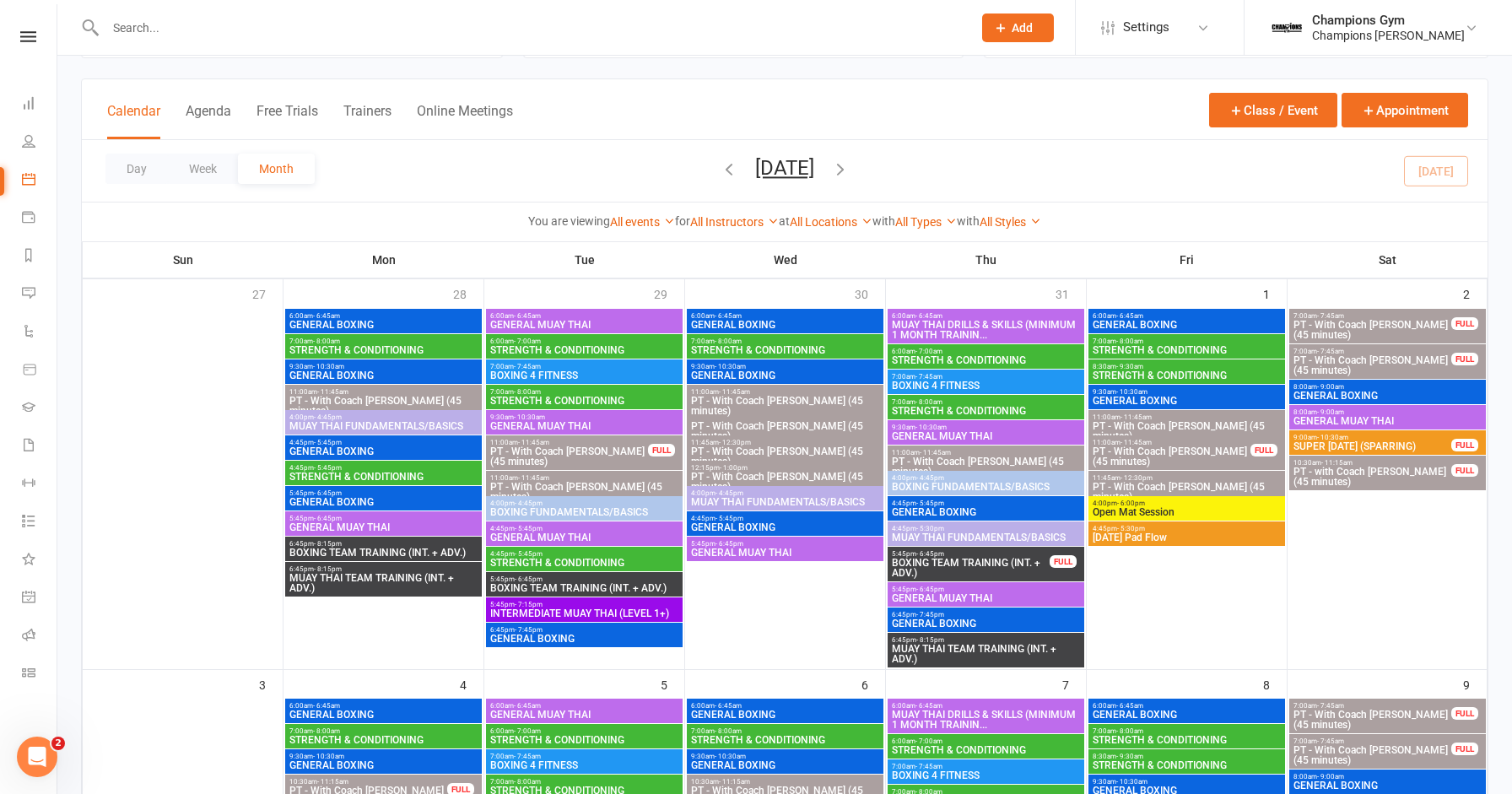
click at [991, 405] on span "STRENGTH & CONDITIONING" at bounding box center [986, 410] width 190 height 10
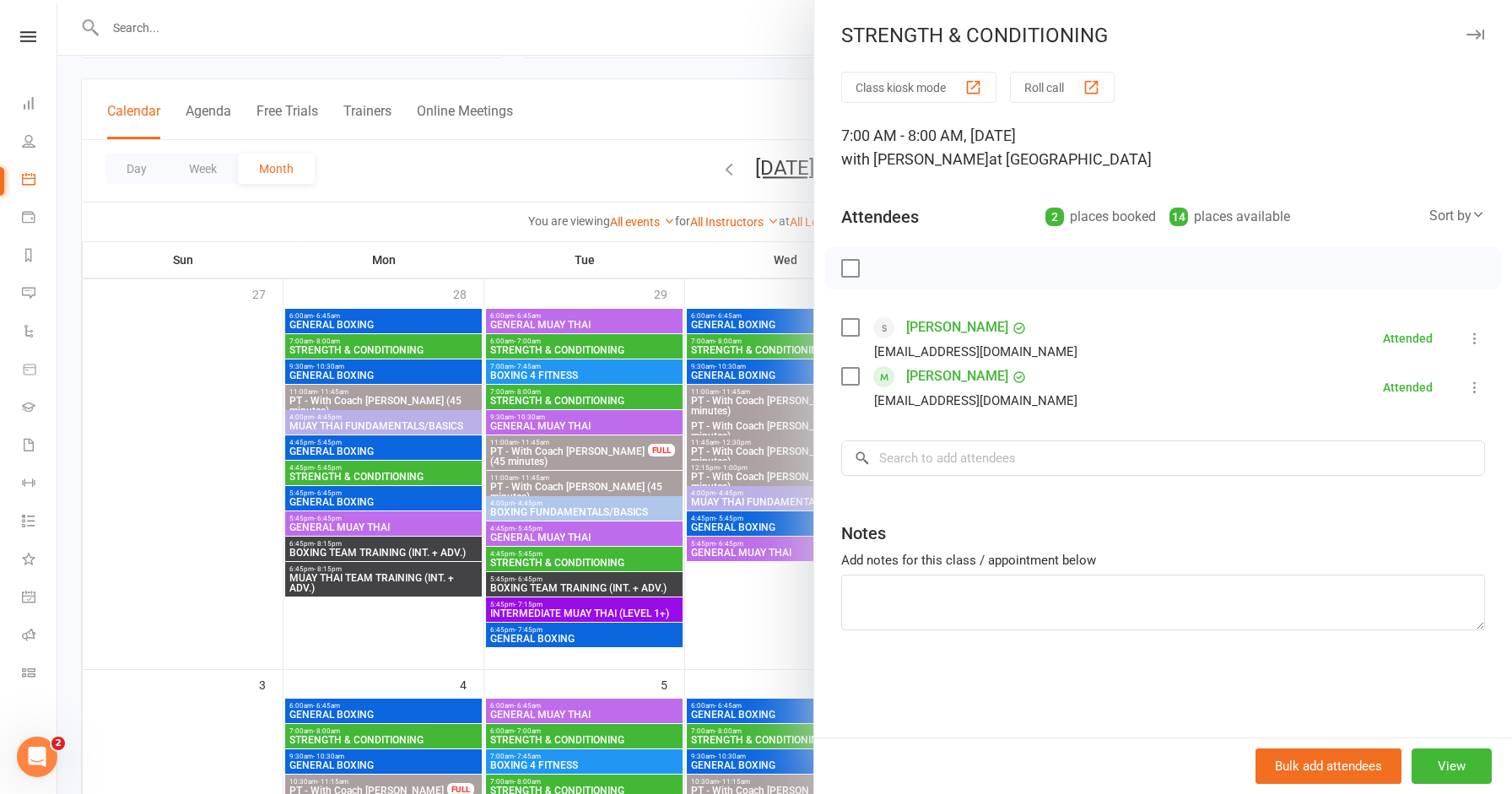
click at [1474, 32] on icon "button" at bounding box center [1475, 34] width 18 height 10
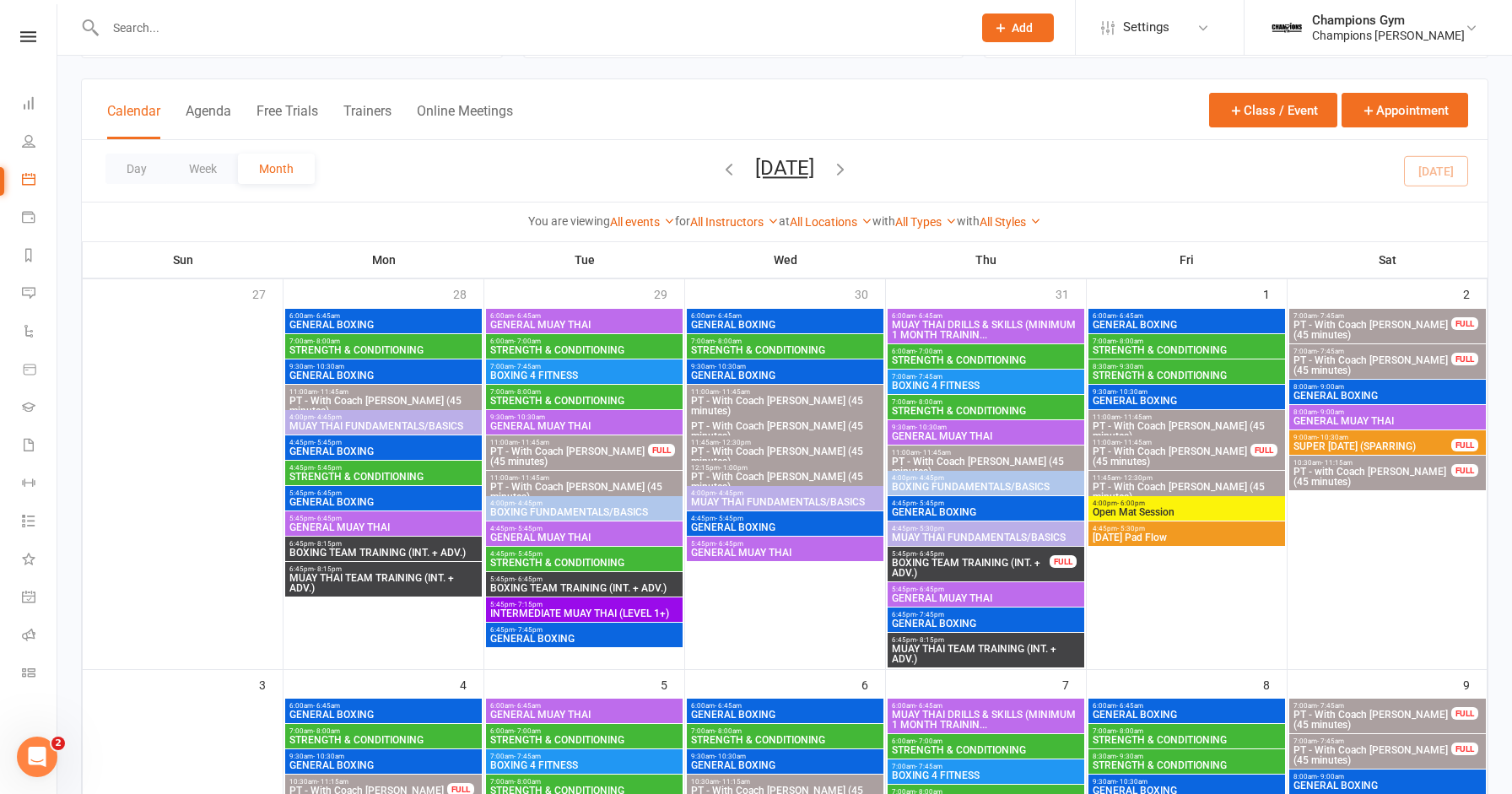
click at [1045, 364] on div "6:00am - 7:00am STRENGTH & CONDITIONING" at bounding box center [985, 357] width 196 height 25
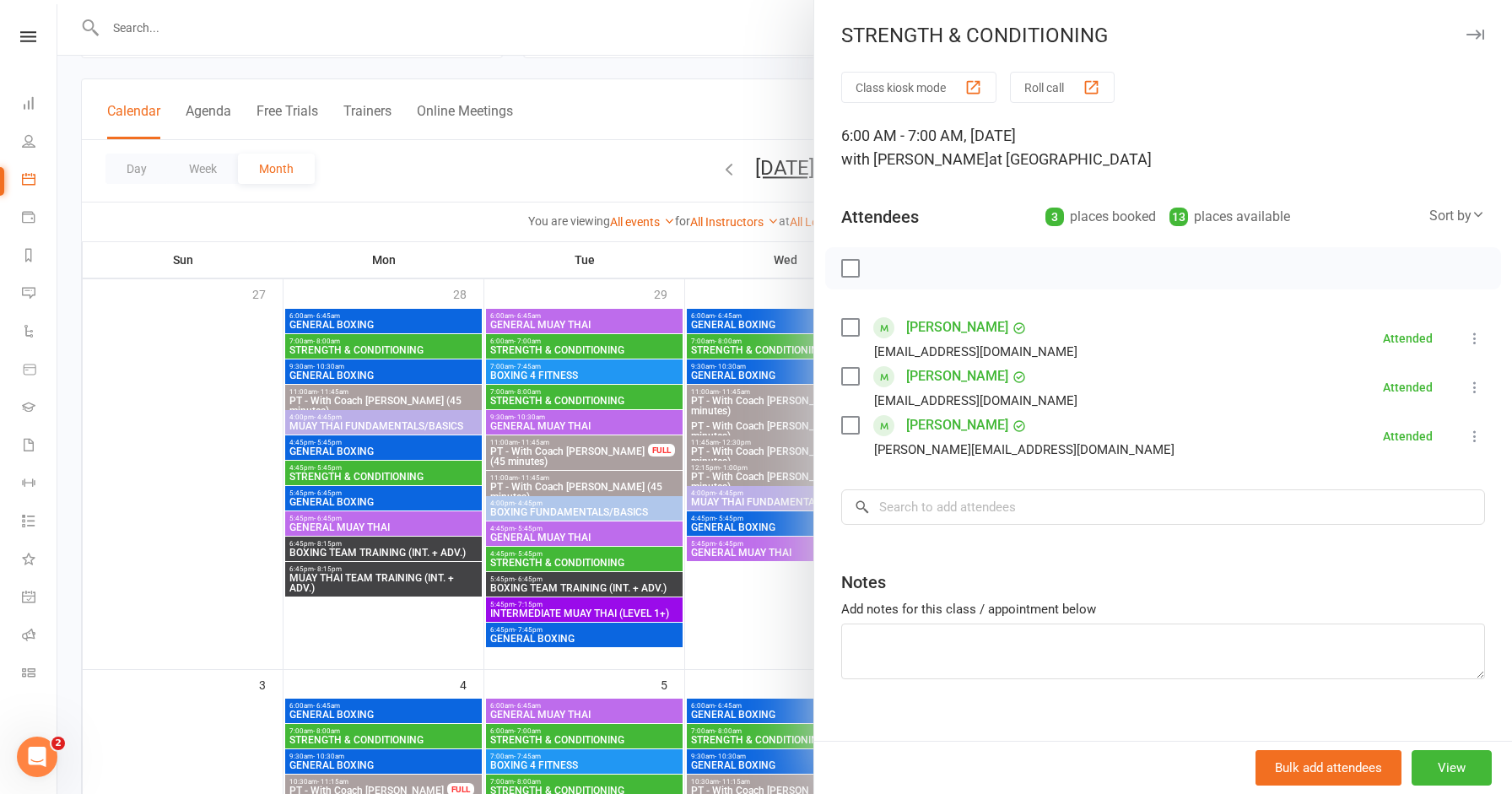
click at [1474, 33] on icon "button" at bounding box center [1475, 34] width 18 height 10
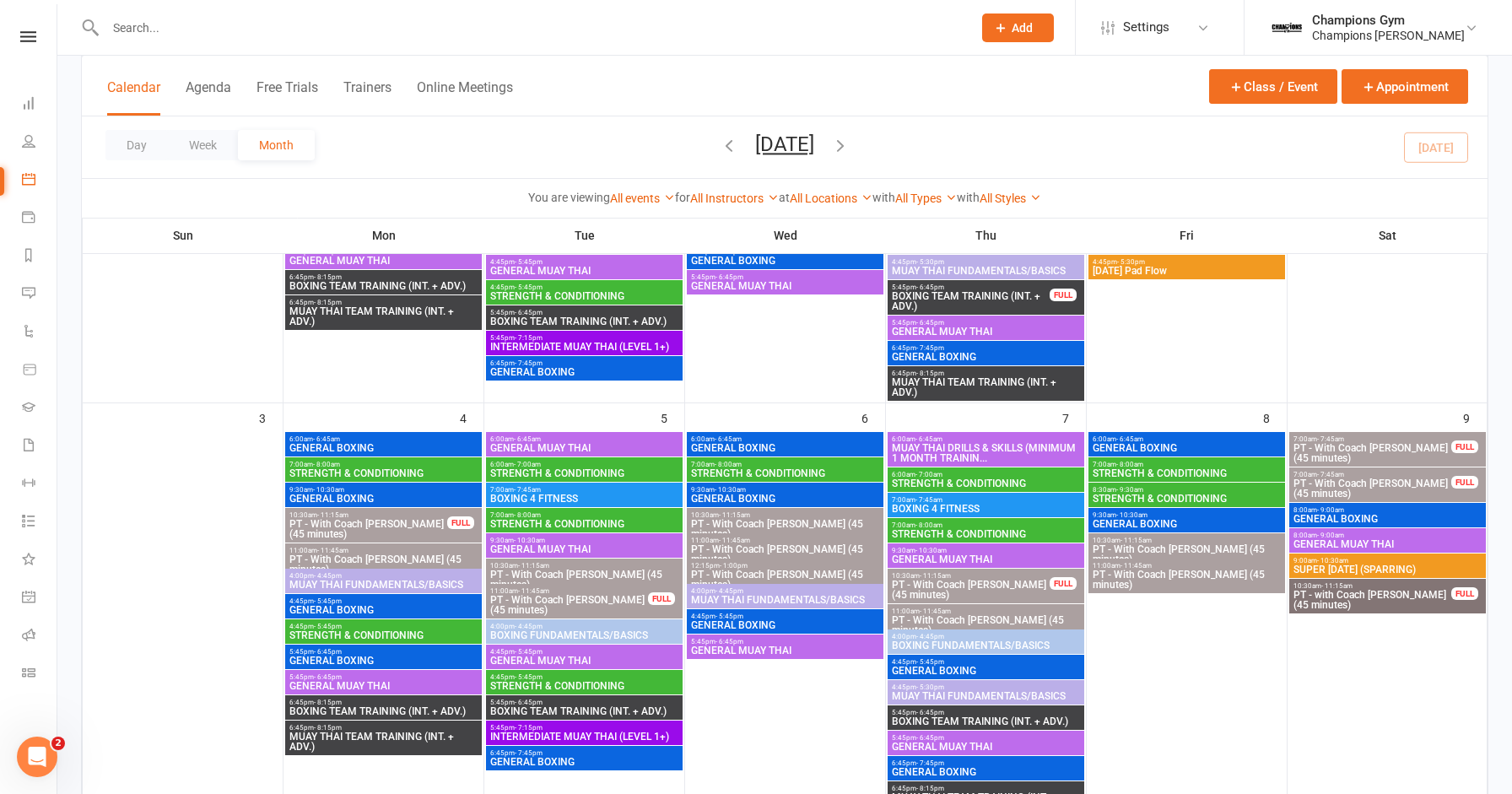
scroll to position [398, 0]
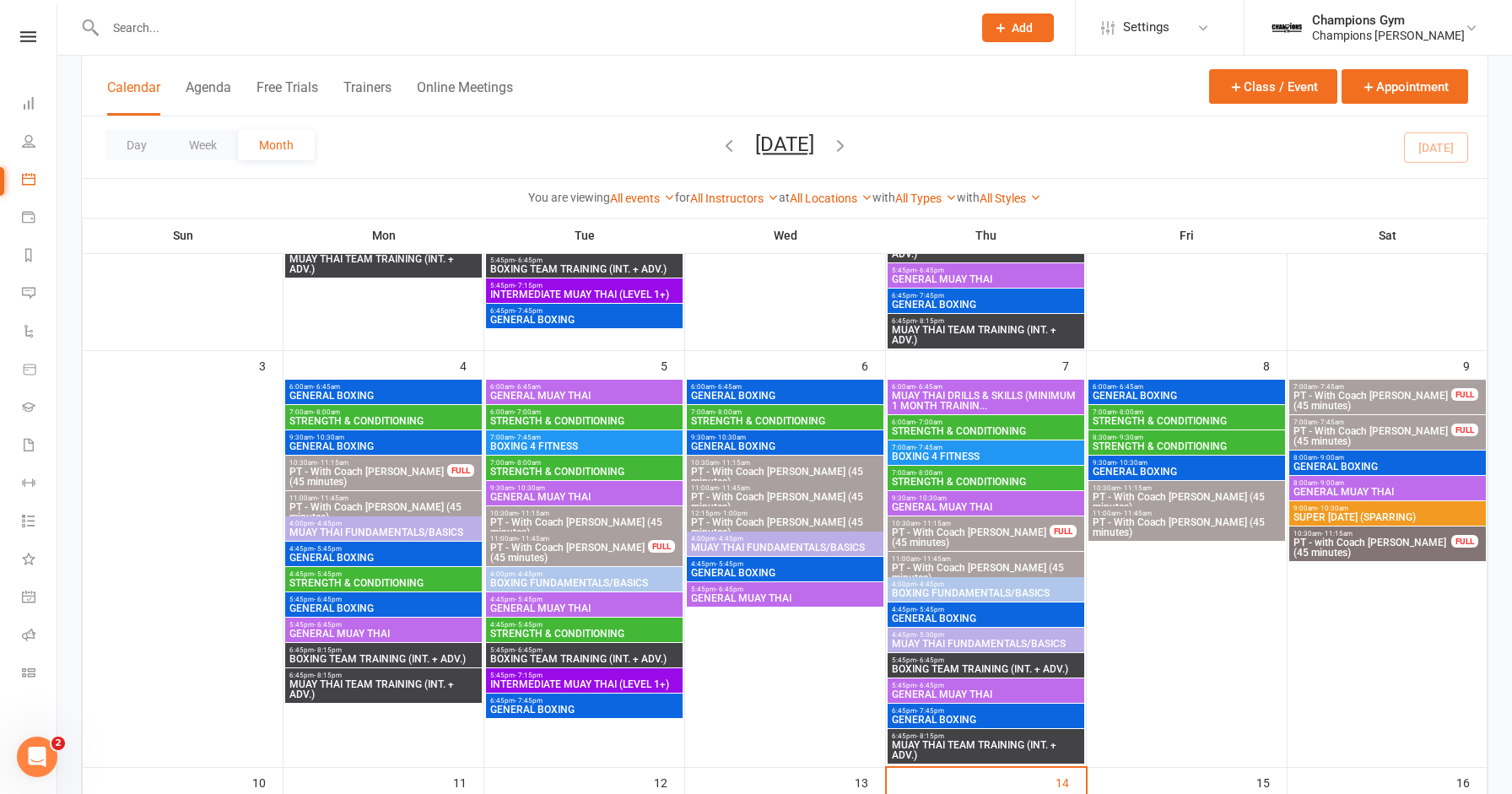
click at [452, 575] on span "4:45pm - 5:45pm" at bounding box center [384, 574] width 190 height 8
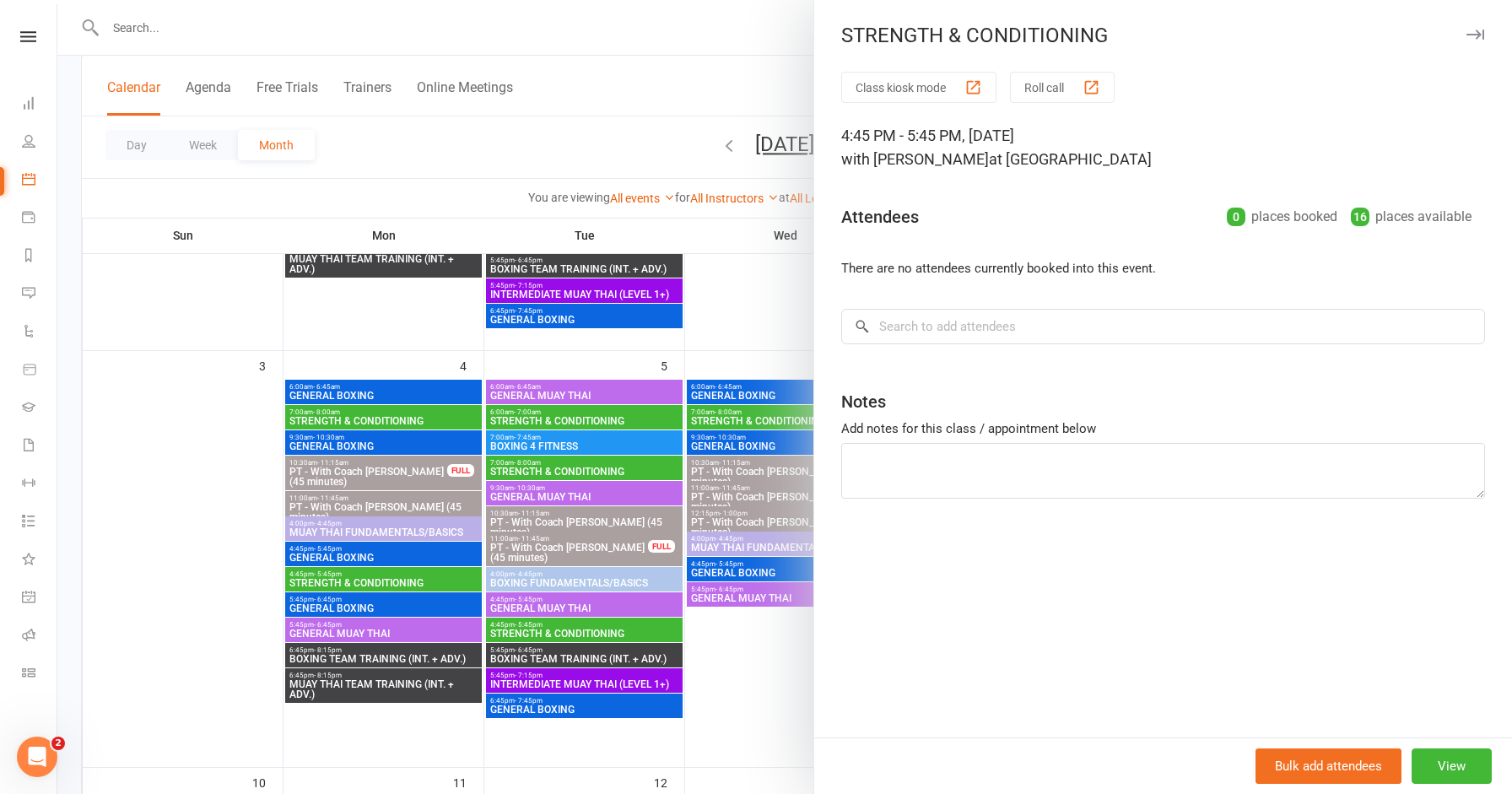
click at [1464, 43] on button "button" at bounding box center [1474, 35] width 20 height 20
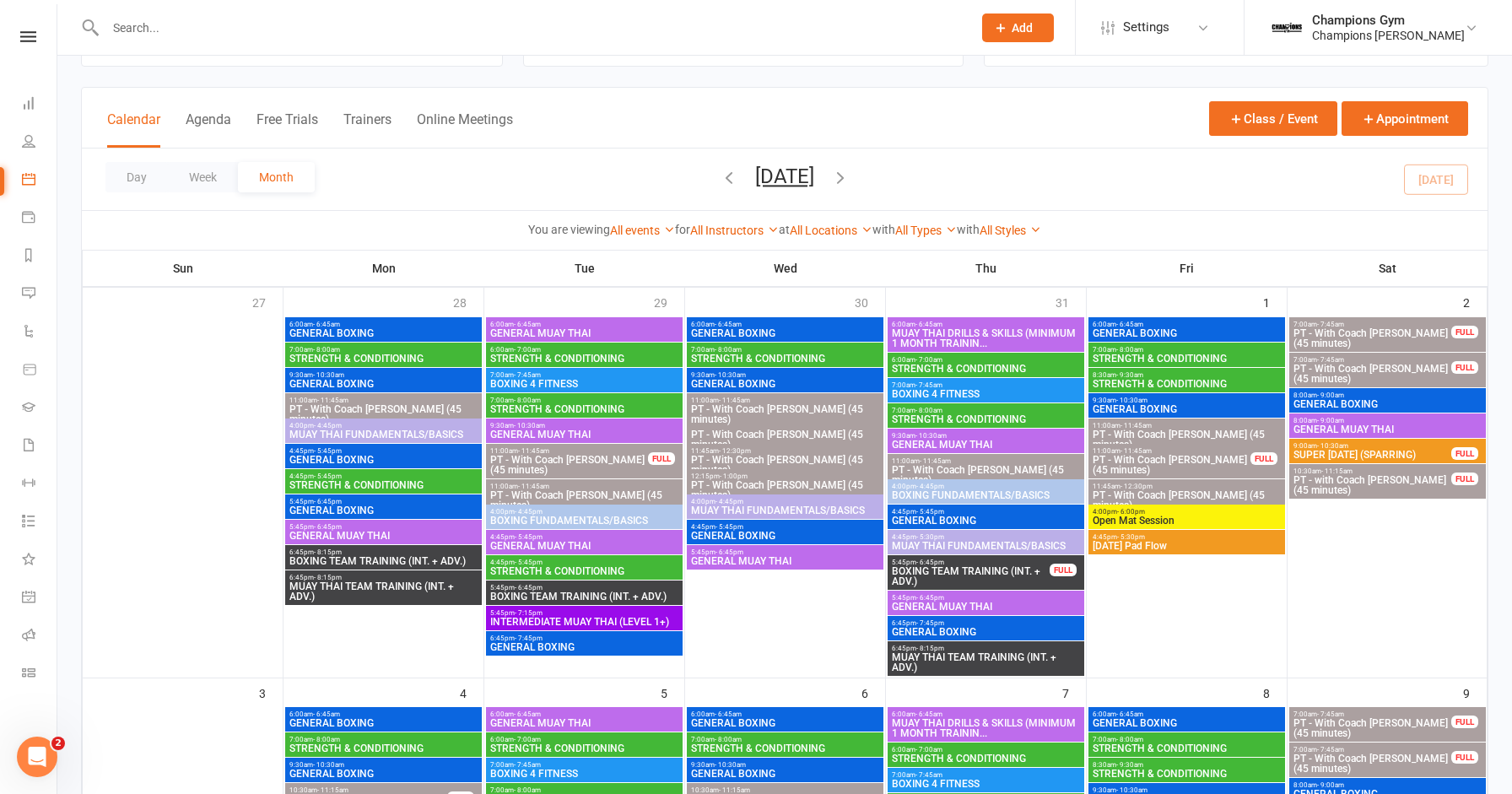
scroll to position [0, 0]
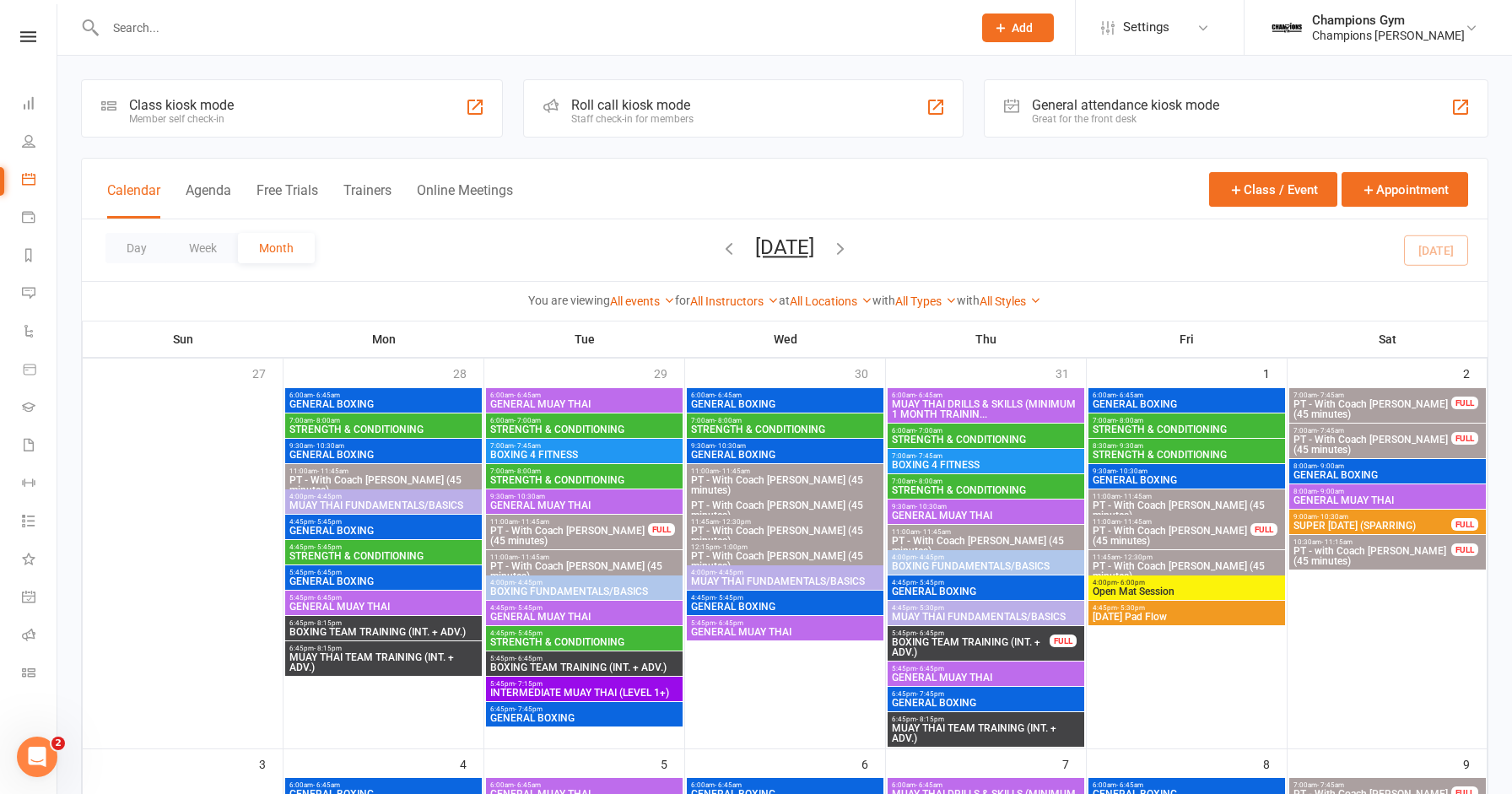
click at [719, 245] on icon "button" at bounding box center [728, 248] width 19 height 19
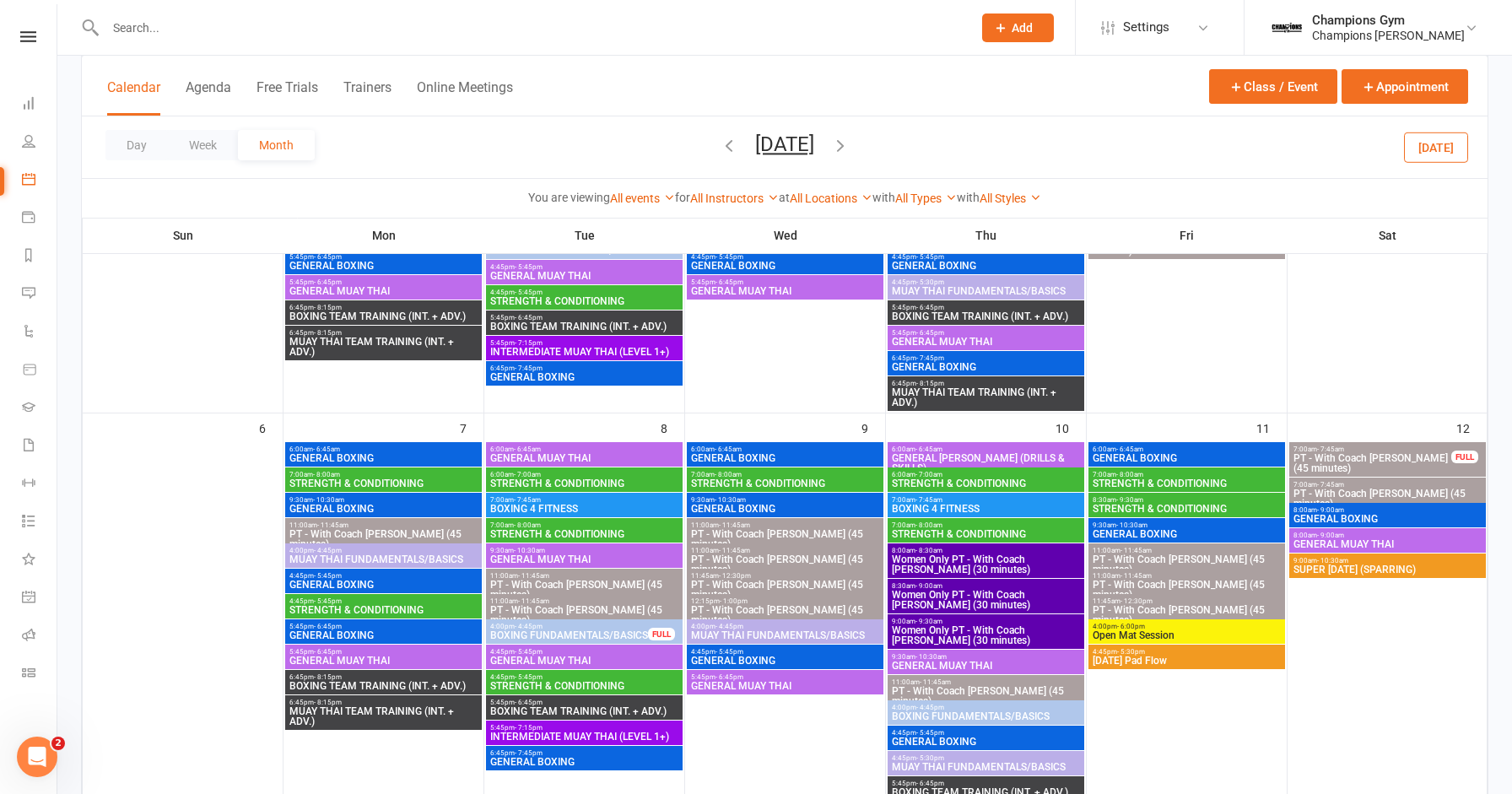
scroll to position [442, 0]
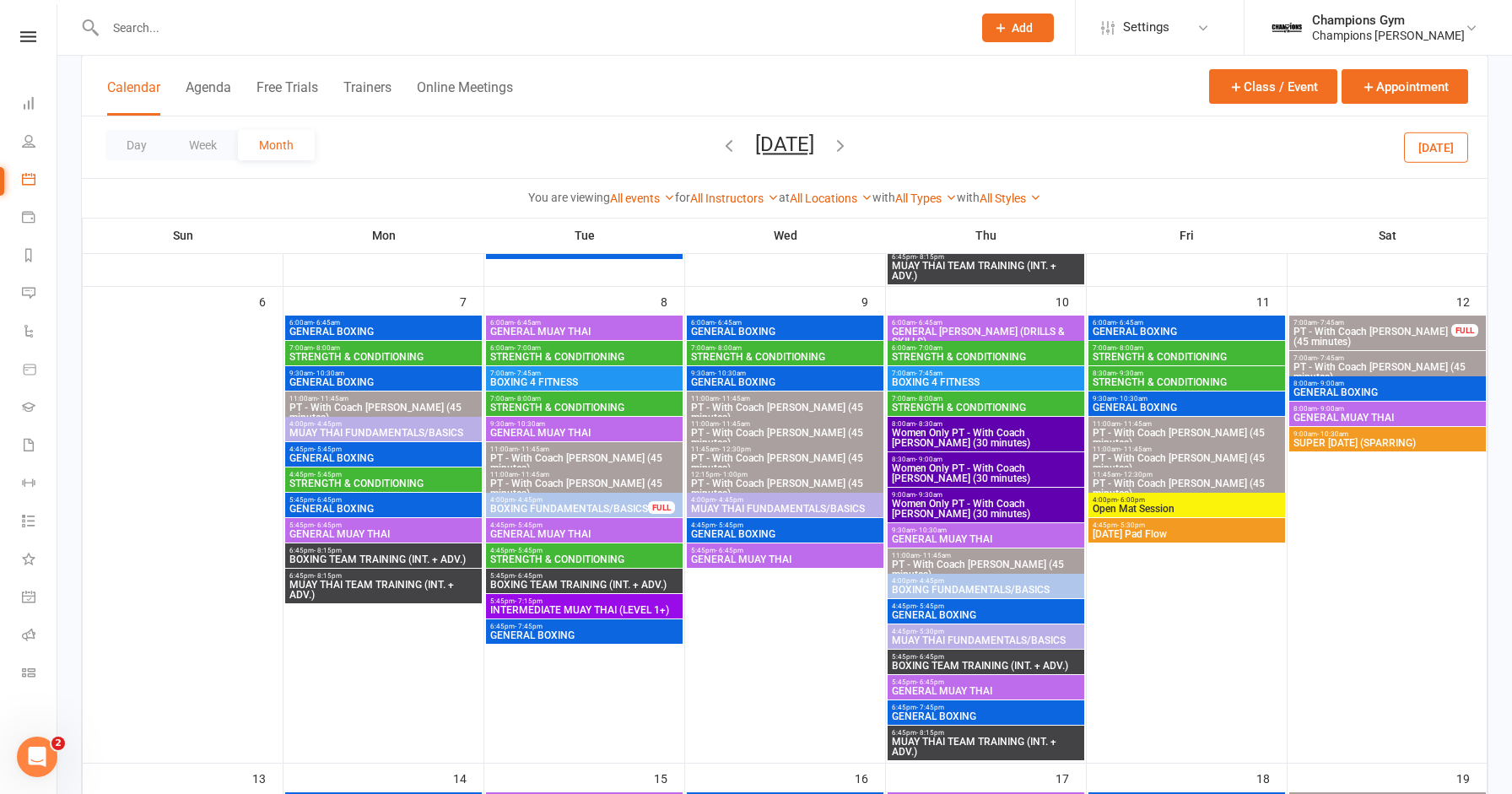
click at [425, 485] on span "STRENGTH & CONDITIONING" at bounding box center [384, 483] width 190 height 10
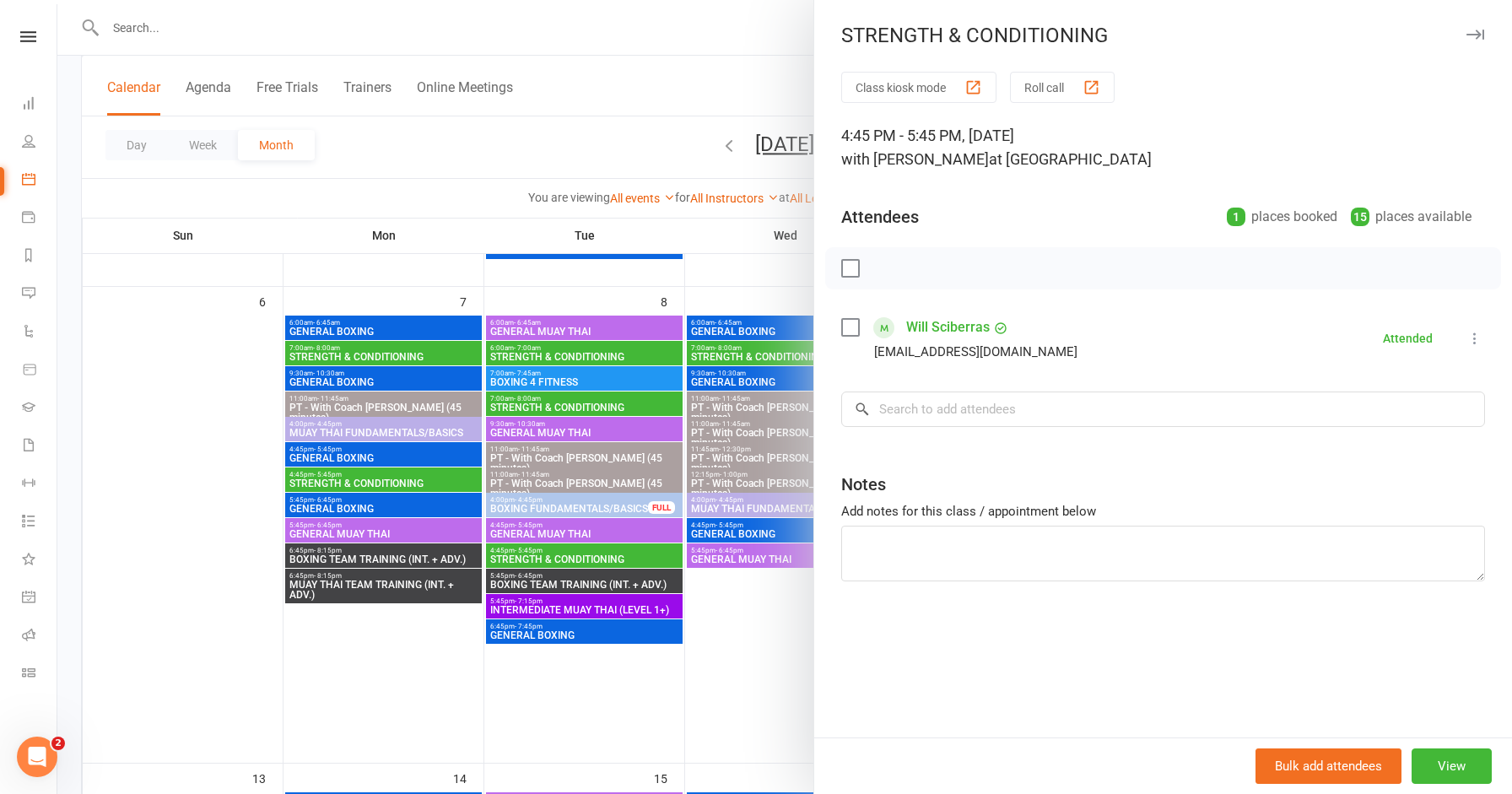
click at [1485, 36] on div "STRENGTH & CONDITIONING" at bounding box center [1163, 36] width 698 height 24
click at [1480, 36] on icon "button" at bounding box center [1475, 34] width 18 height 10
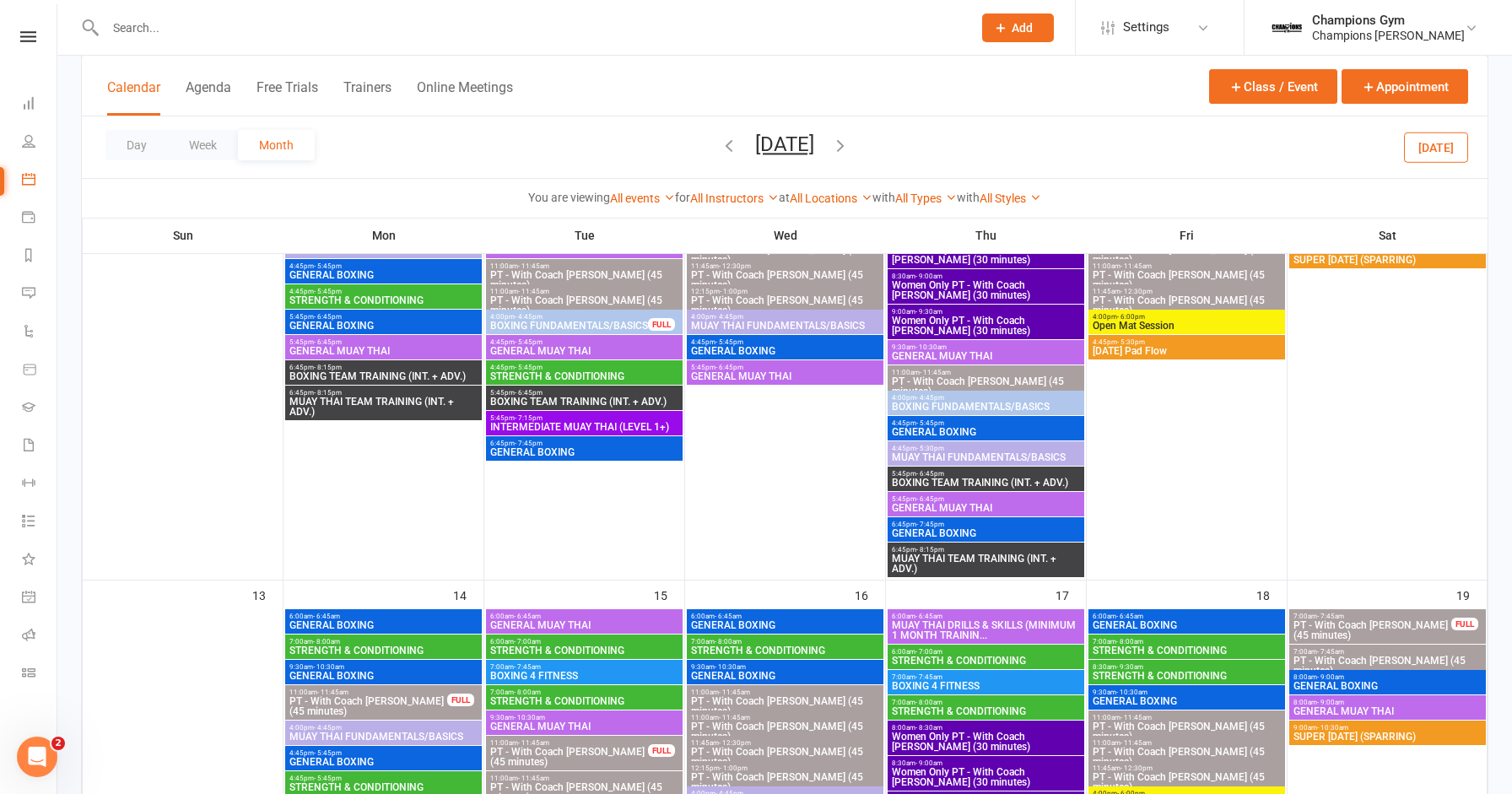
click at [850, 133] on button "button" at bounding box center [840, 147] width 19 height 29
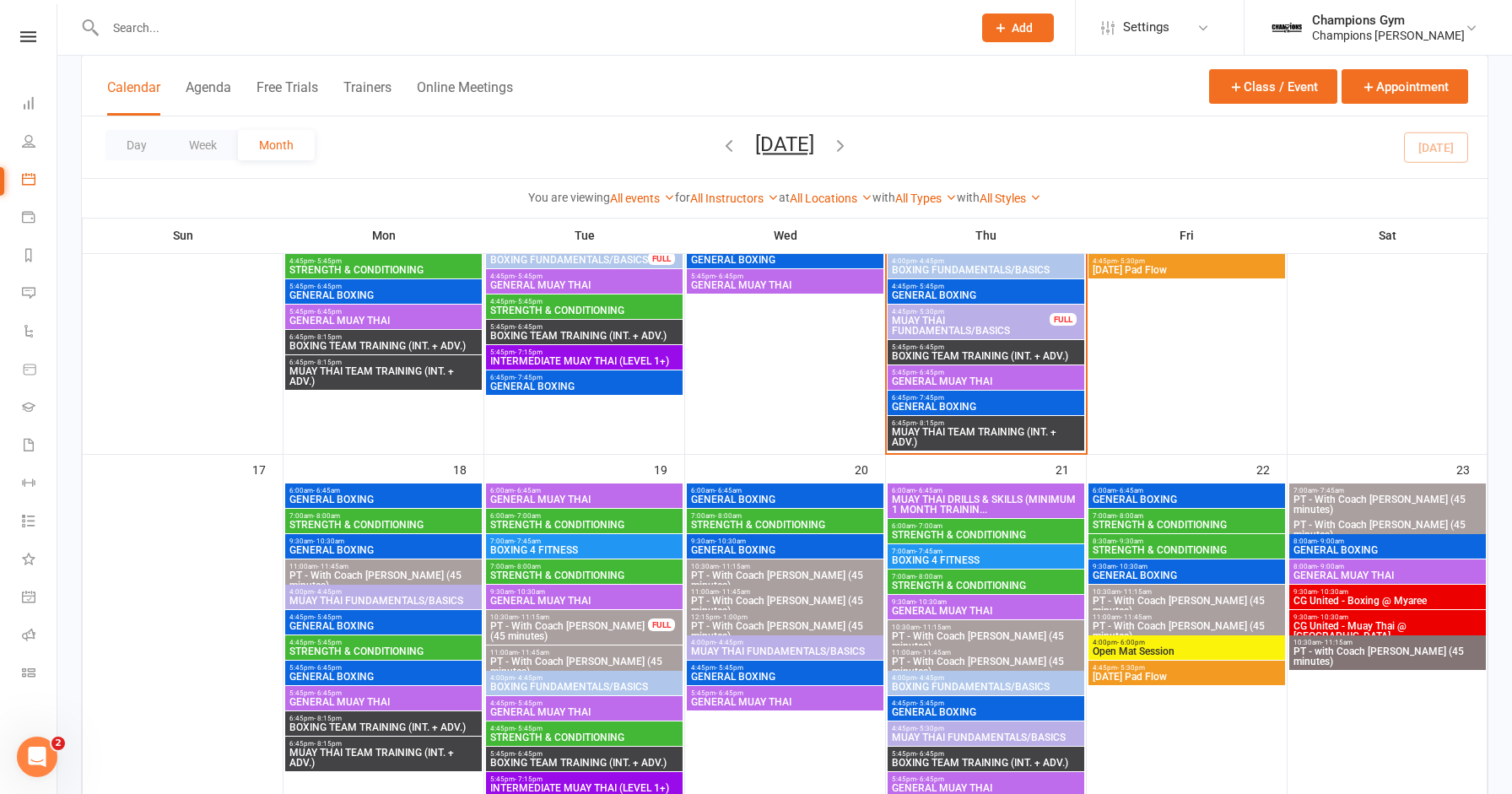
scroll to position [966, 0]
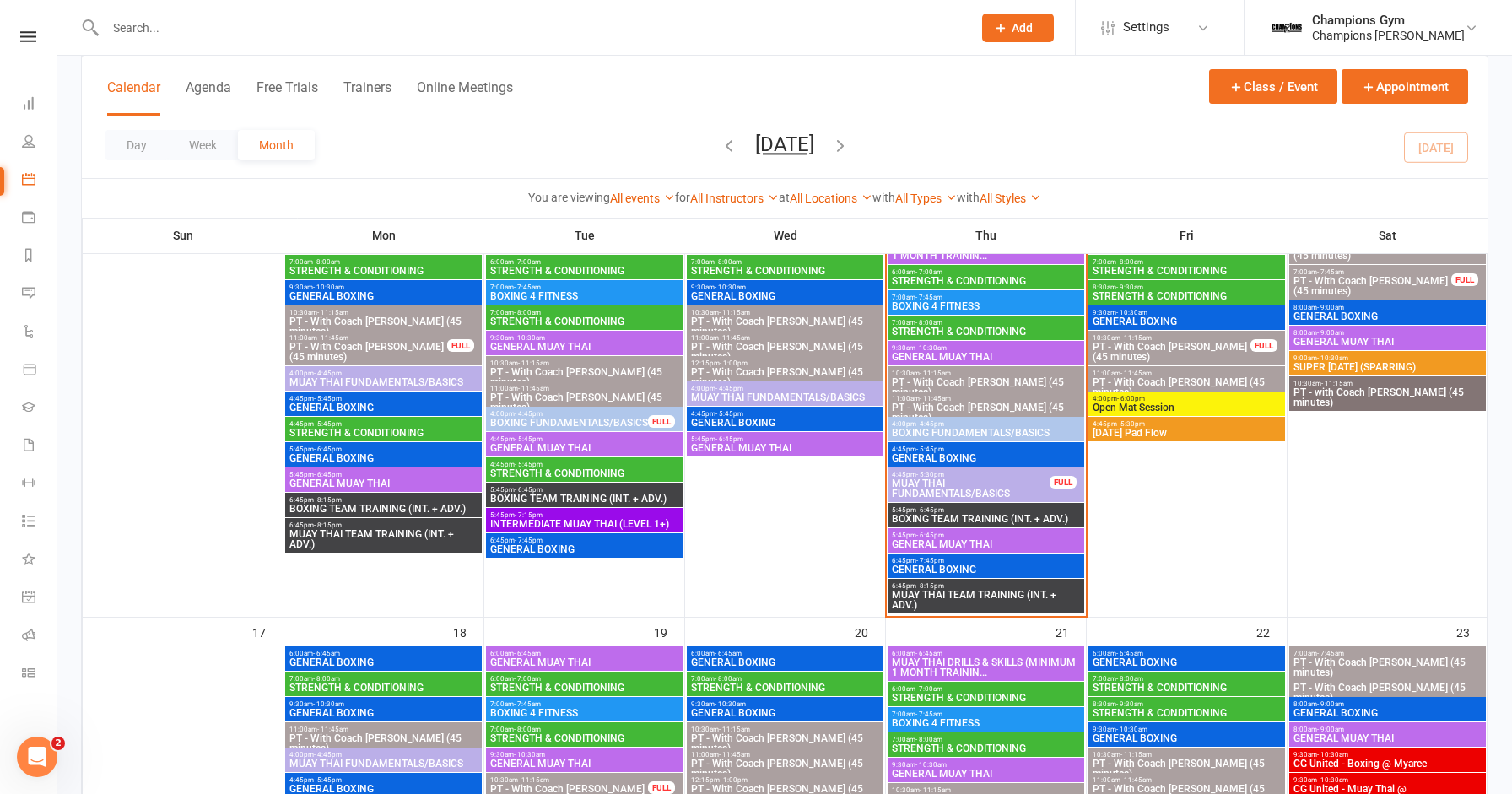
click at [431, 437] on span "STRENGTH & CONDITIONING" at bounding box center [384, 432] width 190 height 10
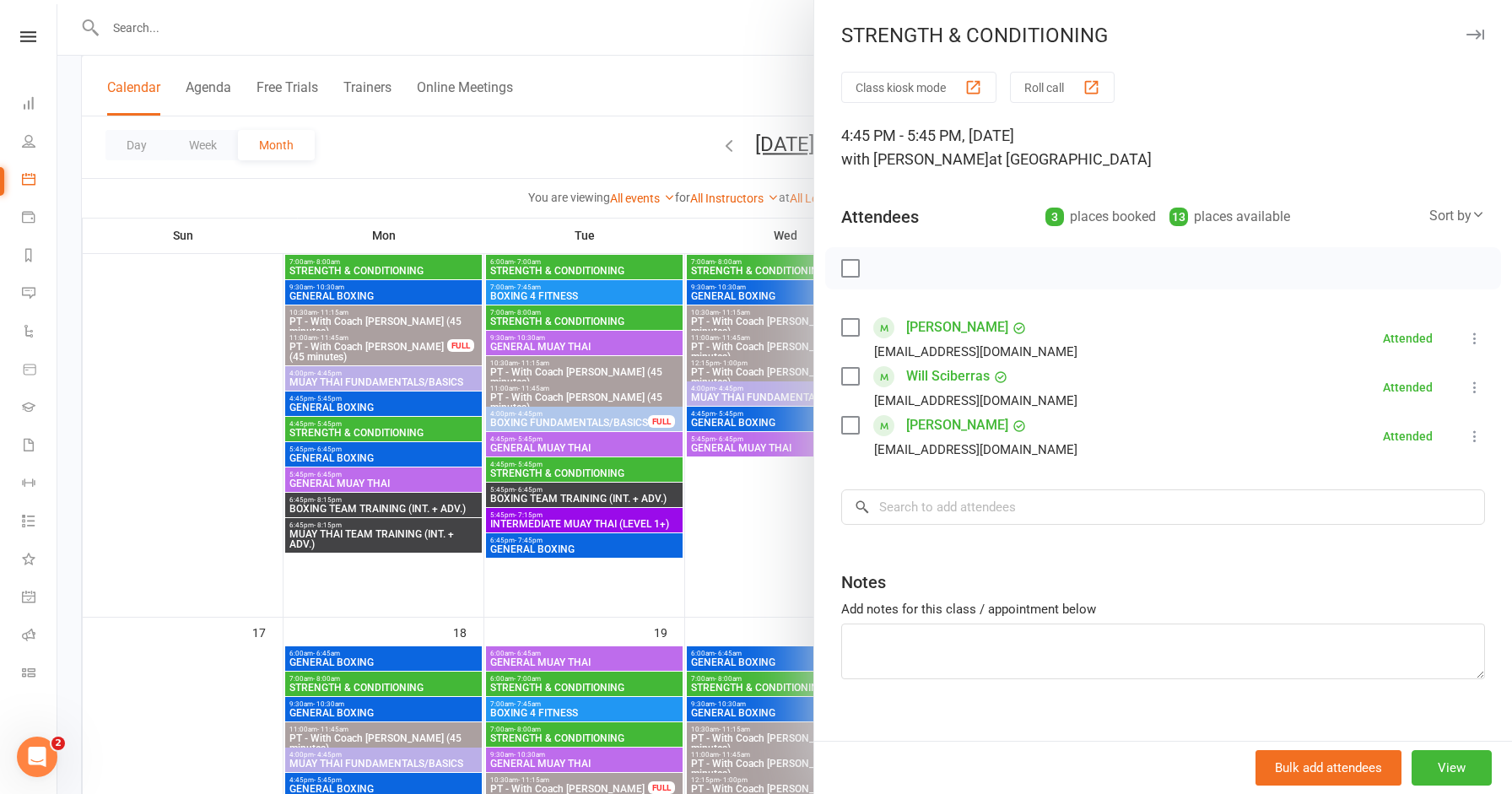
click at [1481, 38] on icon "button" at bounding box center [1475, 34] width 18 height 10
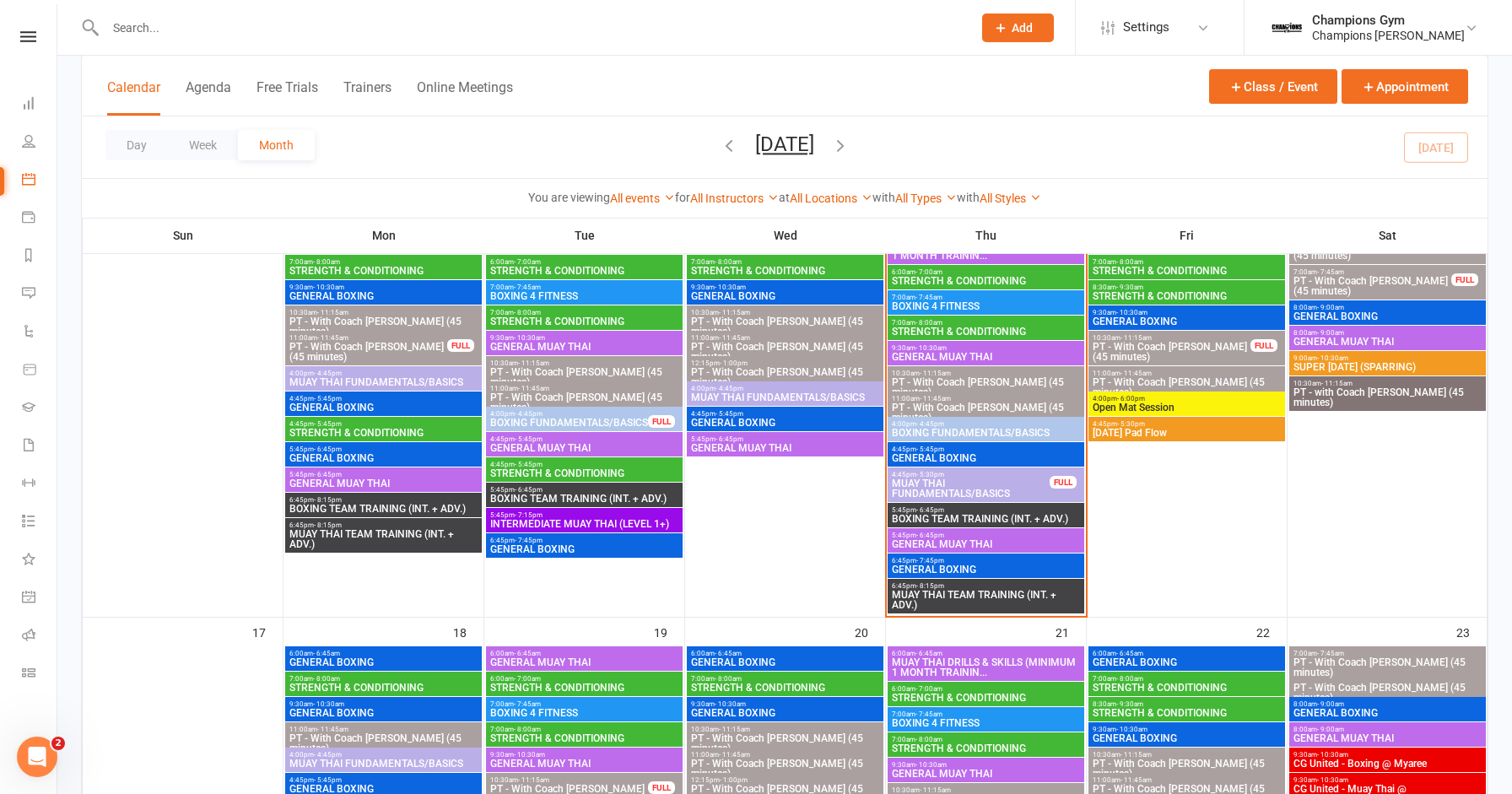
click at [987, 488] on span "MUAY THAI FUNDAMENTALS/BASICS" at bounding box center [970, 488] width 159 height 20
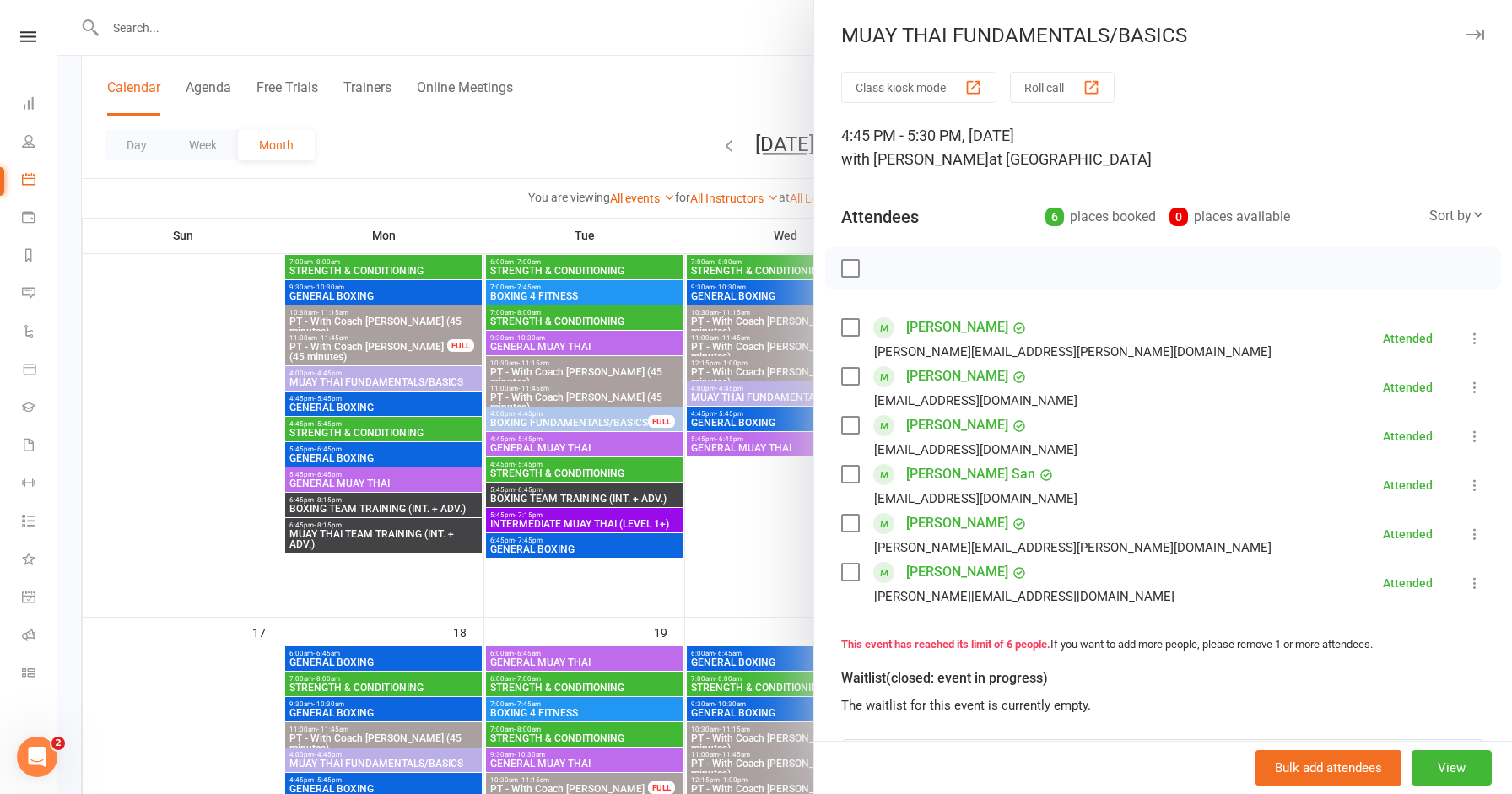
click at [1476, 34] on icon "button" at bounding box center [1475, 34] width 18 height 10
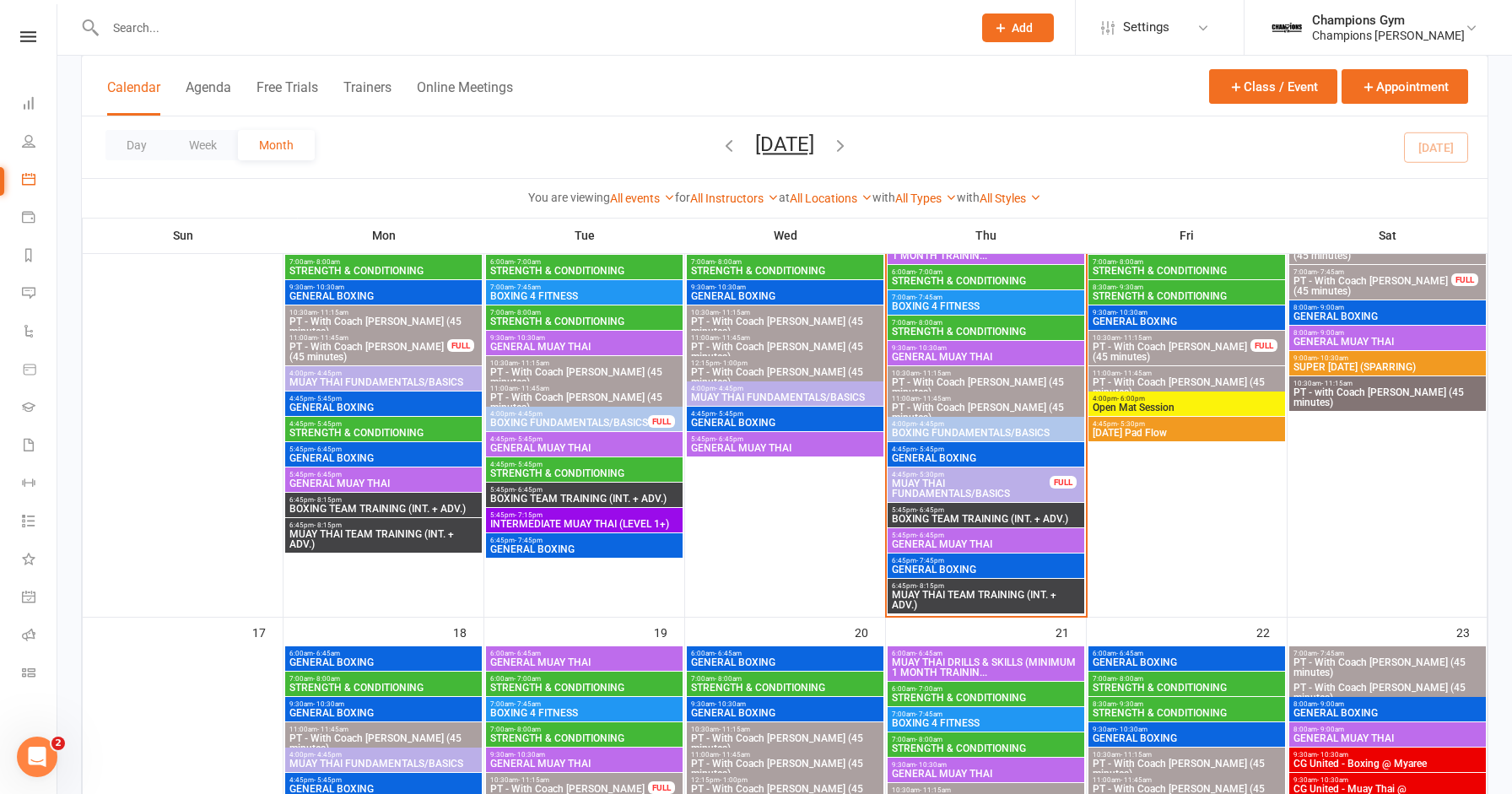
click at [999, 539] on span "GENERAL MUAY THAI" at bounding box center [986, 543] width 190 height 10
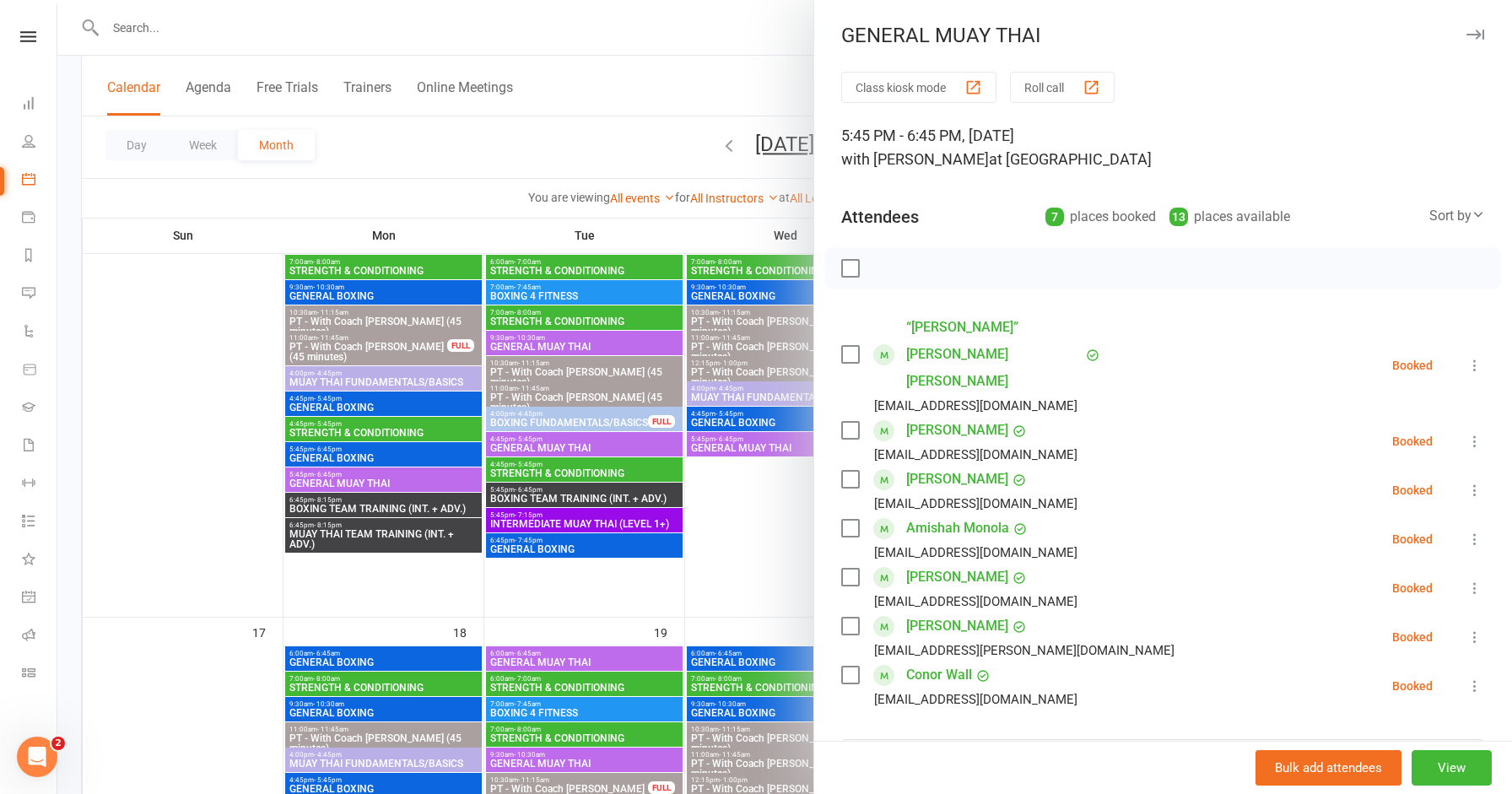
click at [1480, 37] on icon "button" at bounding box center [1475, 34] width 18 height 10
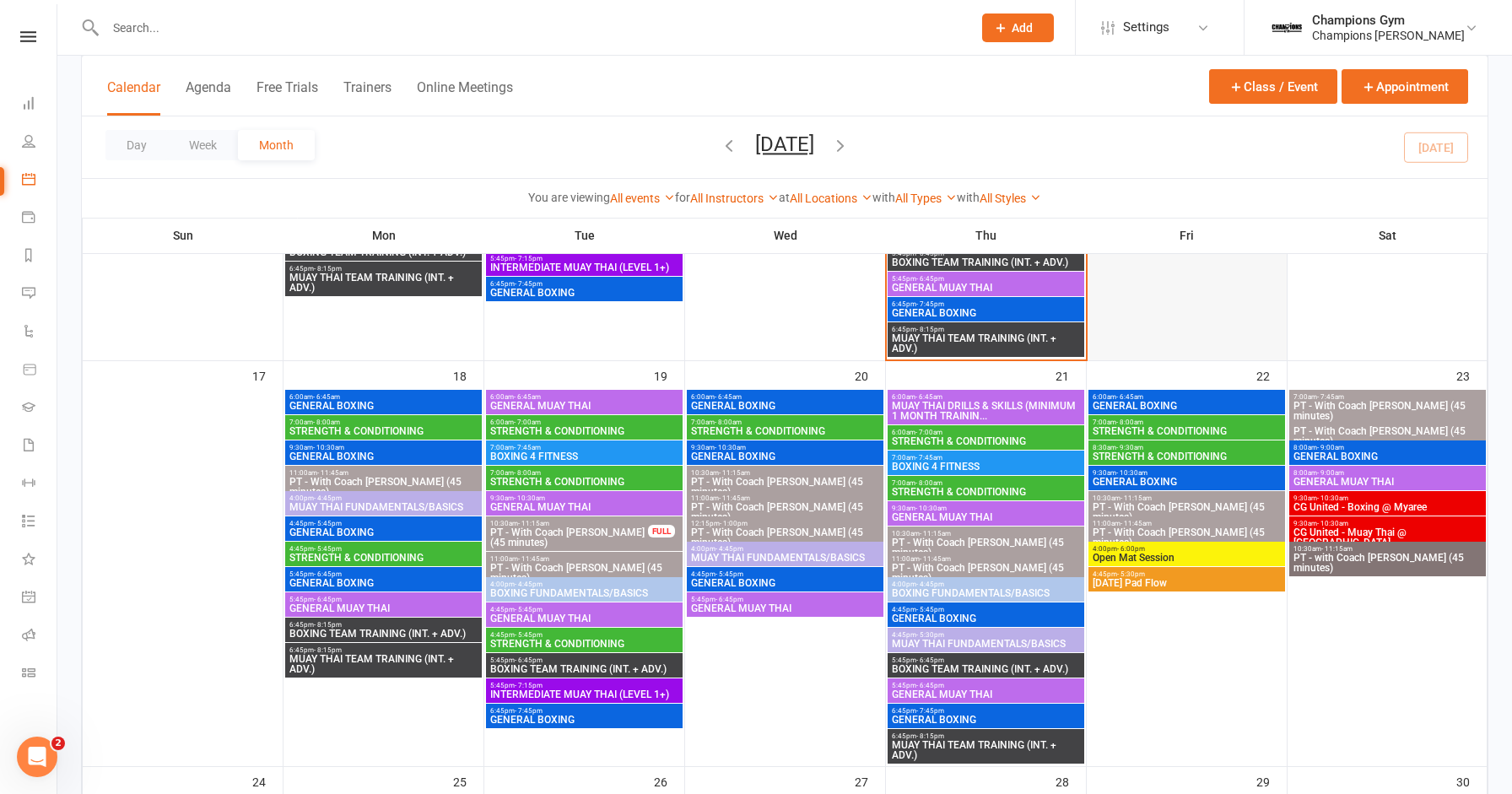
scroll to position [1264, 0]
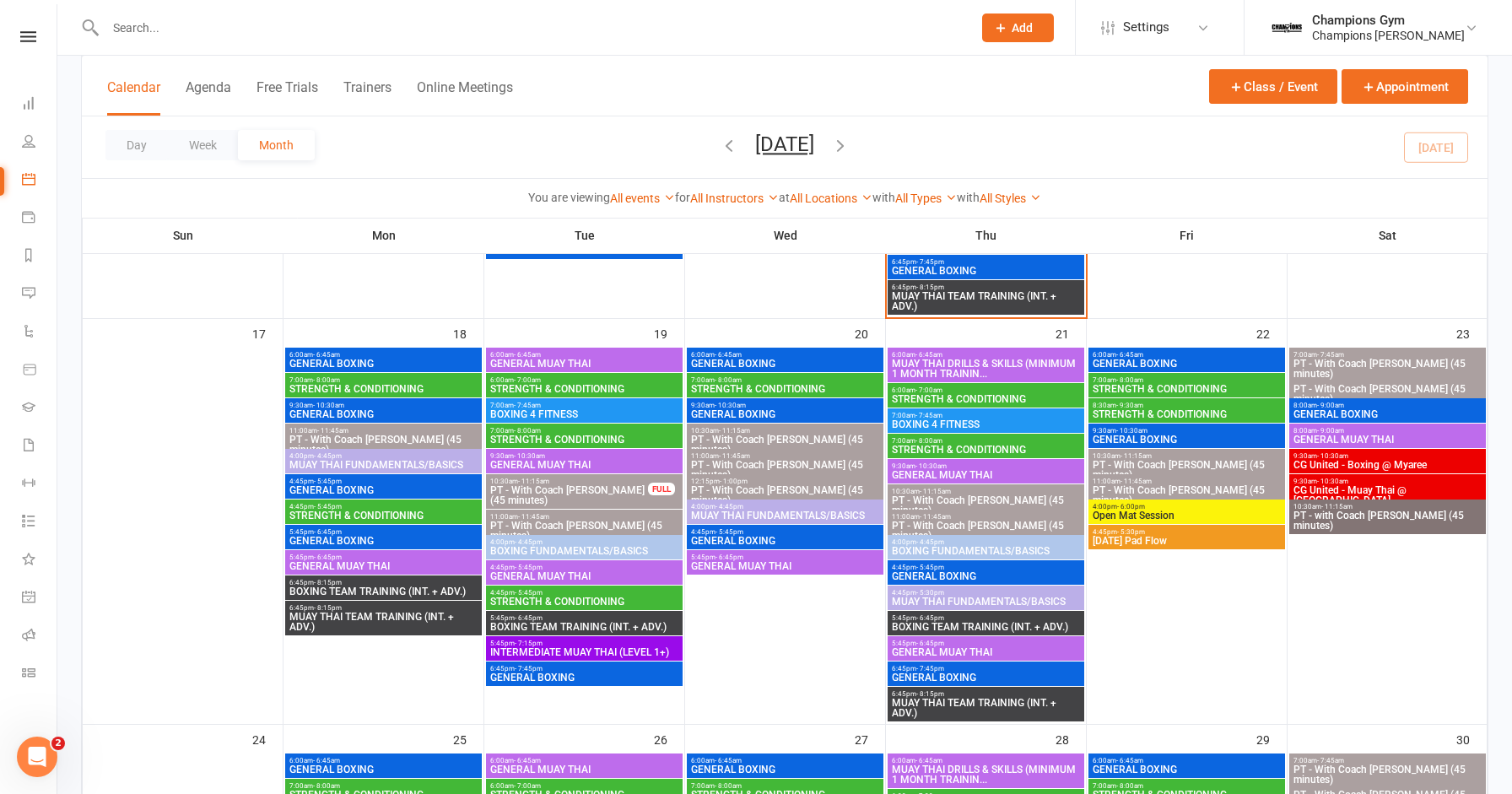
click at [1148, 358] on span "GENERAL BOXING" at bounding box center [1187, 363] width 190 height 10
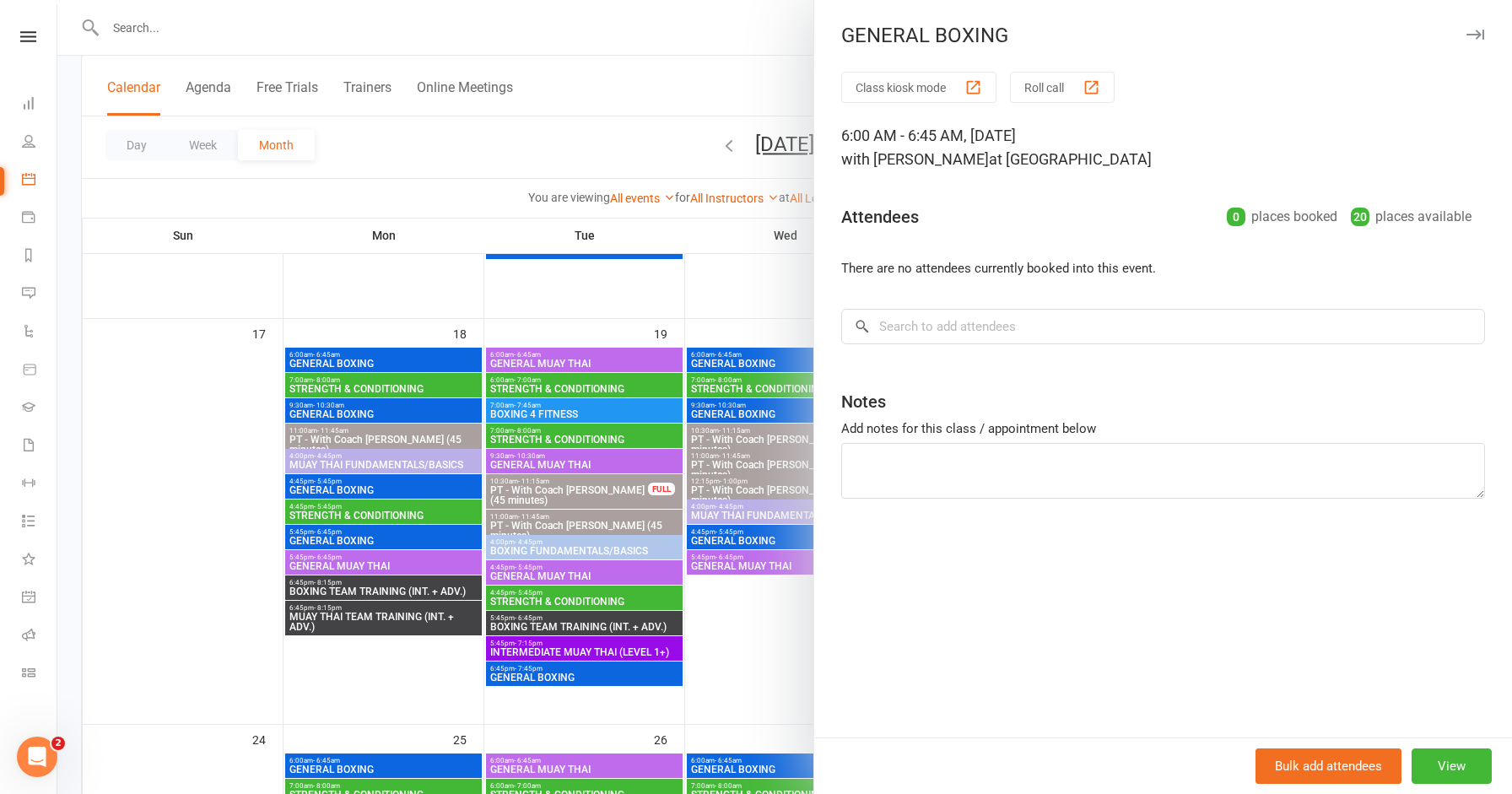
click at [1479, 31] on icon "button" at bounding box center [1475, 34] width 18 height 10
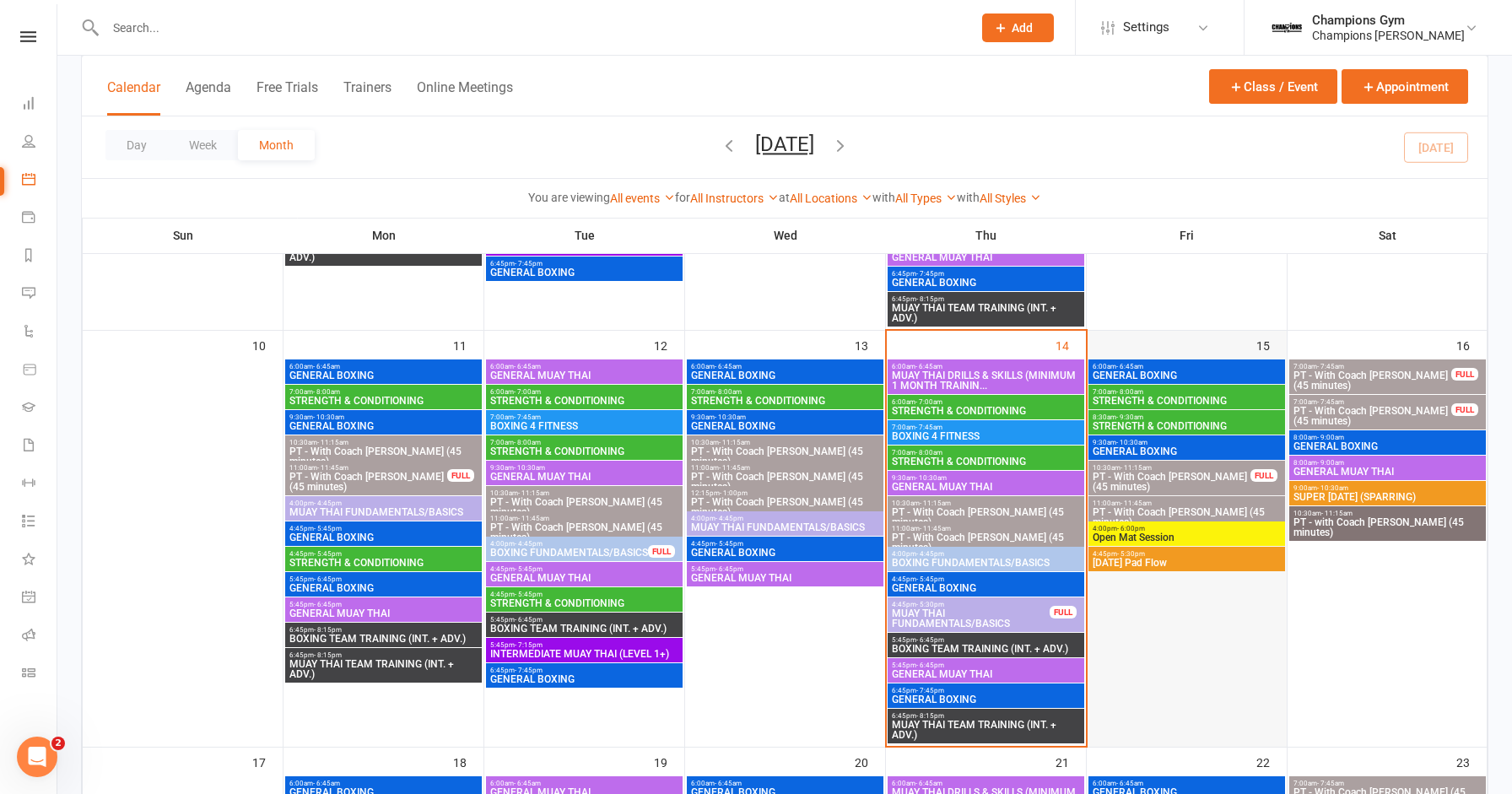
scroll to position [773, 0]
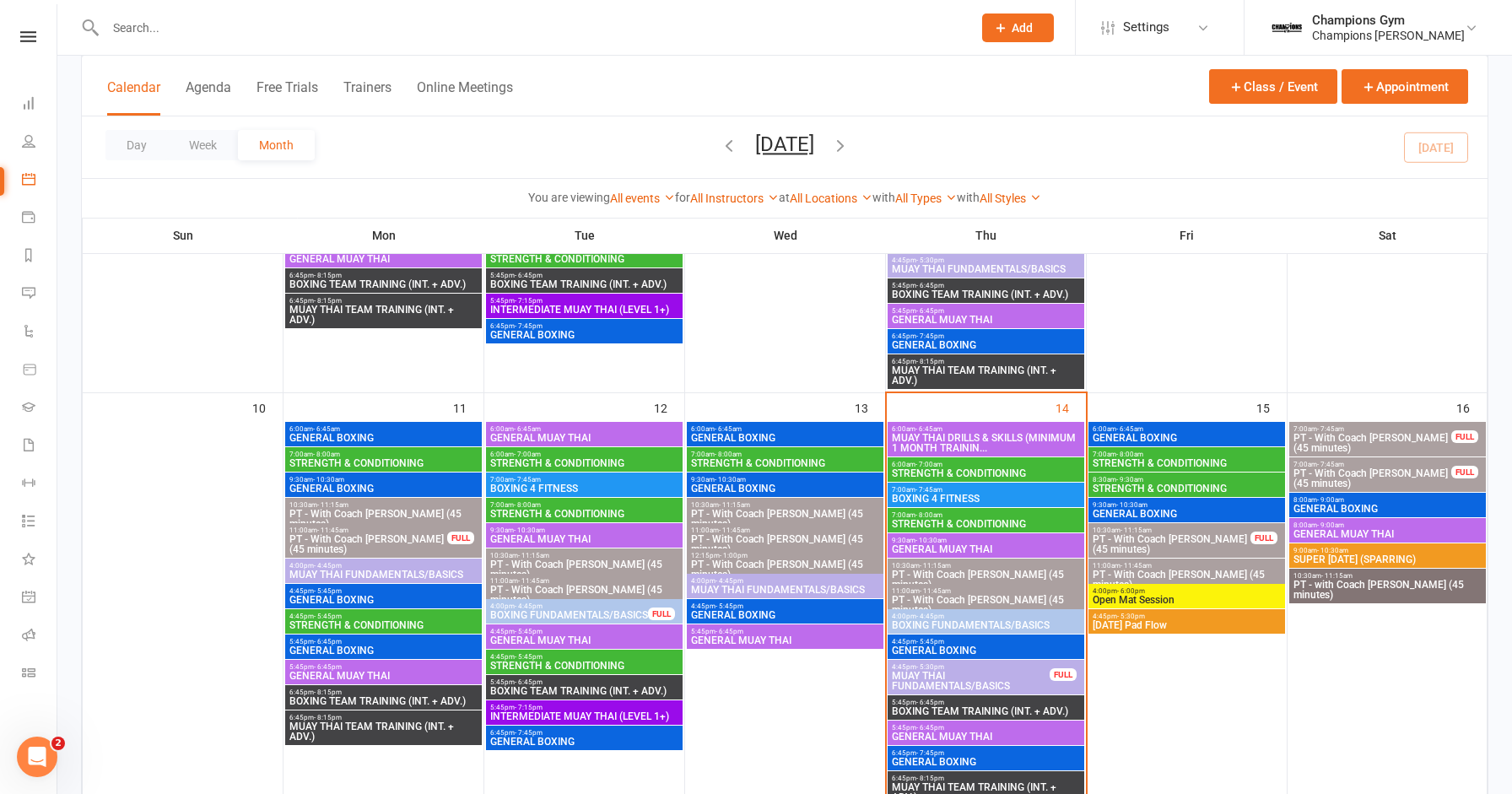
click at [1202, 428] on span "6:00am - 6:45am" at bounding box center [1187, 429] width 190 height 8
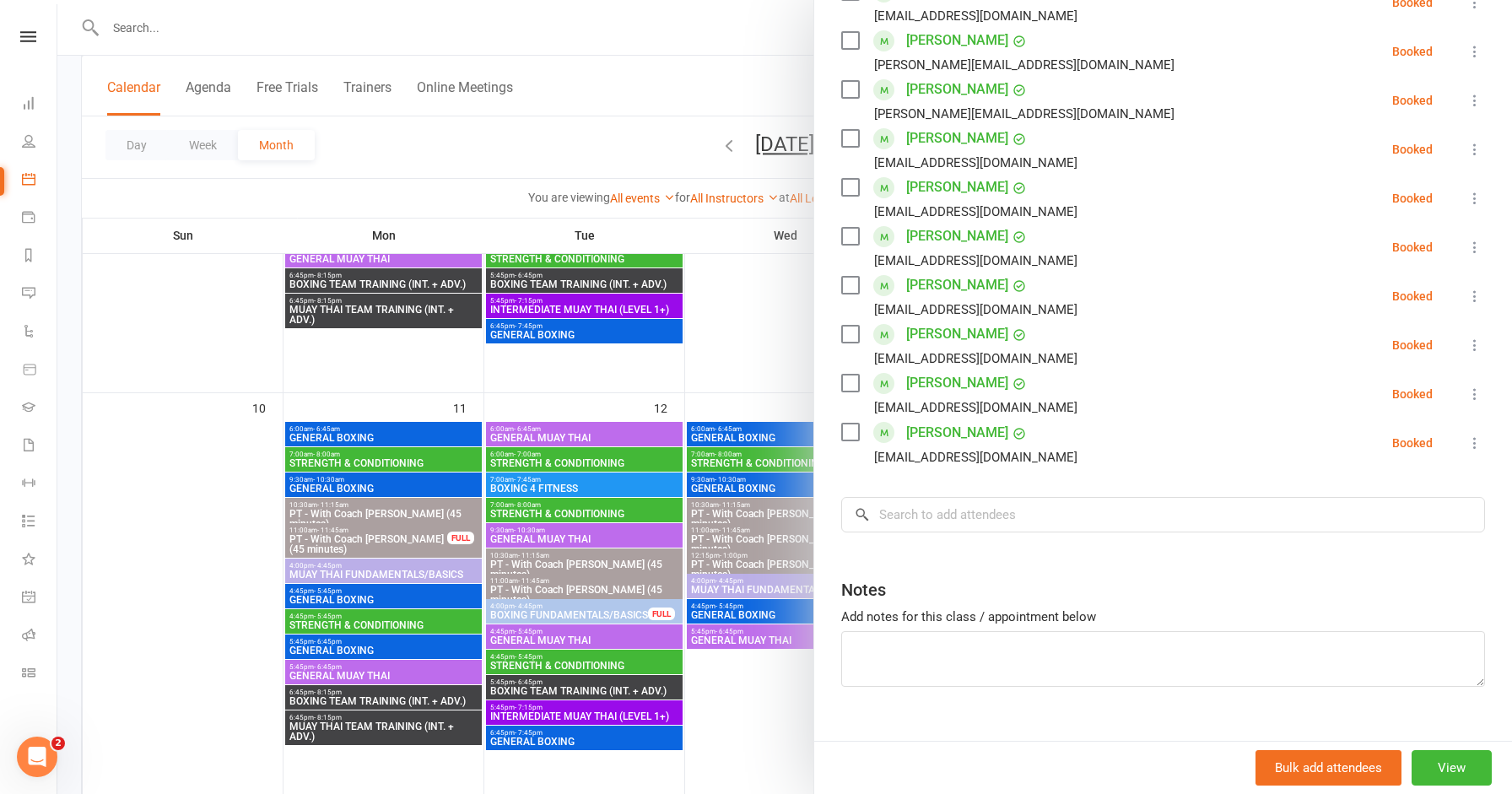
scroll to position [0, 0]
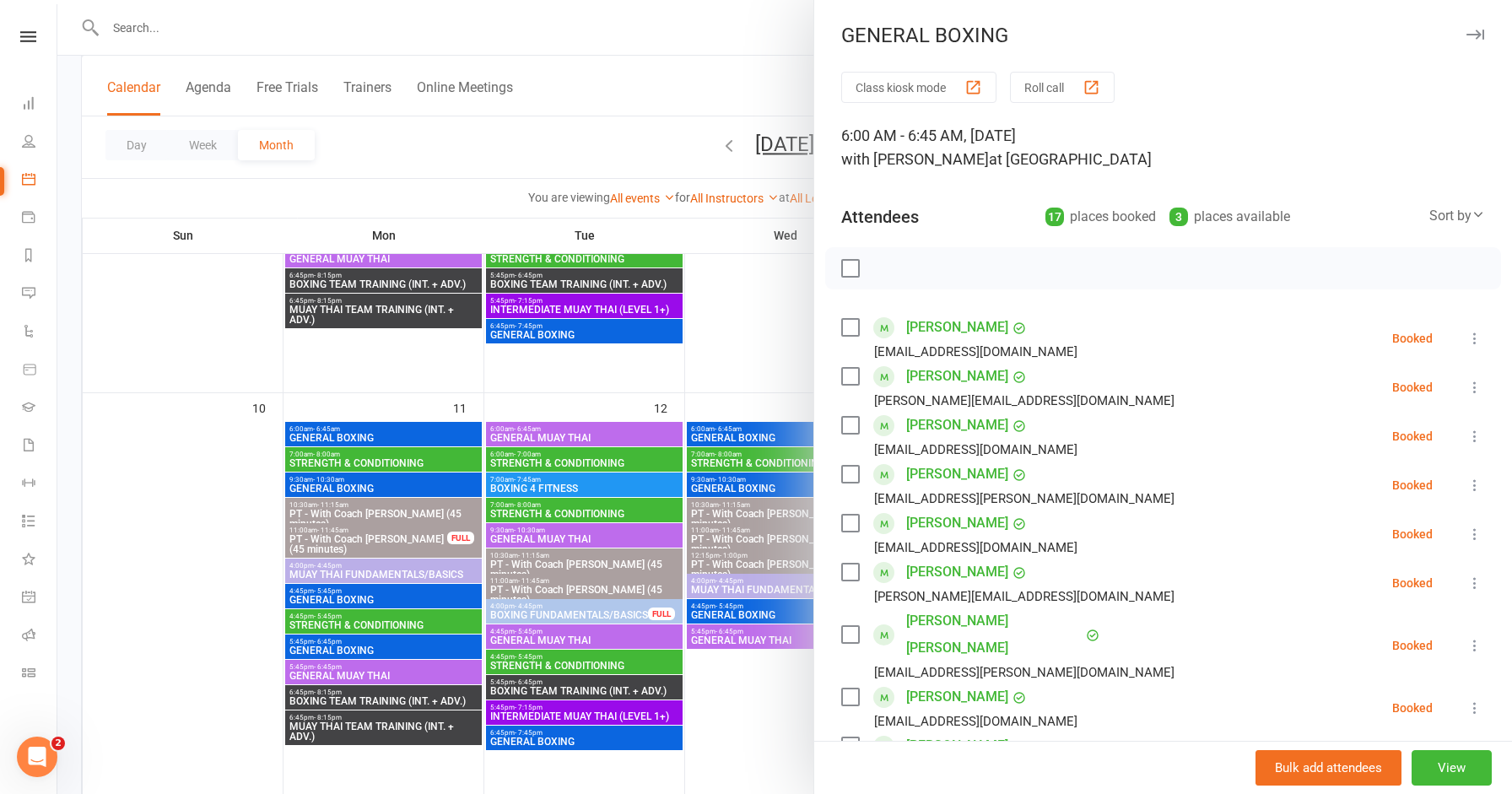
click at [938, 525] on link "[PERSON_NAME]" at bounding box center [956, 523] width 102 height 27
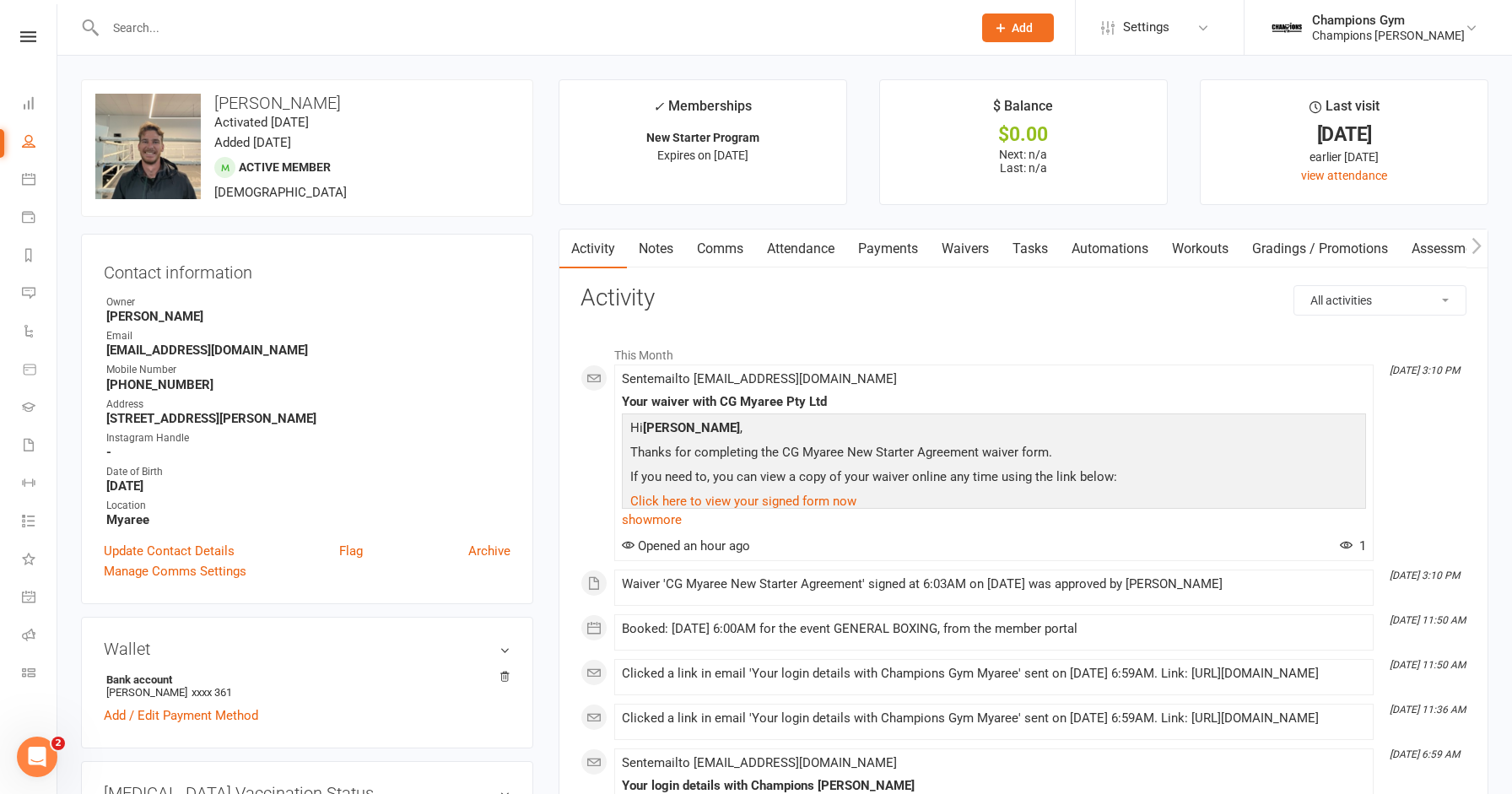
click at [342, 36] on input "text" at bounding box center [530, 28] width 860 height 24
click at [30, 40] on icon at bounding box center [28, 36] width 16 height 11
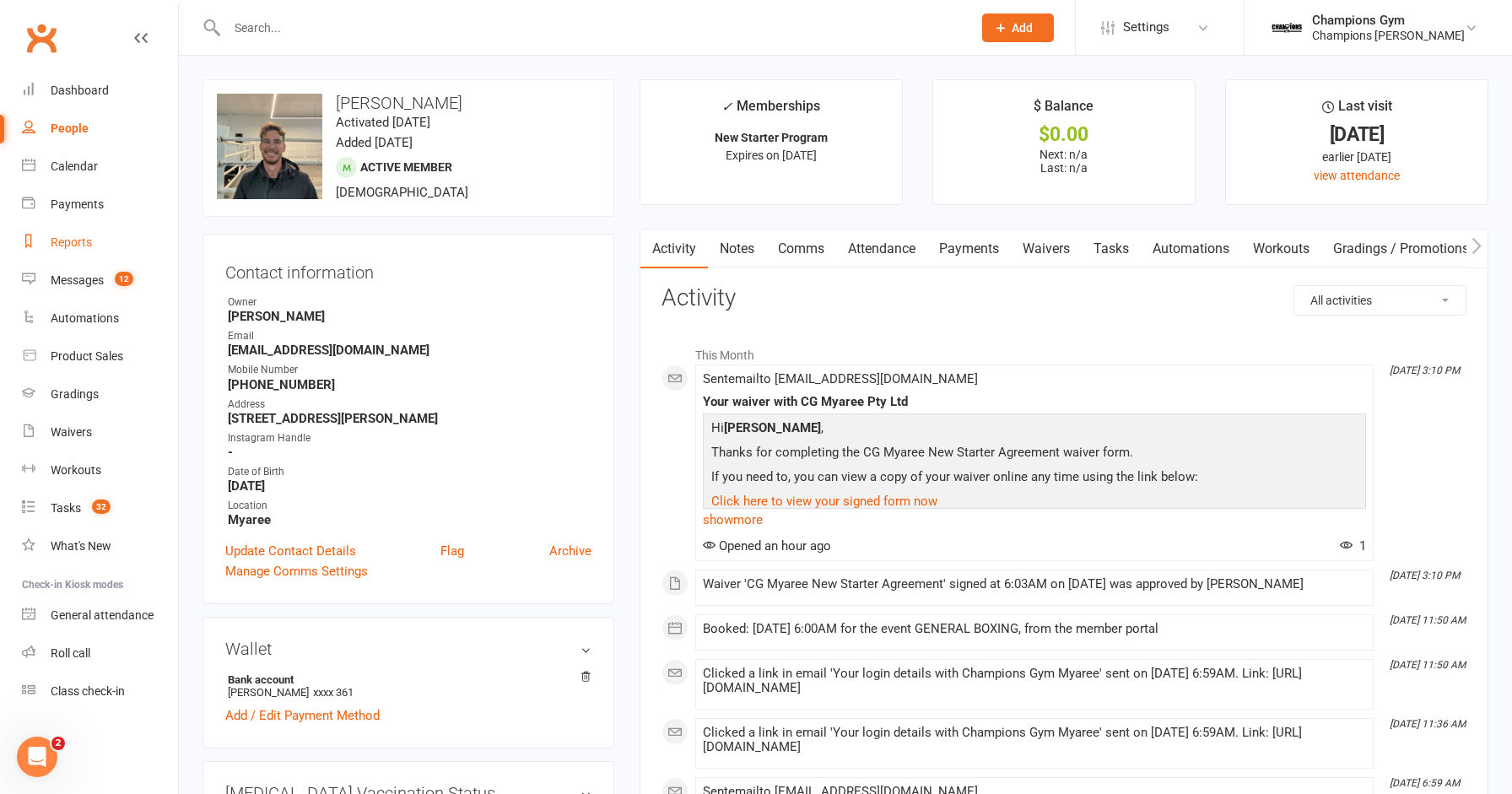
click at [78, 231] on link "Reports" at bounding box center [100, 242] width 156 height 38
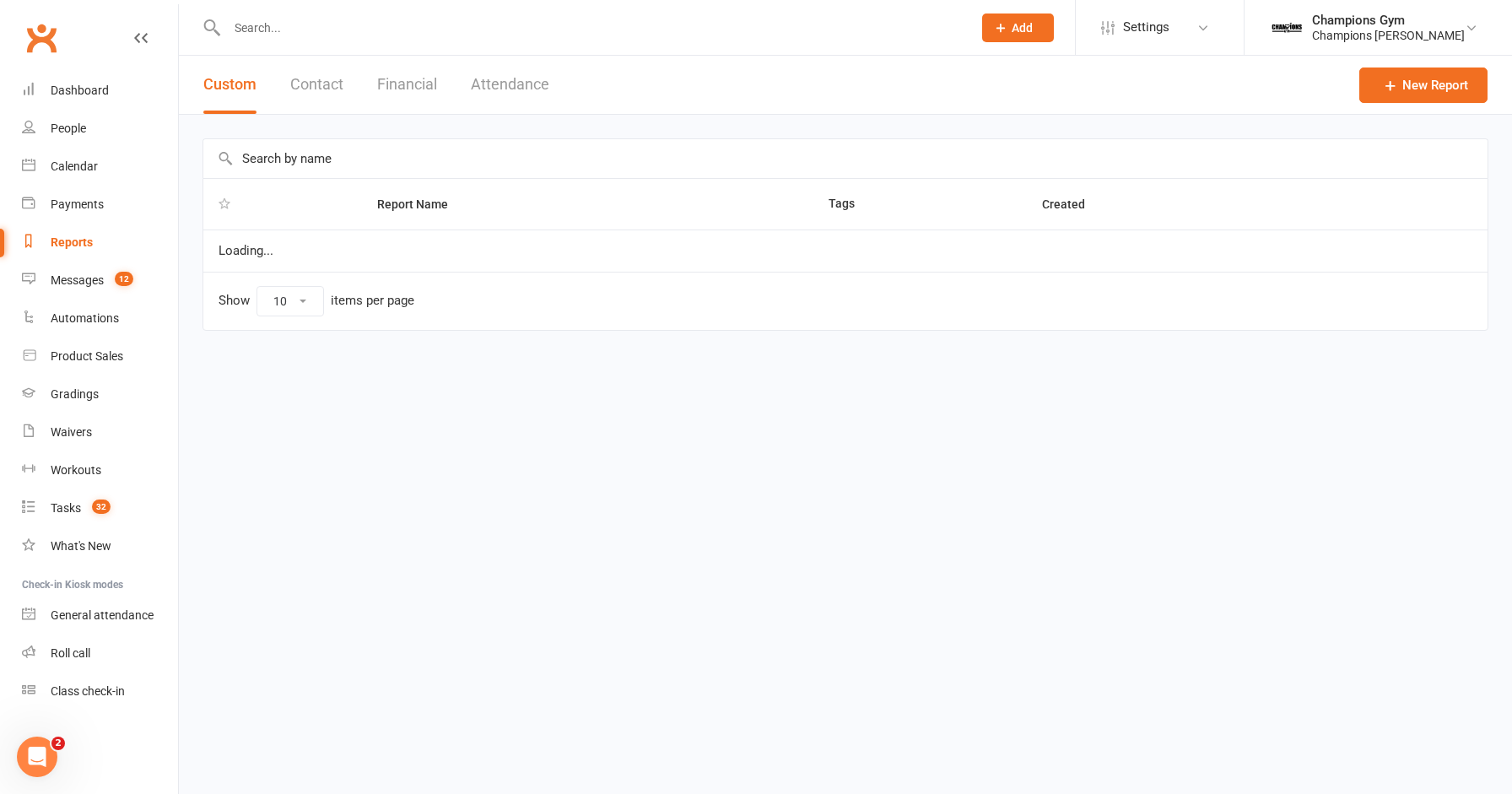
select select "100"
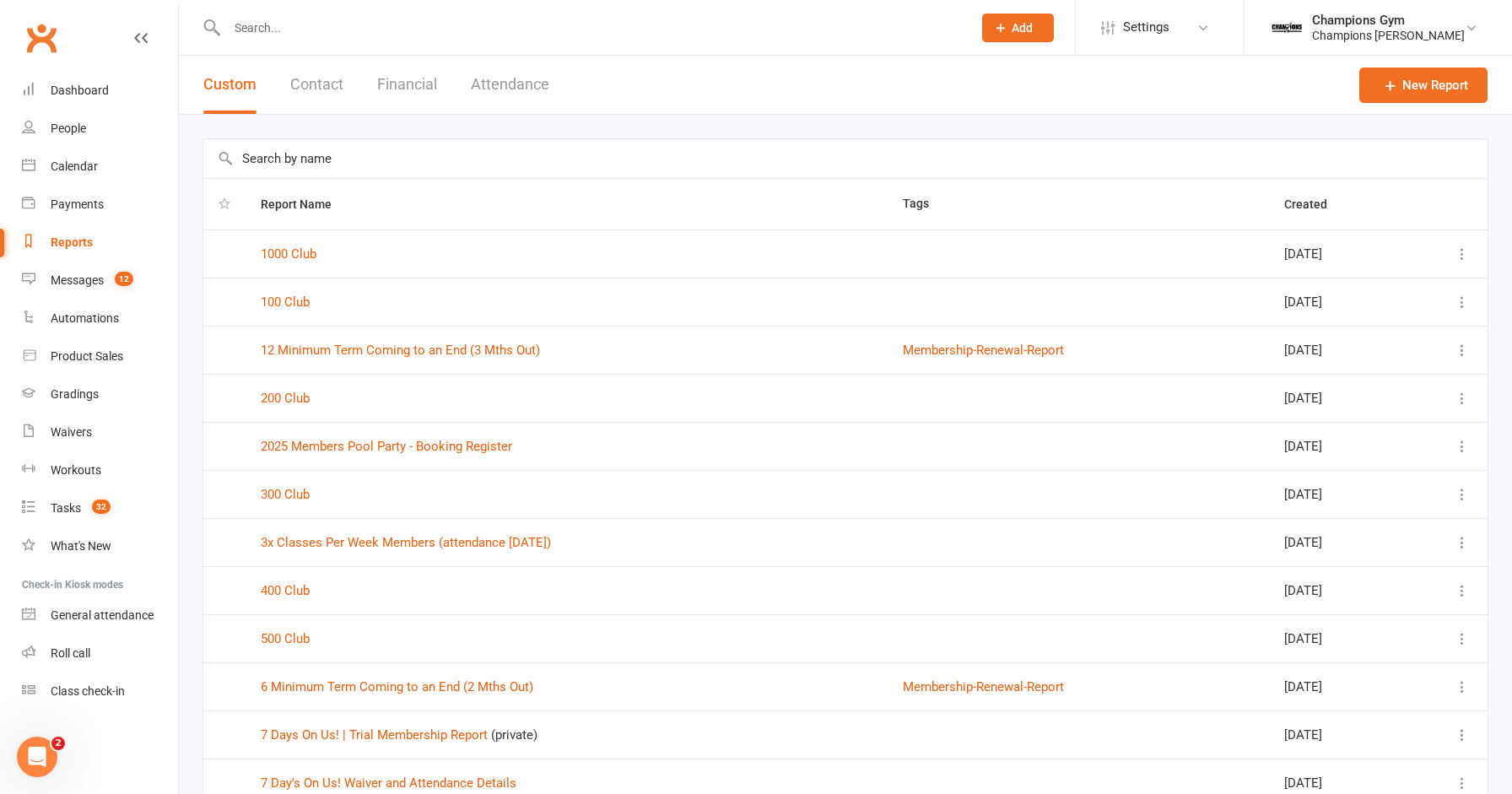
click at [504, 88] on button "Attendance" at bounding box center [510, 84] width 78 height 58
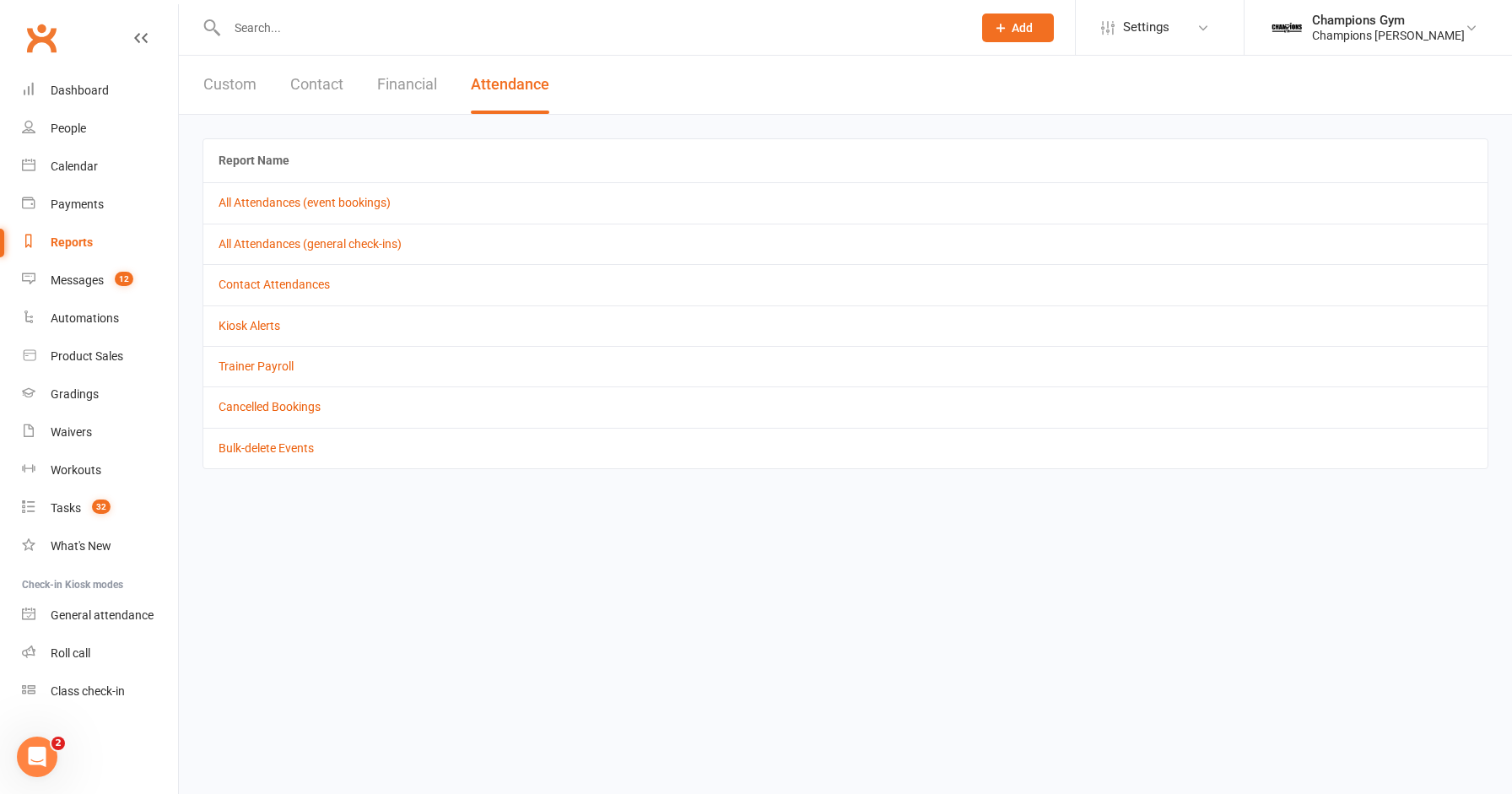
click at [344, 233] on td "All Attendances (general check-ins)" at bounding box center [845, 244] width 1284 height 41
click at [340, 245] on link "All Attendances (general check-ins)" at bounding box center [310, 244] width 183 height 13
click at [290, 29] on input "text" at bounding box center [591, 28] width 738 height 24
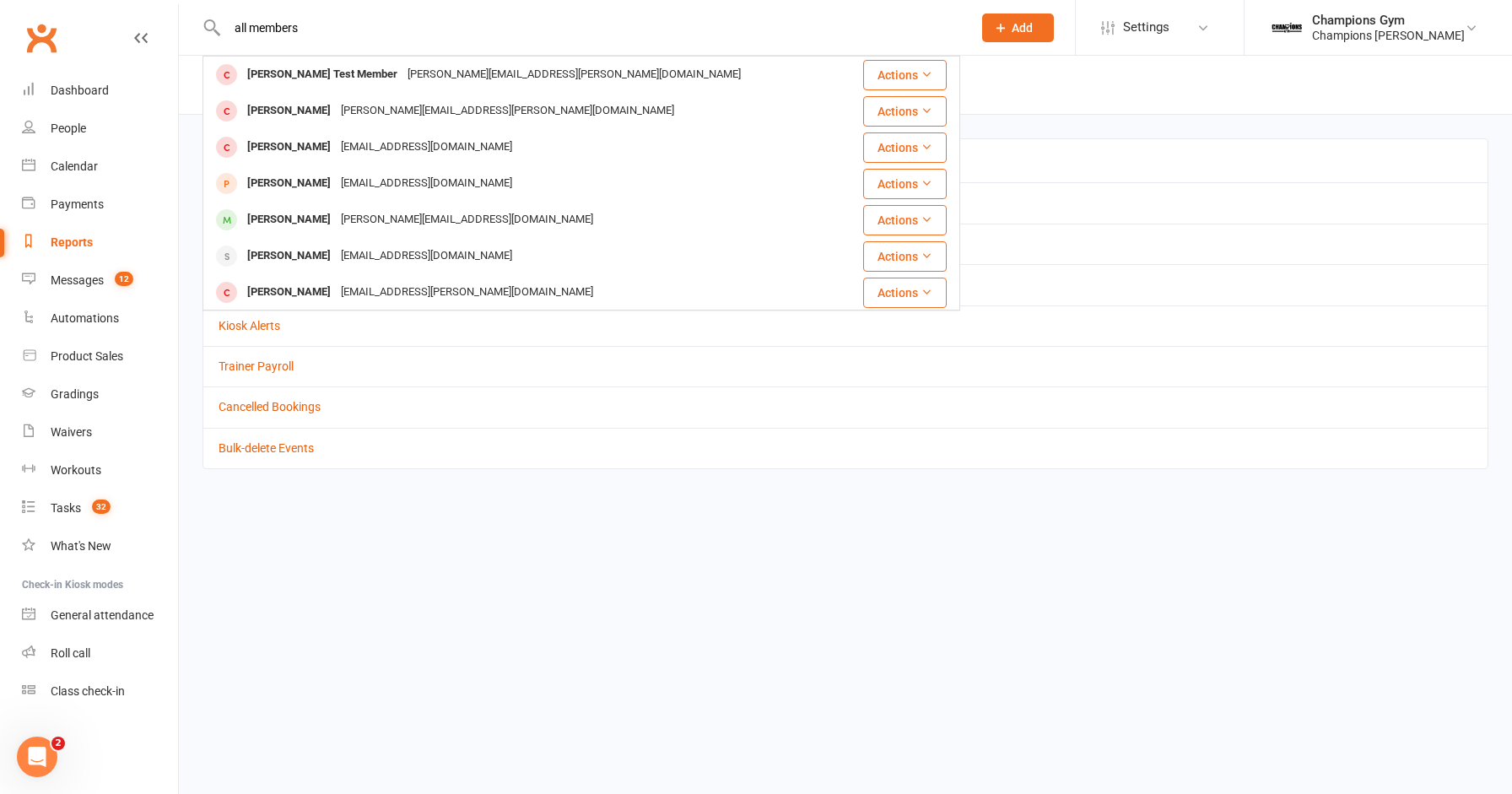
type input "all members"
click at [78, 242] on div "Reports" at bounding box center [71, 242] width 42 height 13
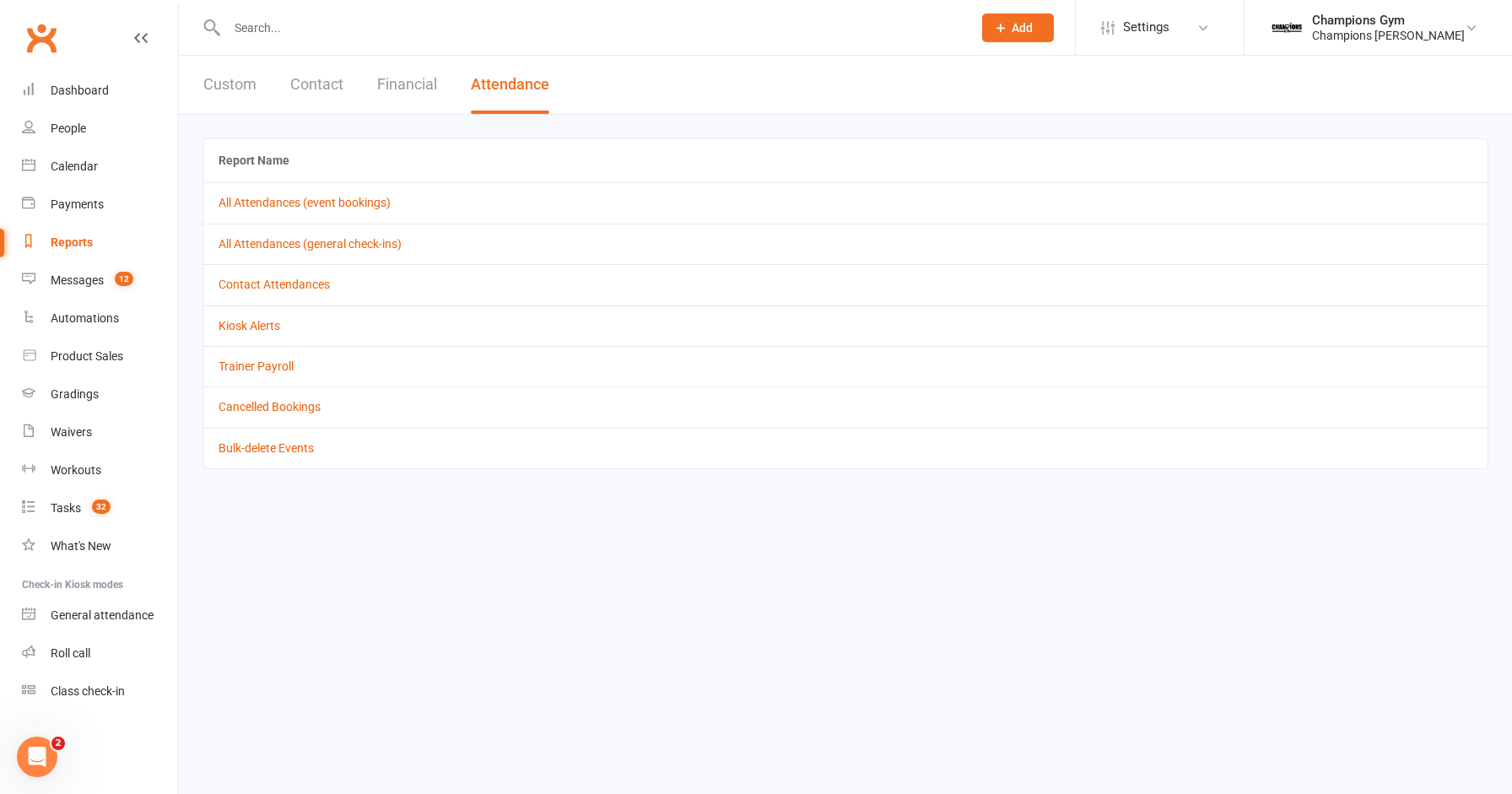
click at [249, 82] on button "Custom" at bounding box center [230, 84] width 53 height 58
select select "100"
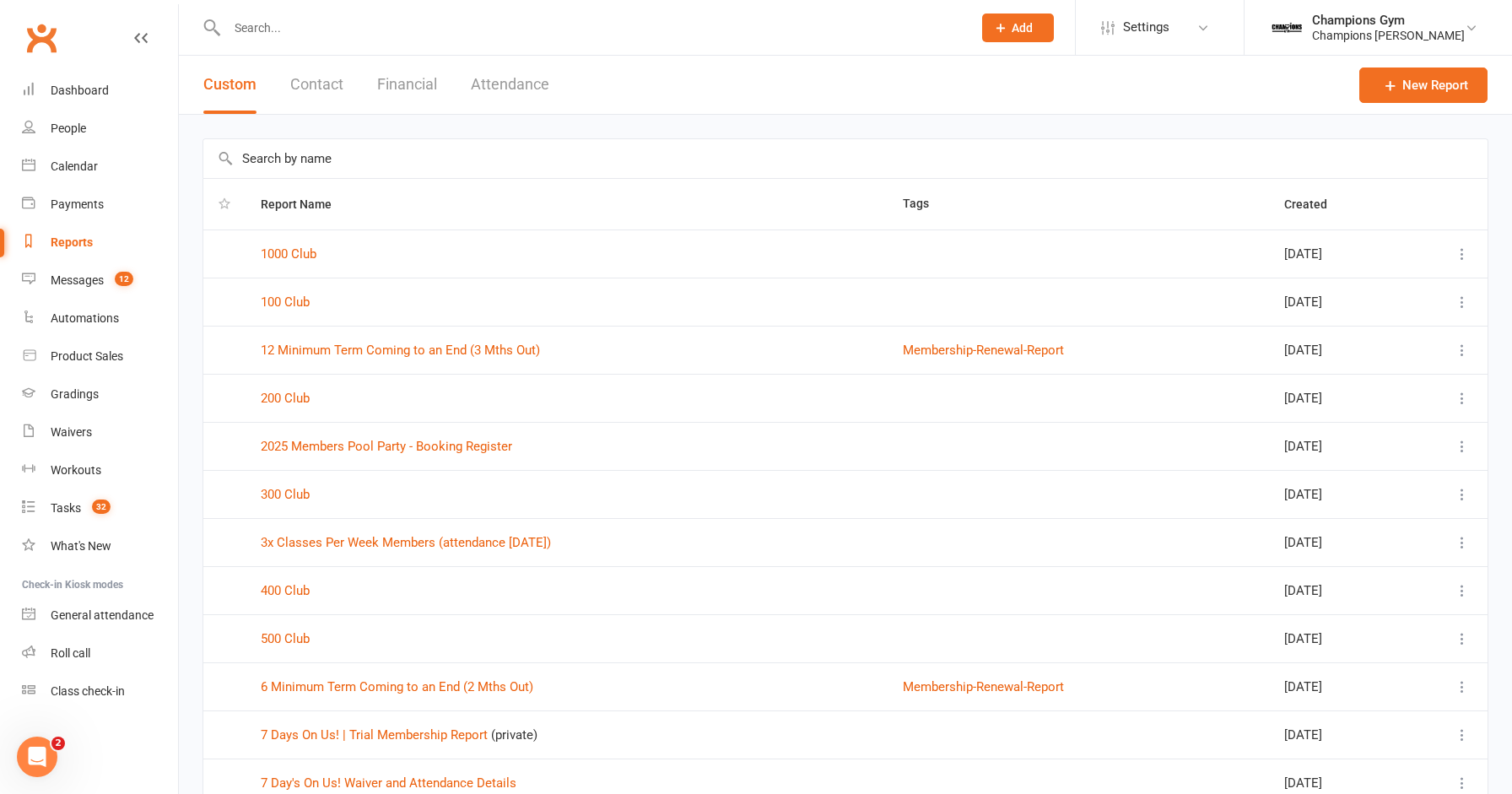
click at [308, 161] on input "text" at bounding box center [845, 159] width 1284 height 39
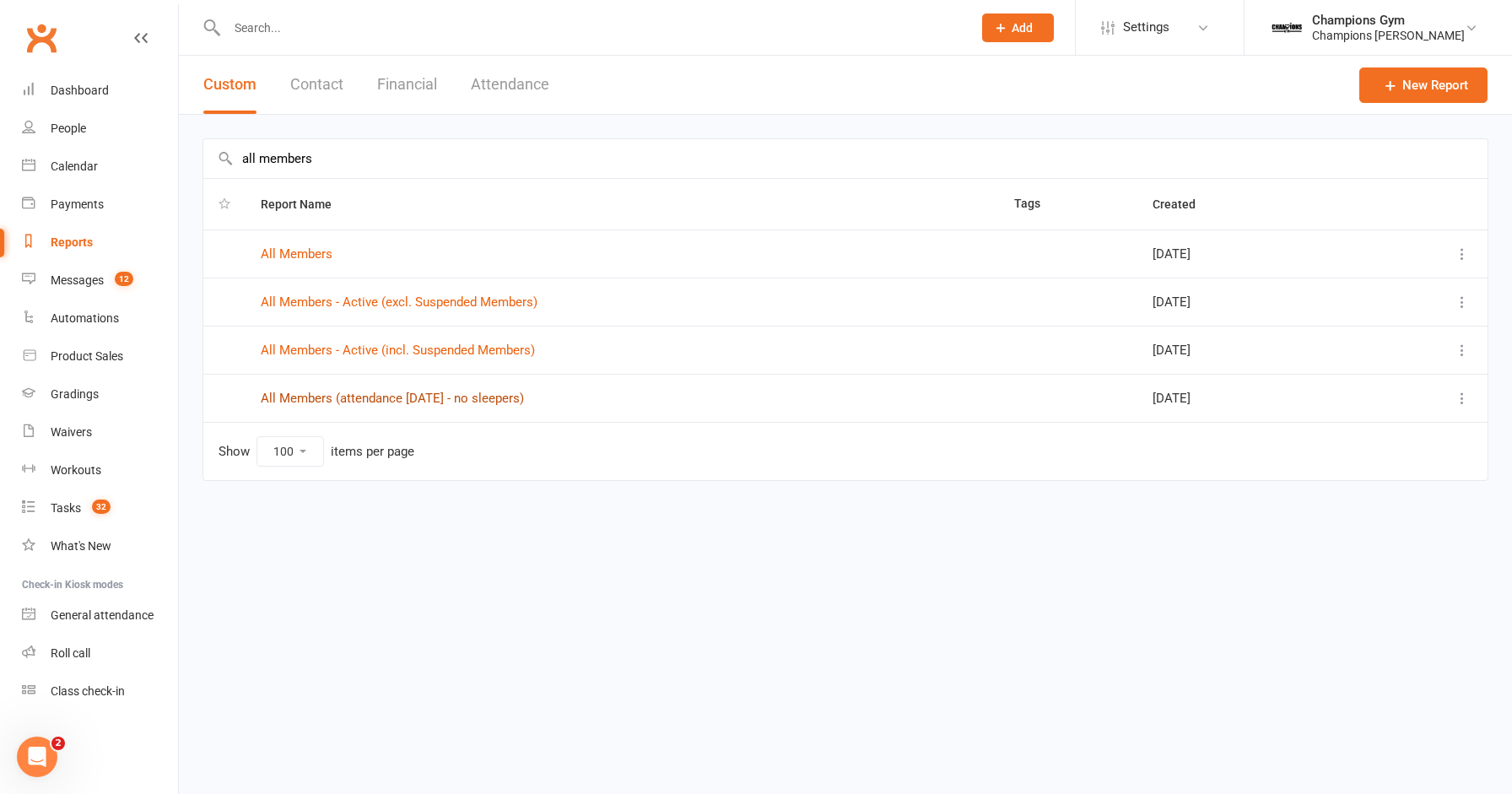
type input "all members"
click at [352, 402] on link "All Members (attendance [DATE] - no sleepers)" at bounding box center [392, 397] width 263 height 15
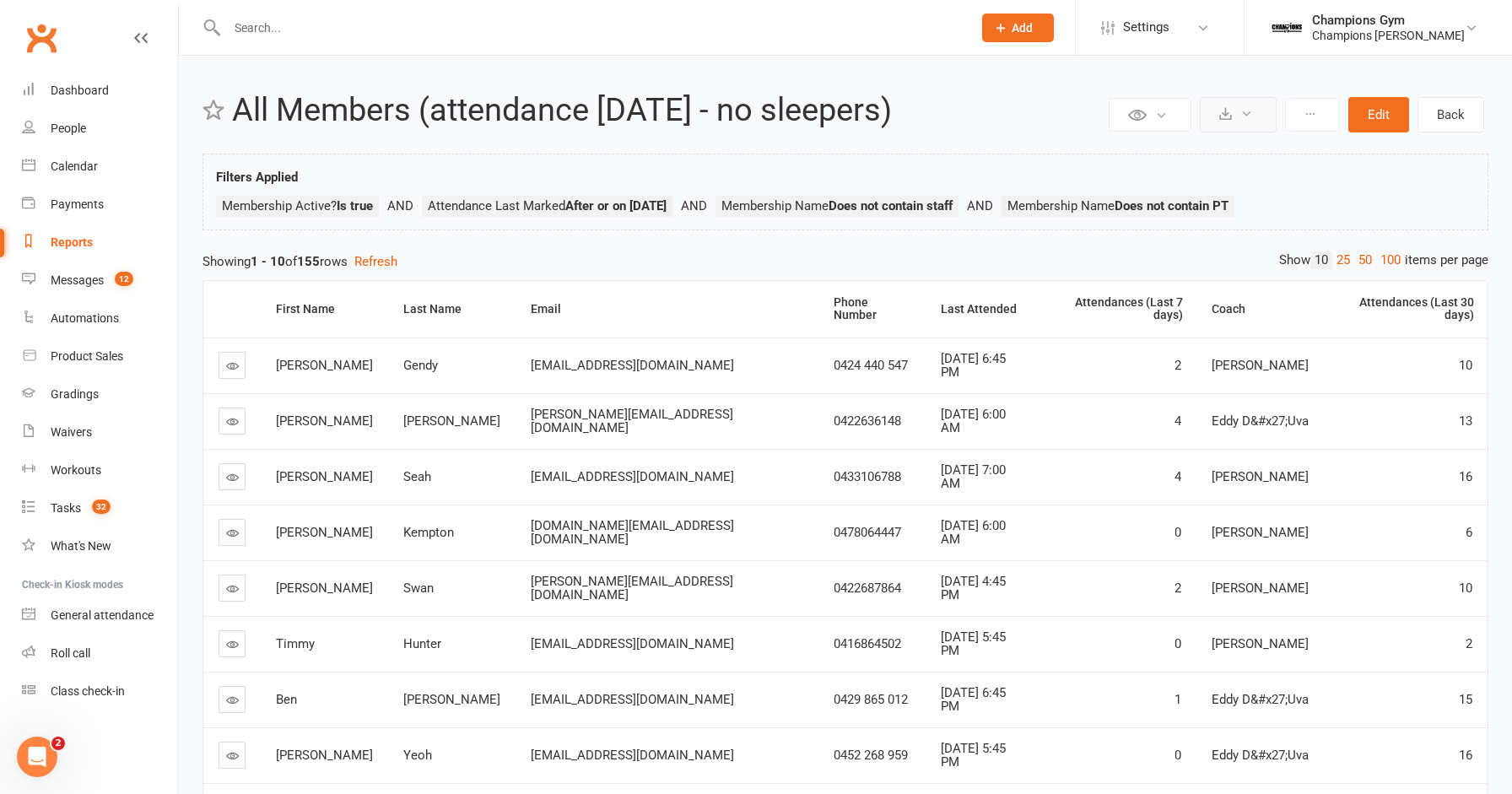
click at [1229, 122] on button at bounding box center [1237, 115] width 76 height 36
click at [1204, 145] on link "Export to CSV" at bounding box center [1187, 156] width 177 height 34
